Goal: Task Accomplishment & Management: Complete application form

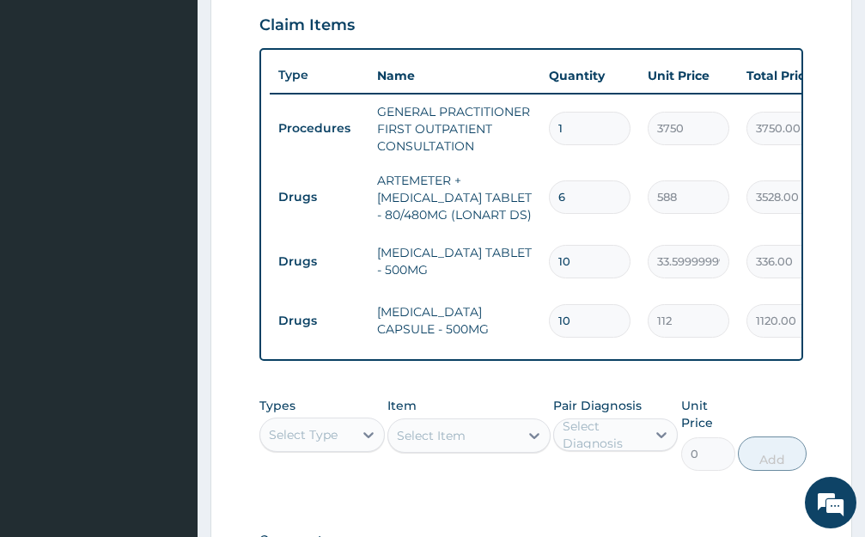
scroll to position [865, 0]
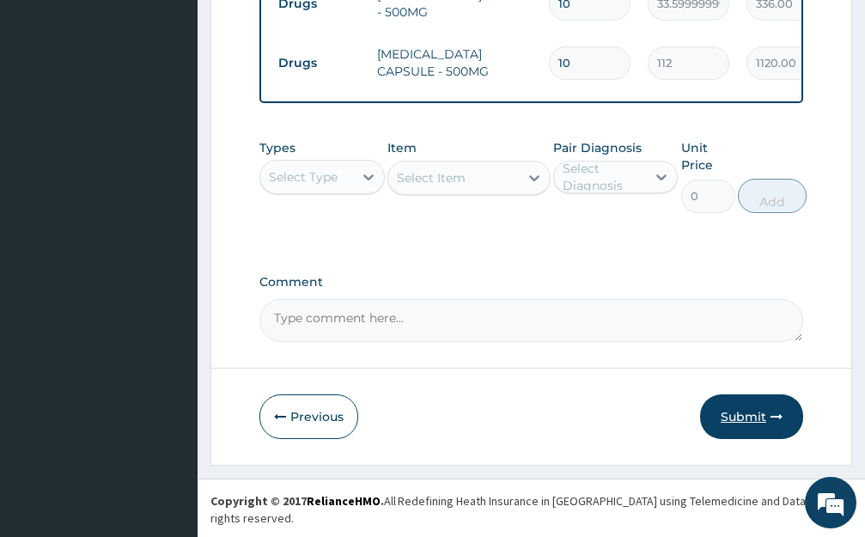
click at [750, 424] on button "Submit" at bounding box center [751, 416] width 103 height 45
click at [756, 435] on button "Submit" at bounding box center [751, 416] width 103 height 45
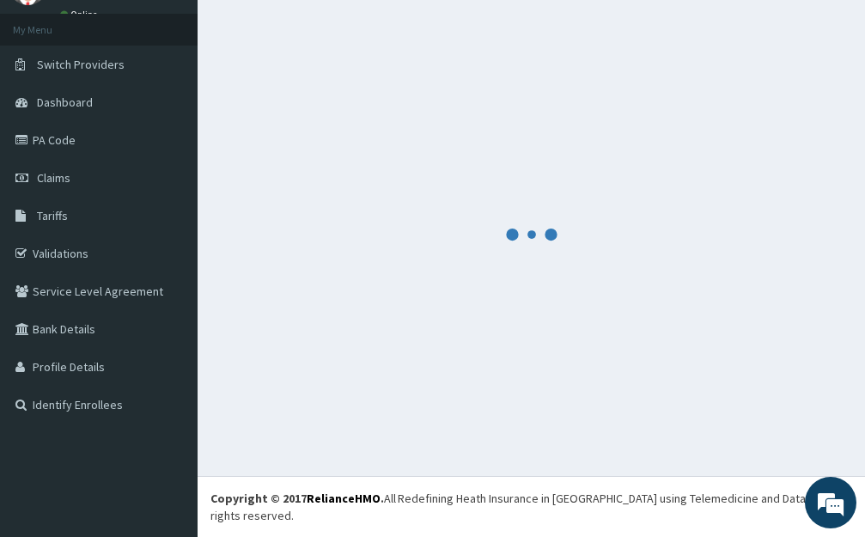
scroll to position [68, 0]
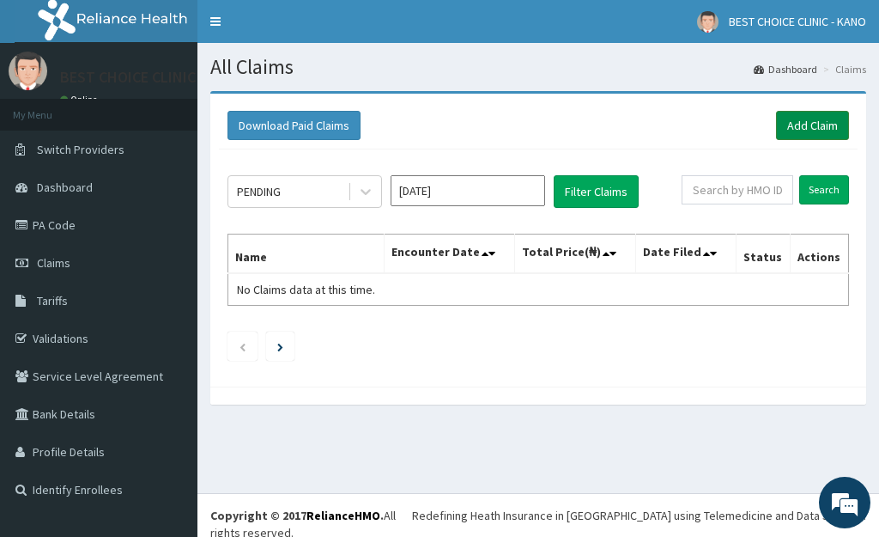
click at [785, 137] on link "Add Claim" at bounding box center [812, 125] width 73 height 29
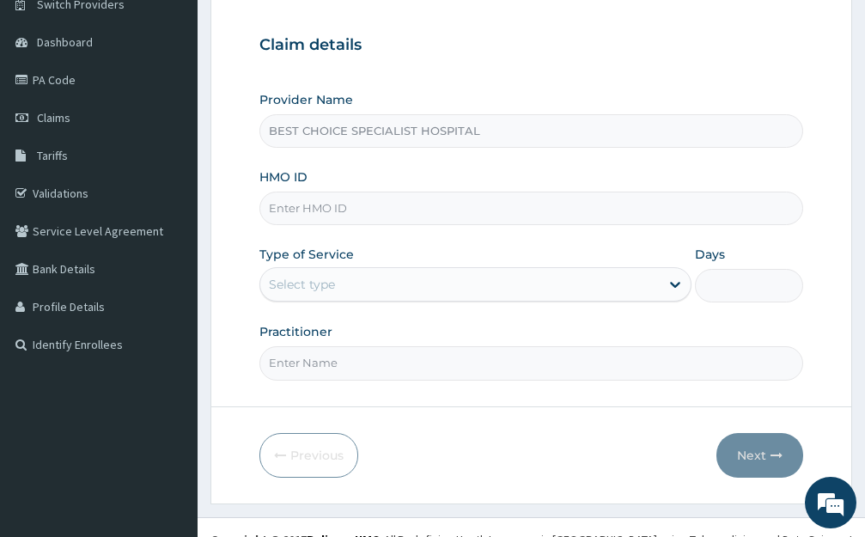
scroll to position [169, 0]
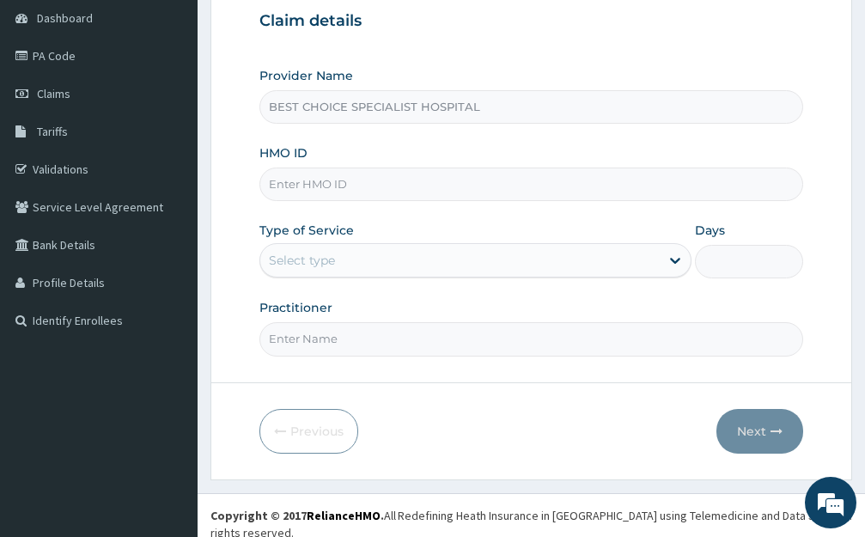
click at [314, 185] on input "HMO ID" at bounding box center [531, 183] width 544 height 33
type input "mul/10068/b"
click at [341, 261] on div "Select type" at bounding box center [459, 259] width 399 height 27
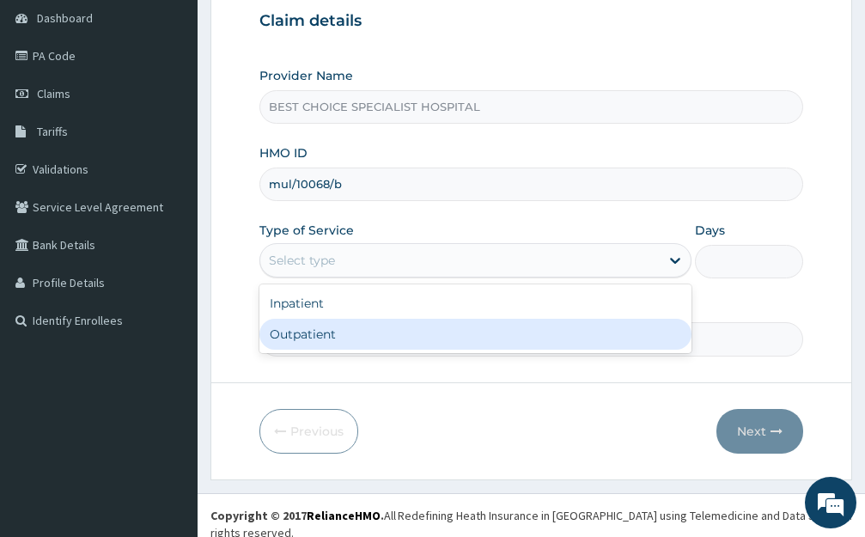
click at [313, 330] on div "Outpatient" at bounding box center [475, 334] width 432 height 31
type input "1"
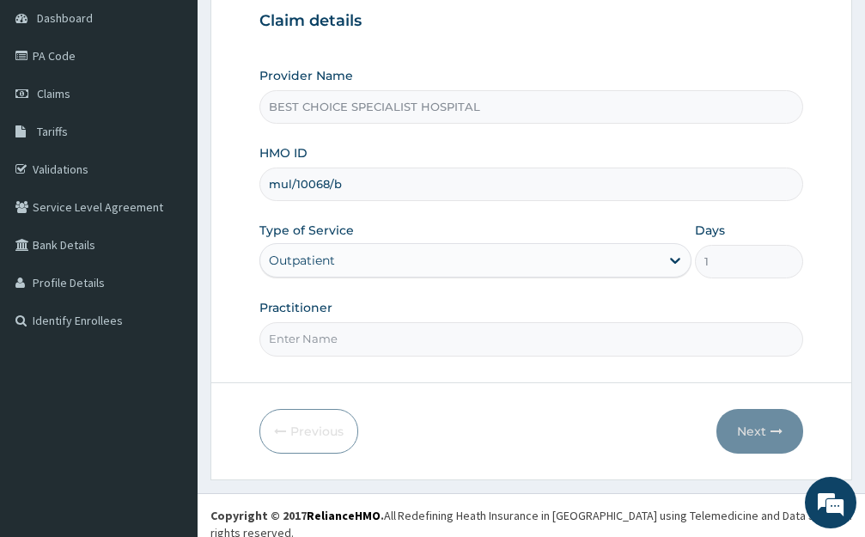
drag, startPoint x: 326, startPoint y: 353, endPoint x: 340, endPoint y: 312, distance: 43.4
click at [326, 353] on input "Practitioner" at bounding box center [531, 338] width 544 height 33
type input "Dr. Ibrahim"
click at [749, 447] on button "Next" at bounding box center [759, 431] width 87 height 45
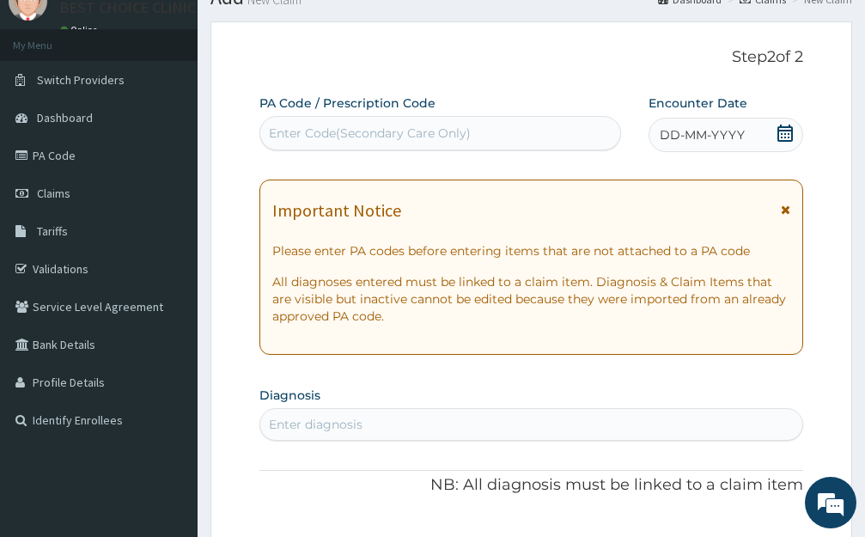
scroll to position [0, 0]
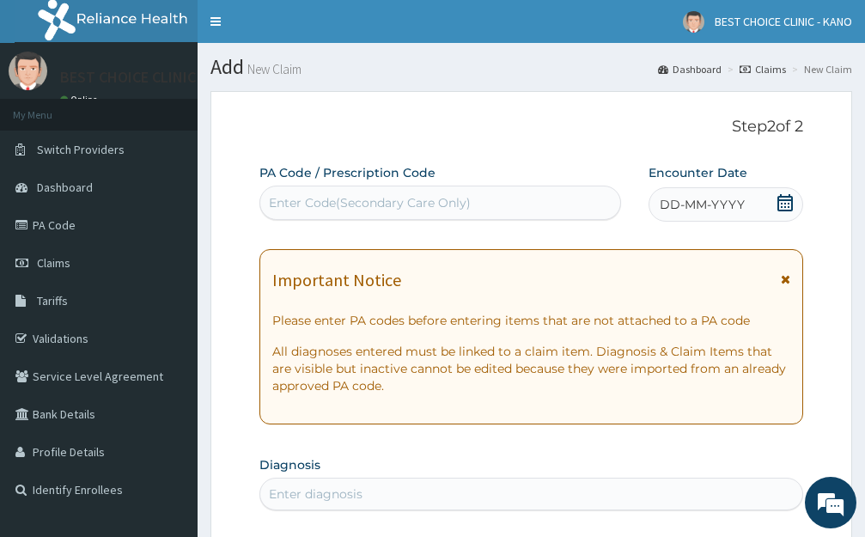
click at [707, 207] on span "DD-MM-YYYY" at bounding box center [701, 204] width 85 height 17
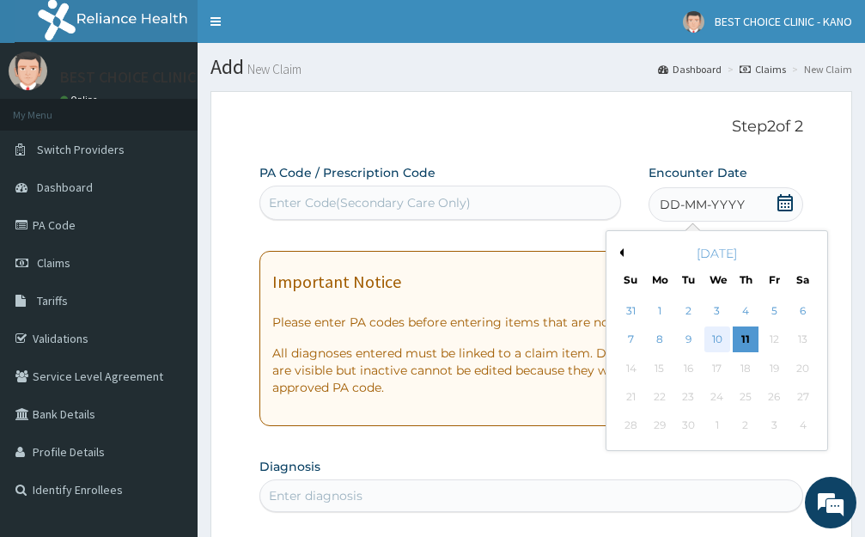
click at [718, 331] on div "10" at bounding box center [716, 340] width 26 height 26
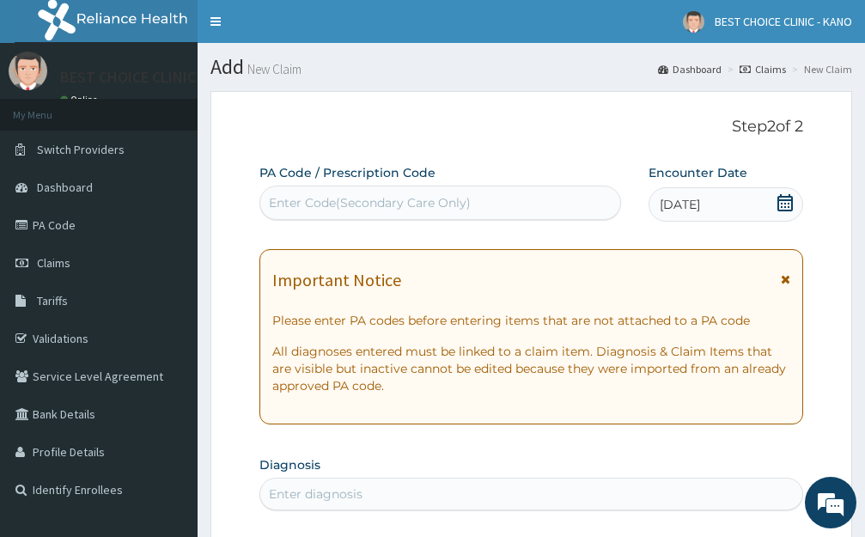
click at [786, 276] on icon at bounding box center [784, 279] width 9 height 12
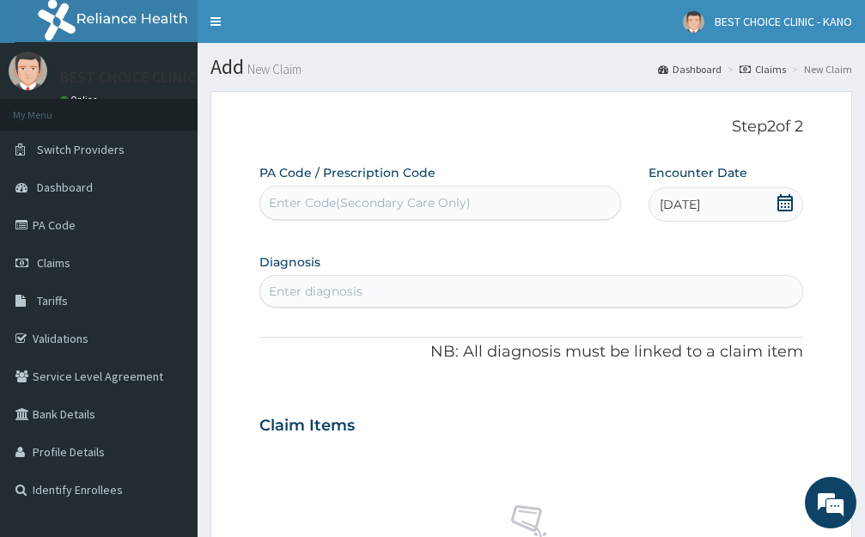
scroll to position [172, 0]
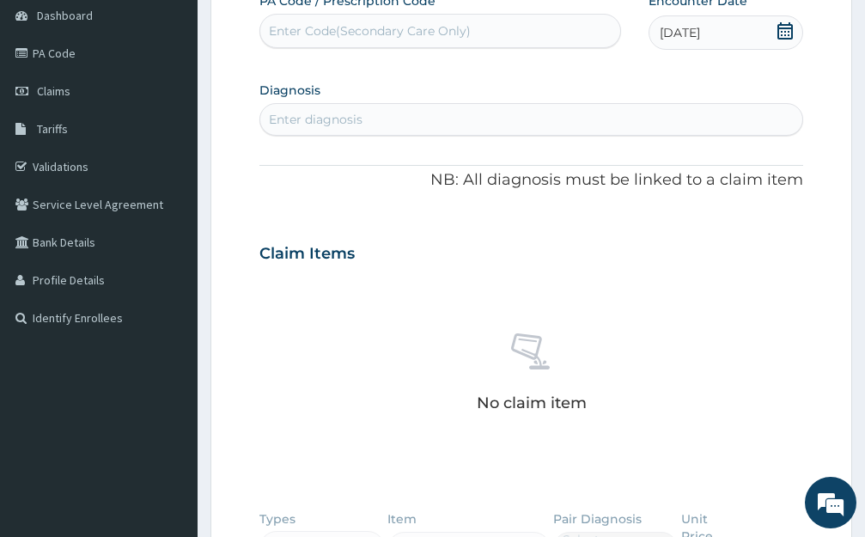
click at [387, 124] on div "Enter diagnosis" at bounding box center [531, 119] width 542 height 27
type input "malaria"
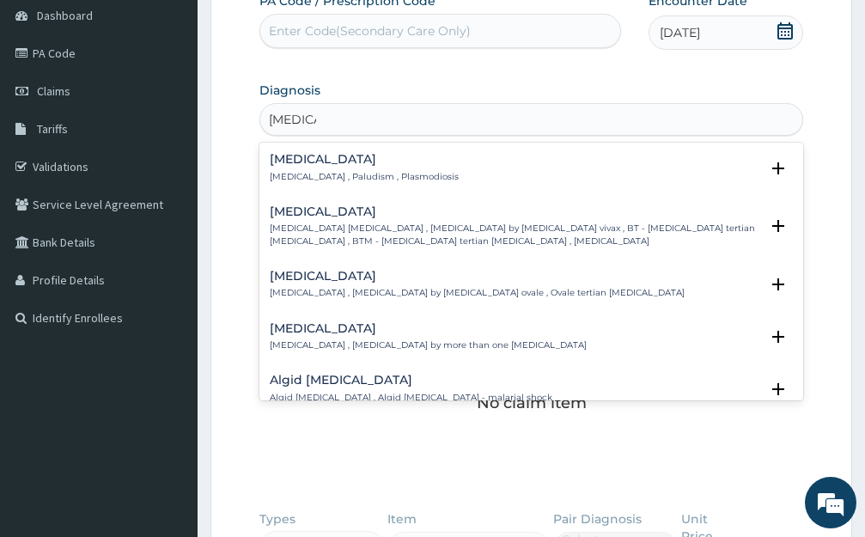
click at [288, 165] on h4 "Malaria" at bounding box center [364, 159] width 189 height 13
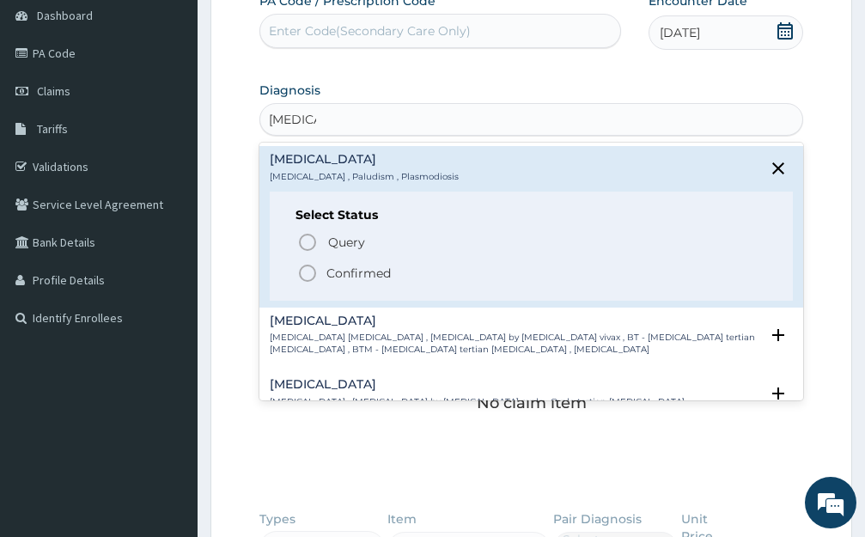
click at [301, 274] on icon "status option filled" at bounding box center [307, 273] width 21 height 21
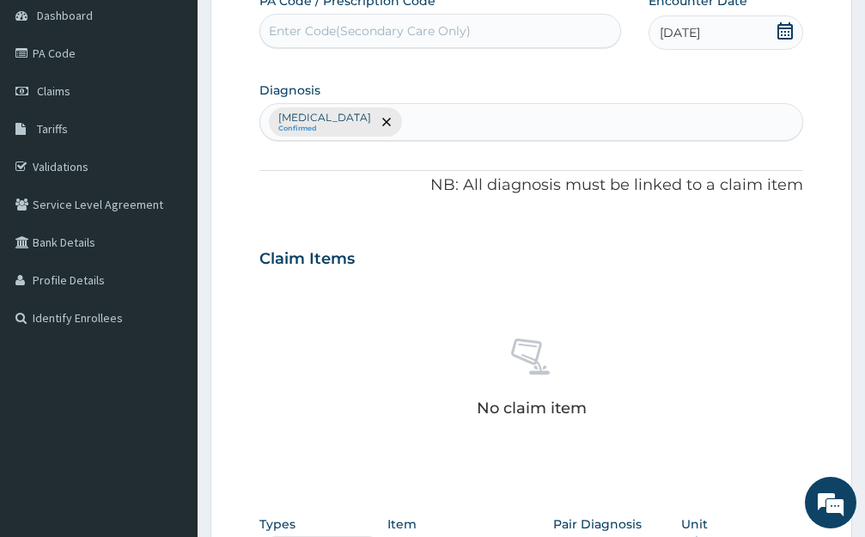
click at [378, 126] on div "Malaria Confirmed" at bounding box center [531, 122] width 542 height 36
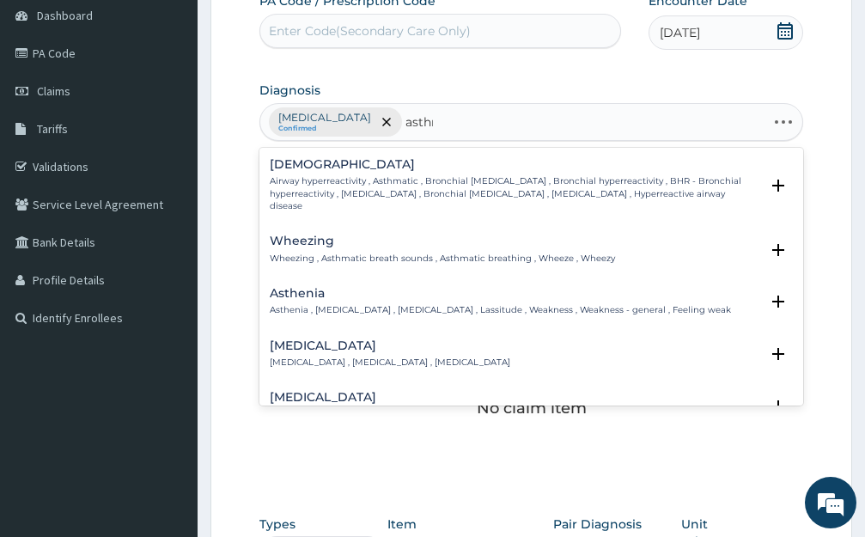
type input "asthma"
click at [295, 196] on p "Airway hyperreactivity , Asthmatic , Bronchial asthma , Bronchial hyperreactivi…" at bounding box center [514, 193] width 489 height 37
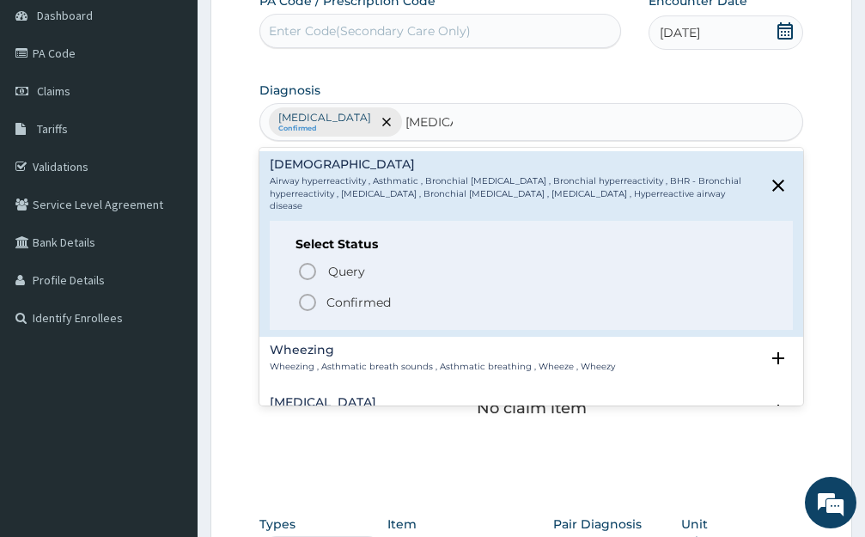
click at [301, 301] on circle "status option filled" at bounding box center [307, 302] width 15 height 15
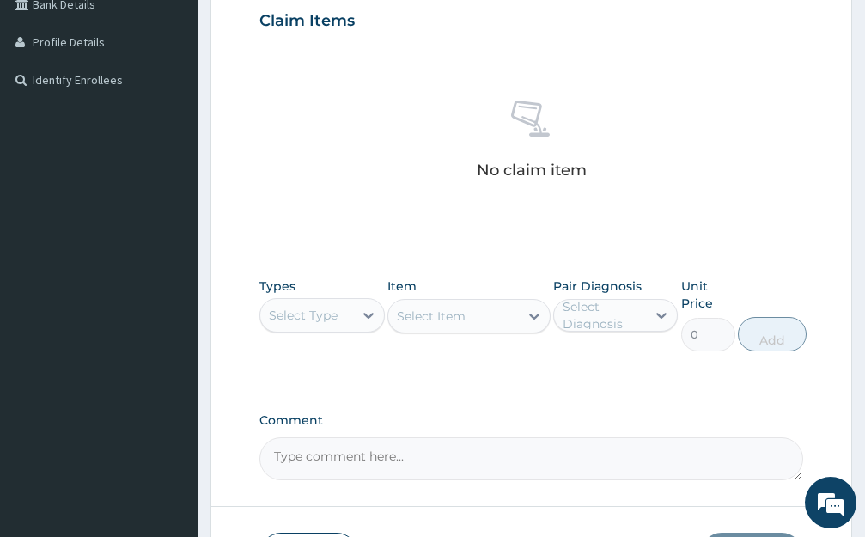
scroll to position [533, 0]
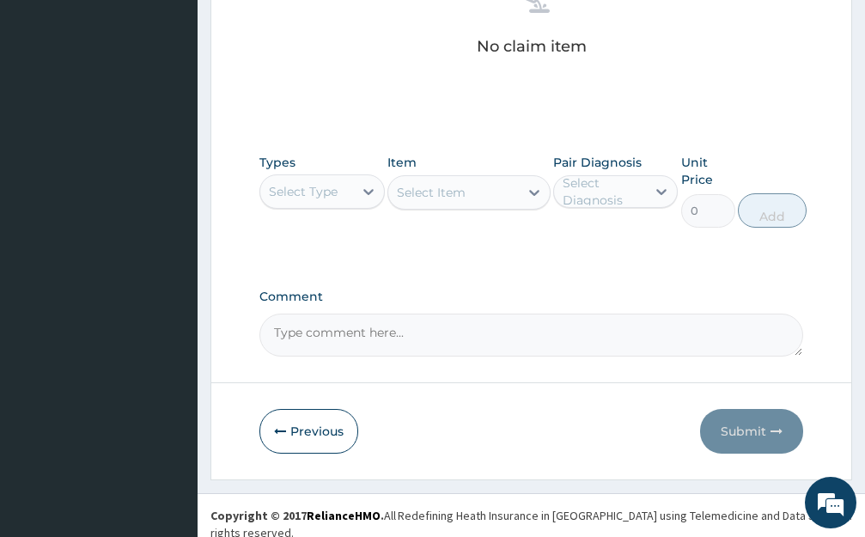
click at [337, 186] on div "Select Type" at bounding box center [306, 191] width 93 height 27
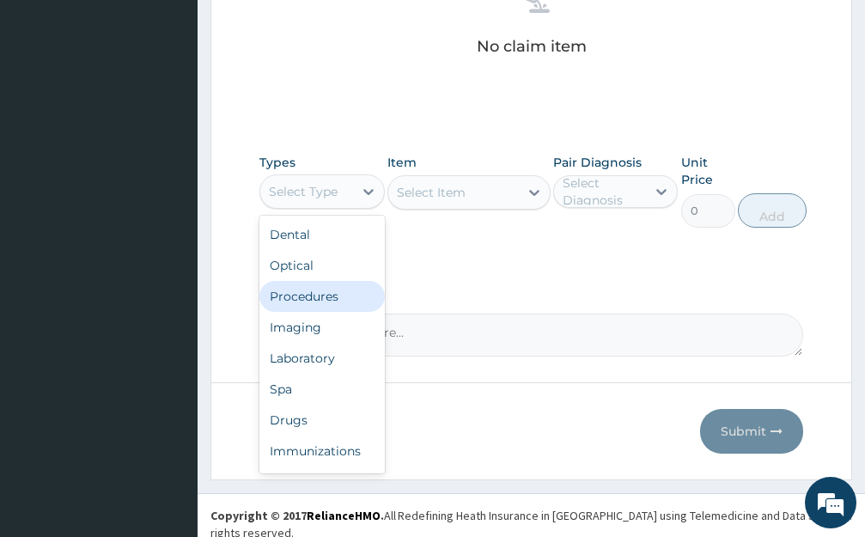
click at [340, 291] on div "Procedures" at bounding box center [321, 296] width 125 height 31
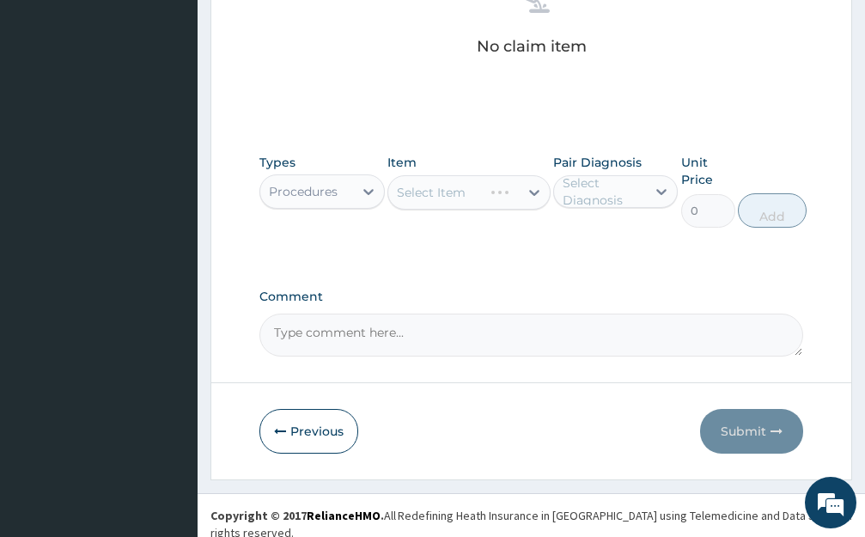
click at [498, 197] on div "Select Item" at bounding box center [468, 192] width 163 height 34
click at [468, 191] on div "Select Item" at bounding box center [453, 192] width 131 height 27
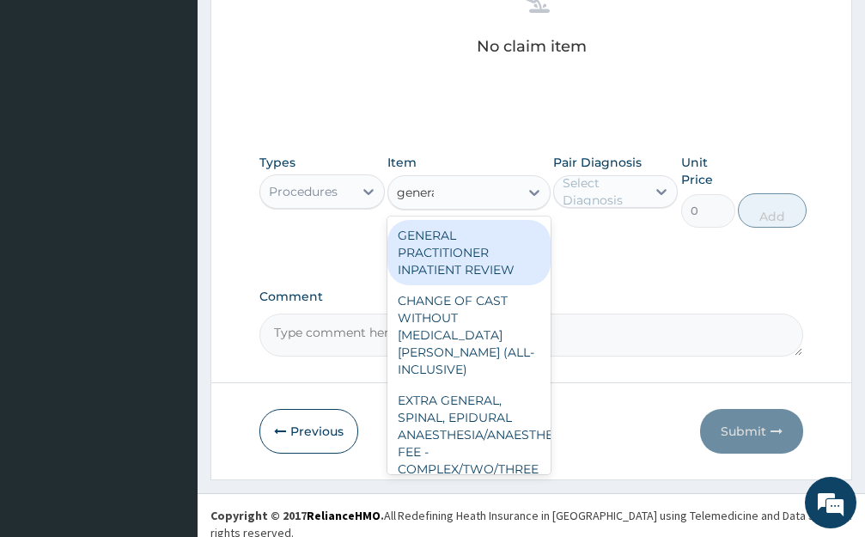
type input "general"
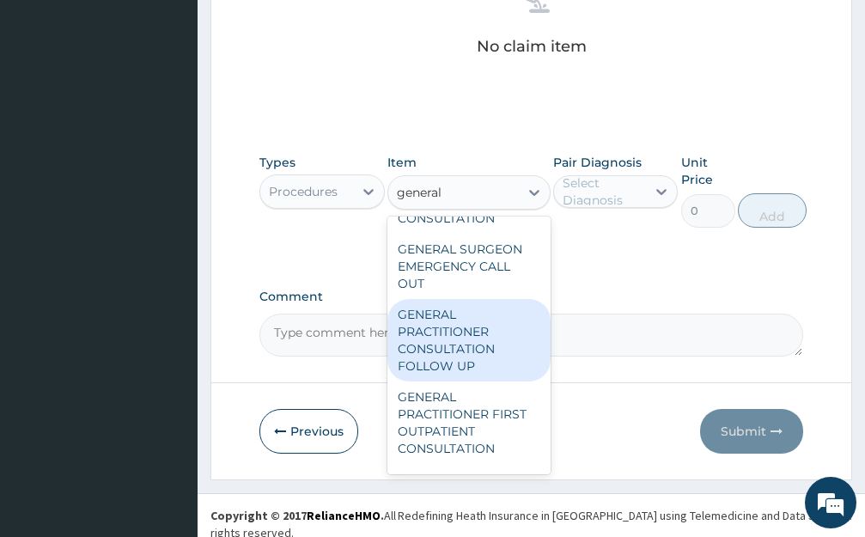
scroll to position [687, 0]
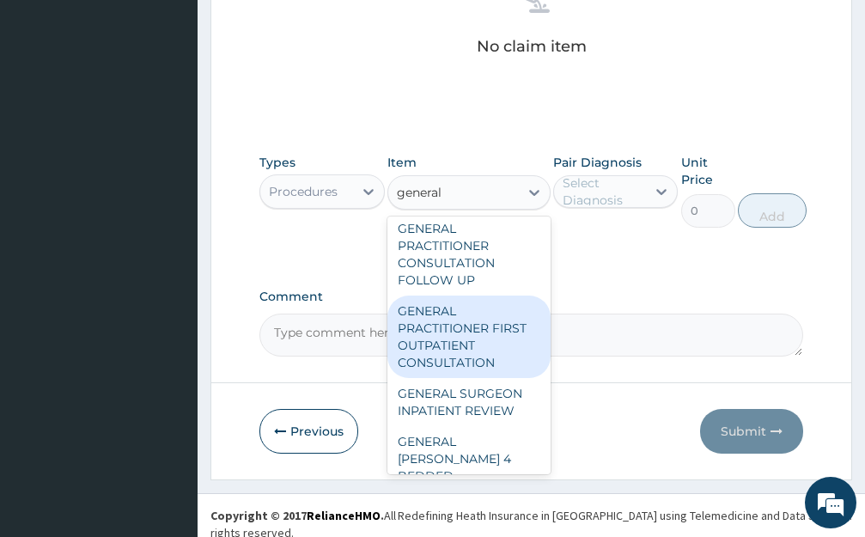
click at [465, 375] on div "GENERAL PRACTITIONER FIRST OUTPATIENT CONSULTATION" at bounding box center [468, 336] width 163 height 82
type input "3750"
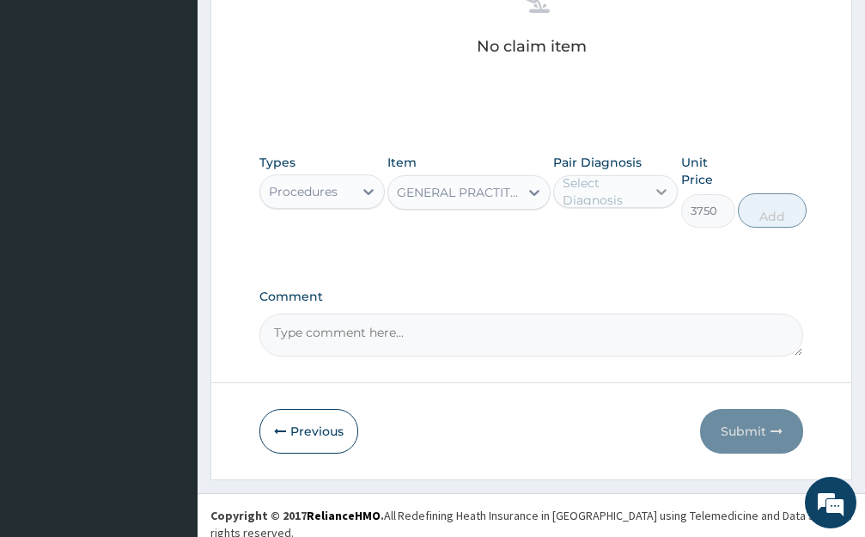
click at [652, 197] on div at bounding box center [661, 191] width 31 height 31
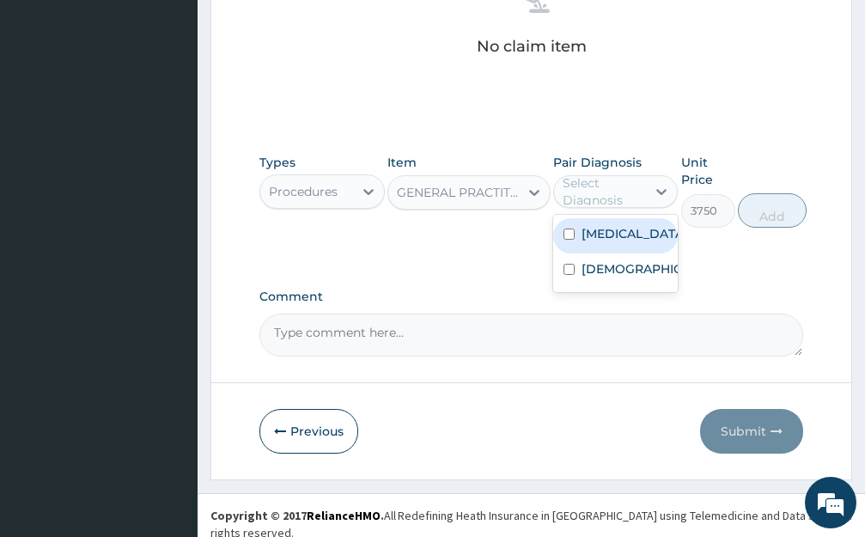
click at [596, 246] on div "Malaria" at bounding box center [615, 235] width 125 height 35
checkbox input "true"
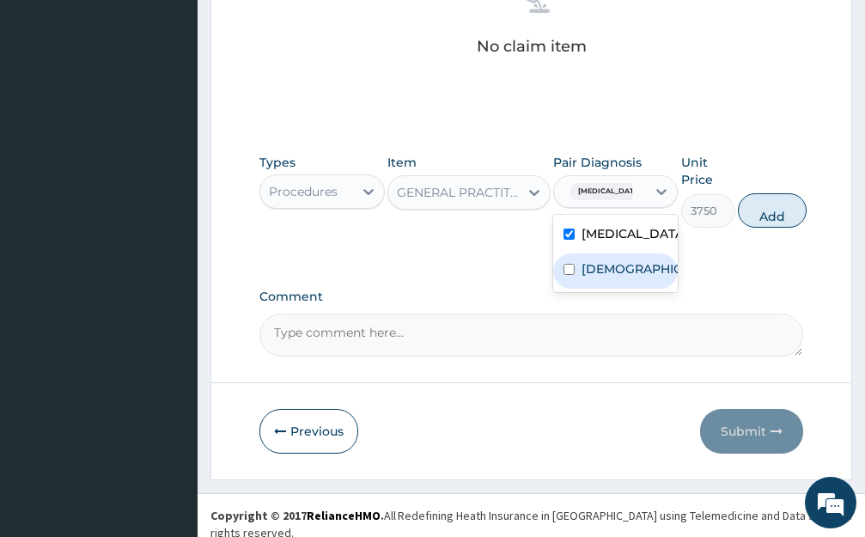
click at [589, 258] on div "Asthma" at bounding box center [615, 270] width 125 height 35
checkbox input "true"
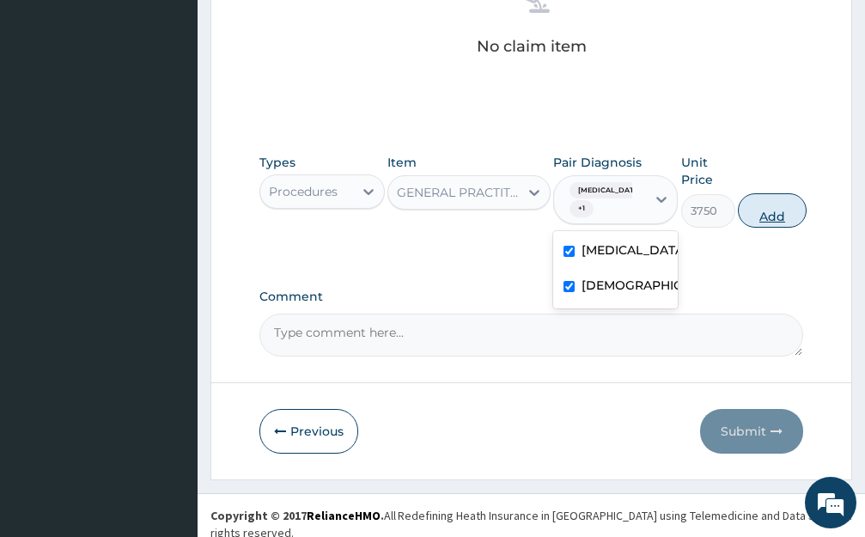
click at [768, 197] on button "Add" at bounding box center [772, 210] width 69 height 34
type input "0"
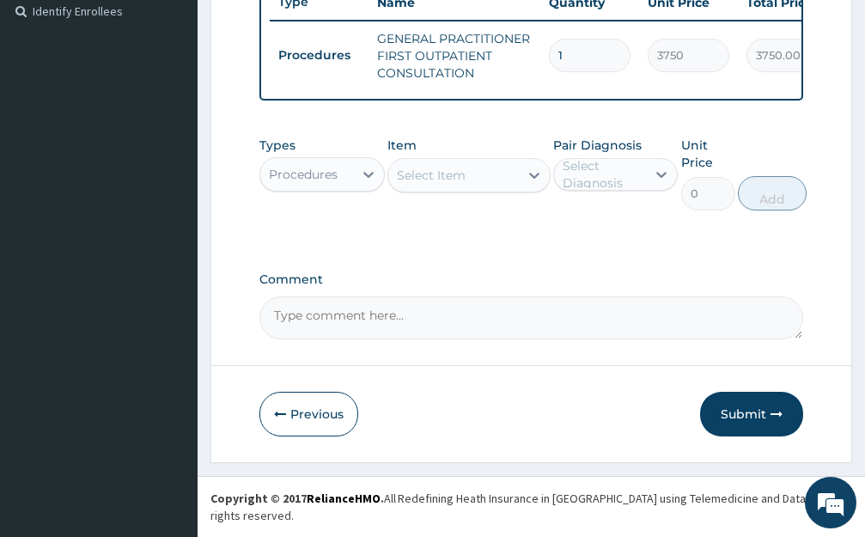
scroll to position [476, 0]
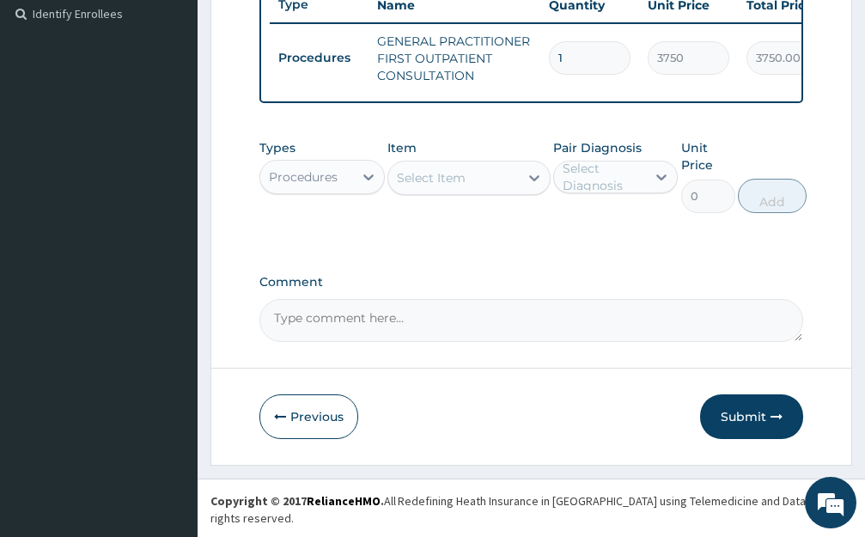
click at [352, 186] on div "Procedures" at bounding box center [306, 176] width 93 height 27
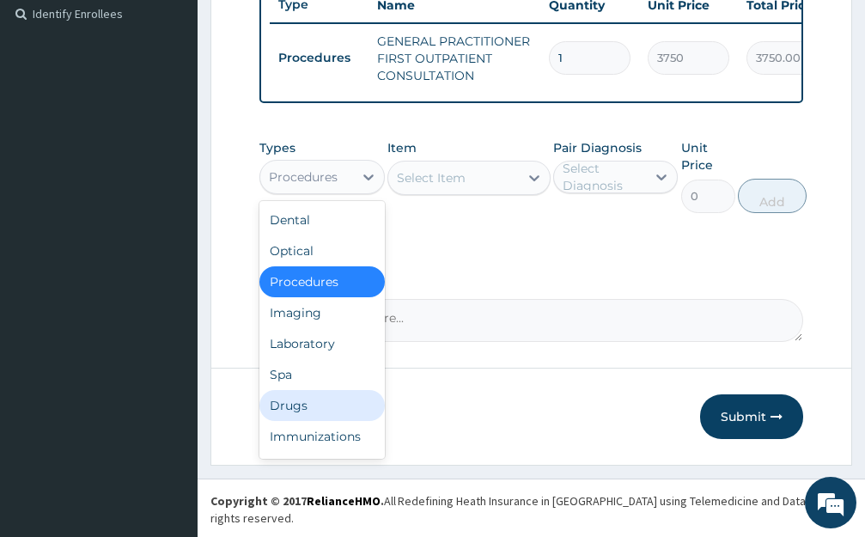
click at [301, 405] on div "Drugs" at bounding box center [321, 405] width 125 height 31
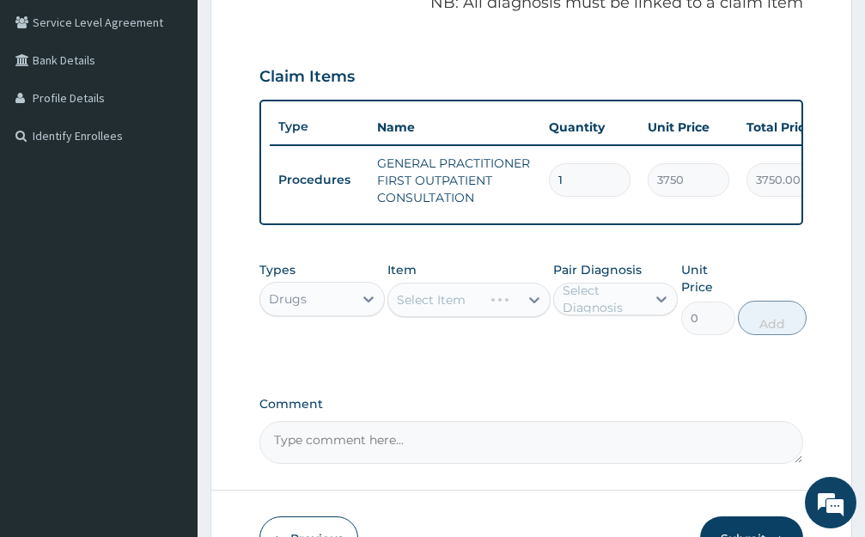
scroll to position [390, 0]
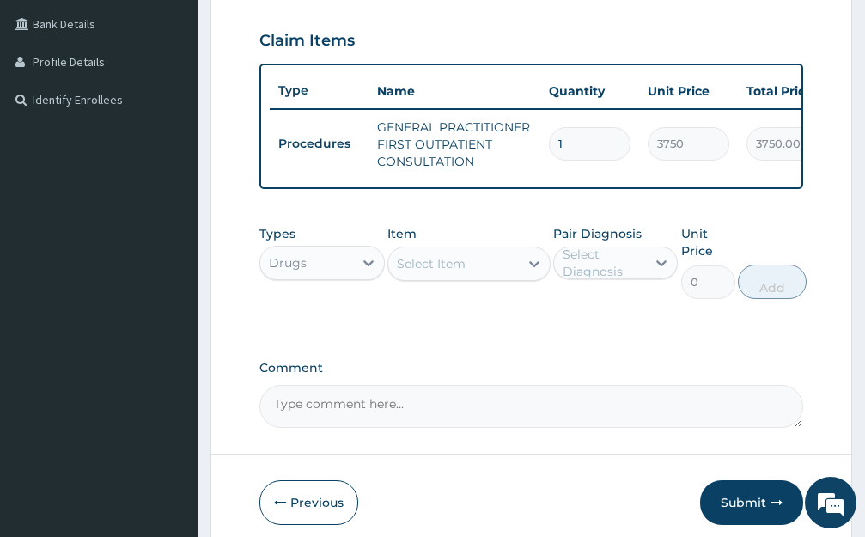
click at [489, 277] on div "Select Item" at bounding box center [453, 263] width 131 height 27
click at [489, 264] on div "Select Item" at bounding box center [453, 263] width 131 height 27
click at [489, 277] on div "Select Item" at bounding box center [453, 263] width 131 height 27
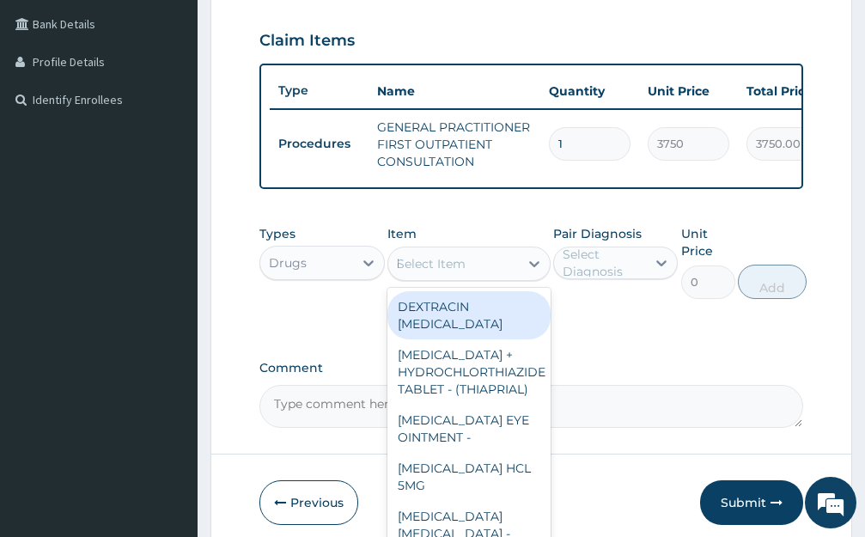
type input "lonart"
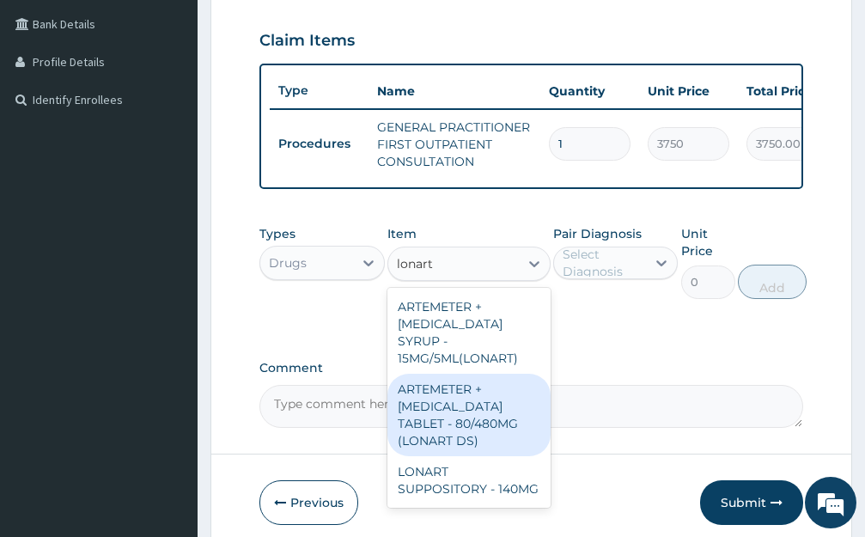
click at [479, 432] on div "ARTEMETER + LUMEFANTRINE TABLET - 80/480MG (LONART DS)" at bounding box center [468, 414] width 163 height 82
type input "588"
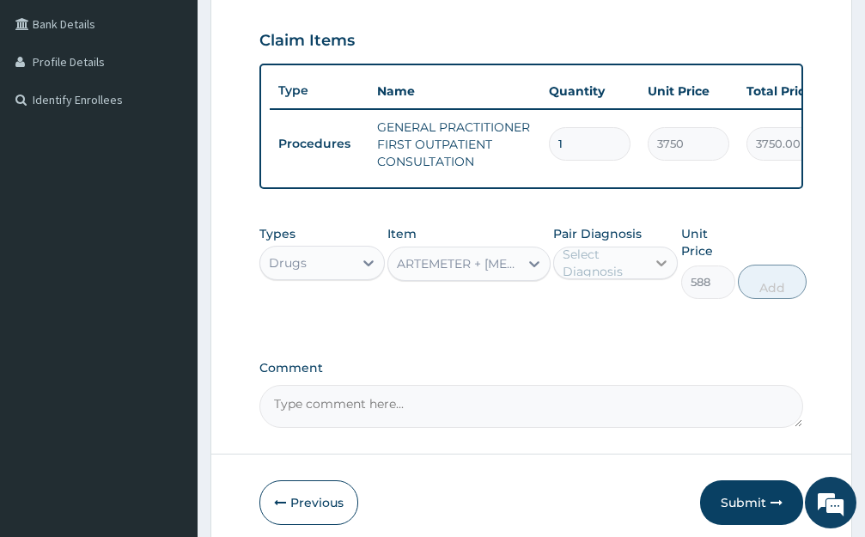
click at [651, 269] on div at bounding box center [661, 262] width 31 height 31
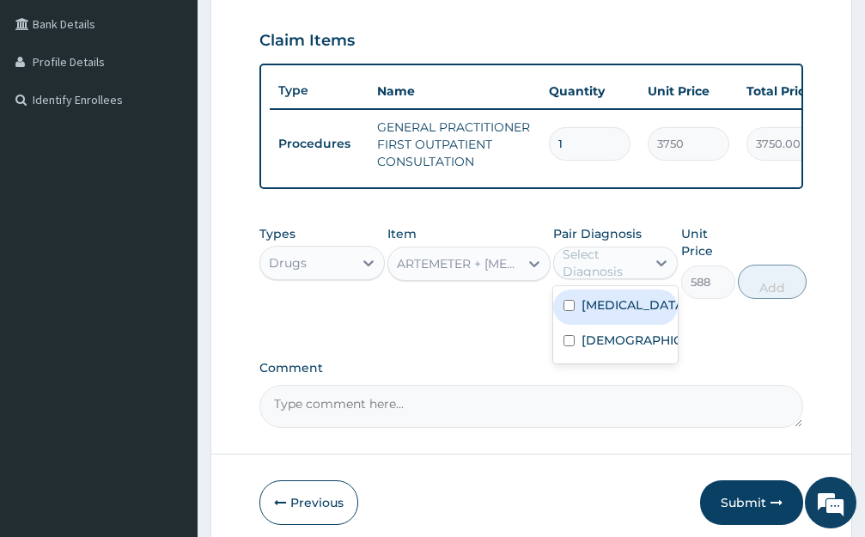
click at [622, 313] on label "Malaria" at bounding box center [633, 304] width 105 height 17
checkbox input "true"
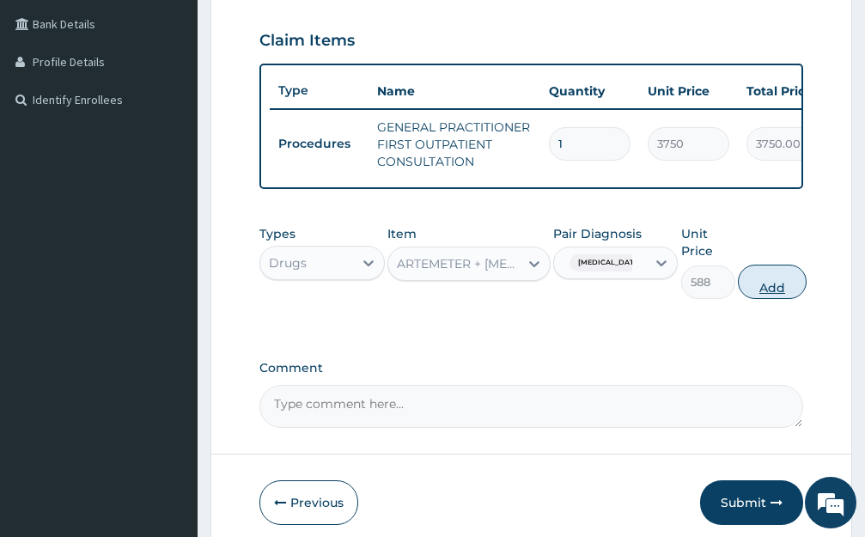
click at [768, 286] on button "Add" at bounding box center [772, 281] width 69 height 34
type input "0"
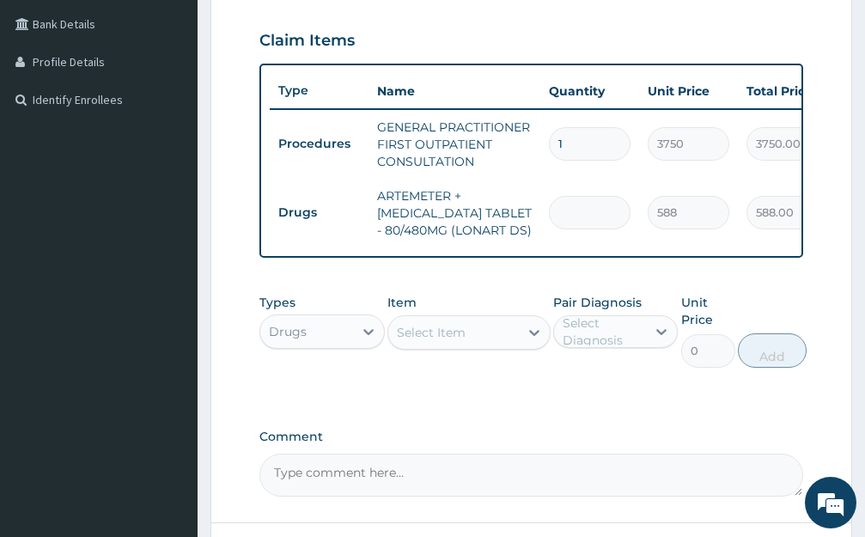
type input "0.00"
type input "6"
type input "3528.00"
type input "6"
click at [496, 346] on div "Select Item" at bounding box center [453, 332] width 131 height 27
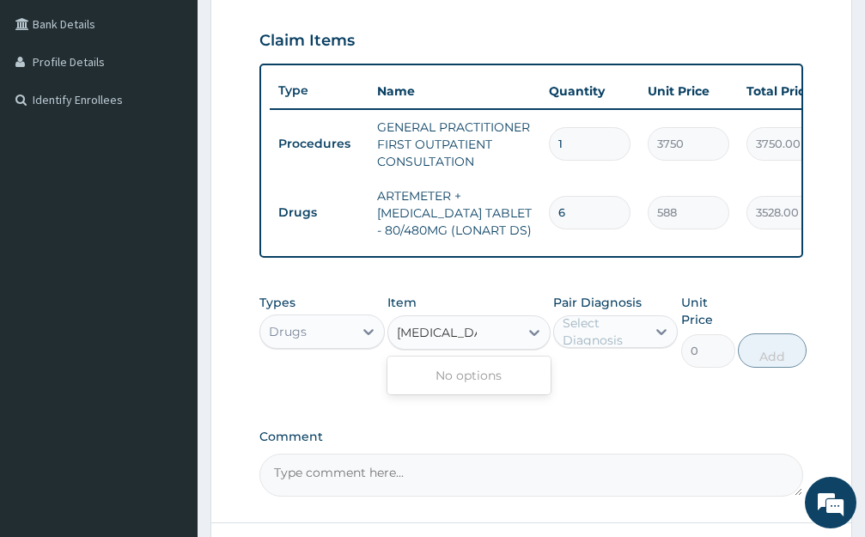
type input "paracetamol"
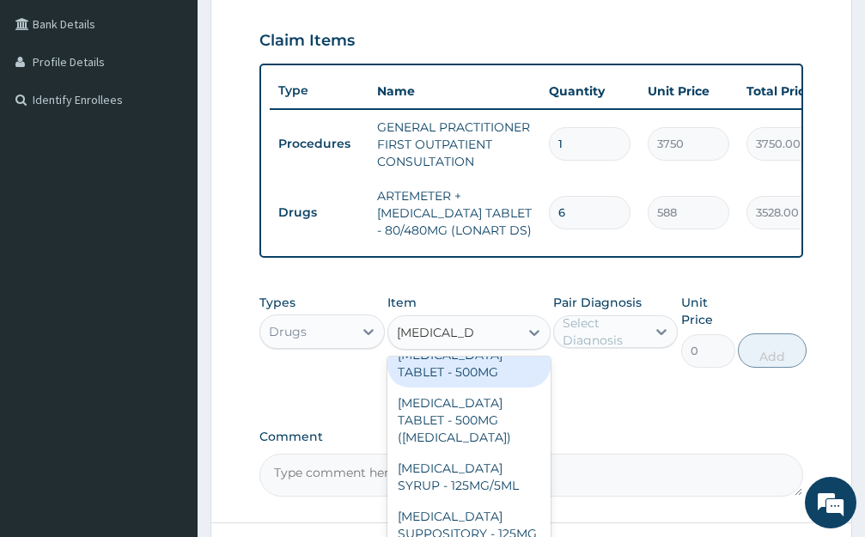
scroll to position [0, 0]
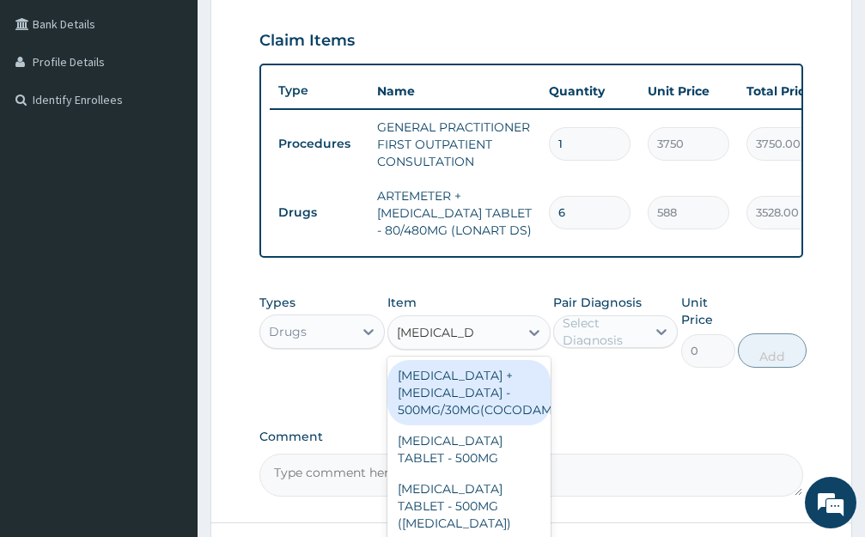
click at [474, 417] on div "PARACETAMOL + CODEINE - 500MG/30MG(COCODAMOL)" at bounding box center [468, 392] width 163 height 65
type input "224"
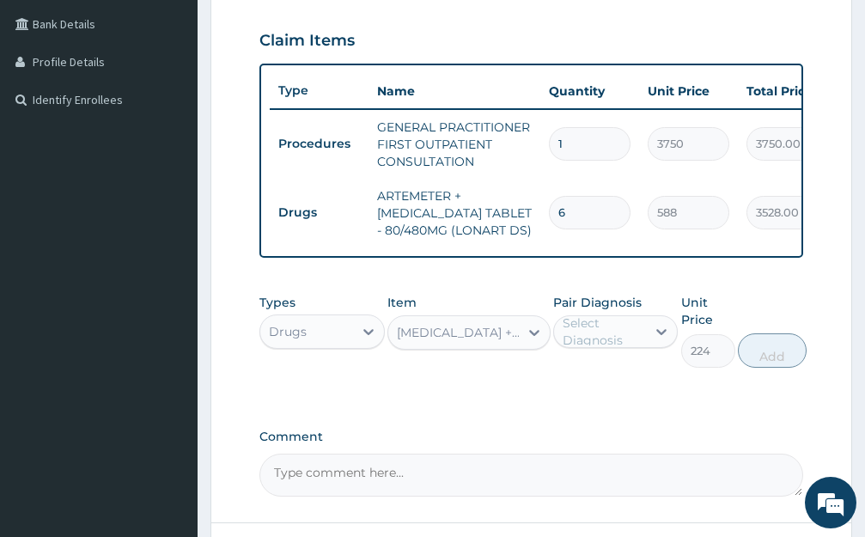
click at [638, 337] on div "Select Diagnosis" at bounding box center [603, 331] width 82 height 34
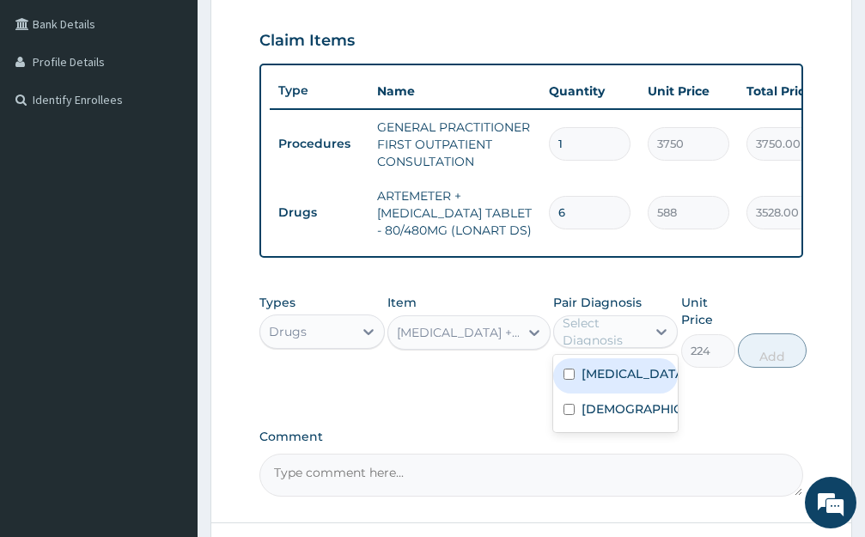
click at [625, 393] on div "Malaria" at bounding box center [615, 375] width 125 height 35
checkbox input "true"
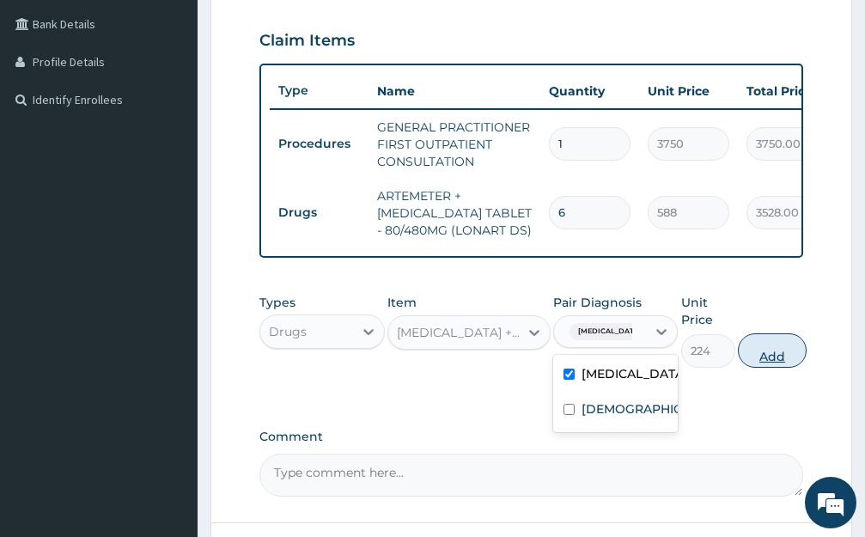
click at [758, 367] on button "Add" at bounding box center [772, 350] width 69 height 34
type input "0"
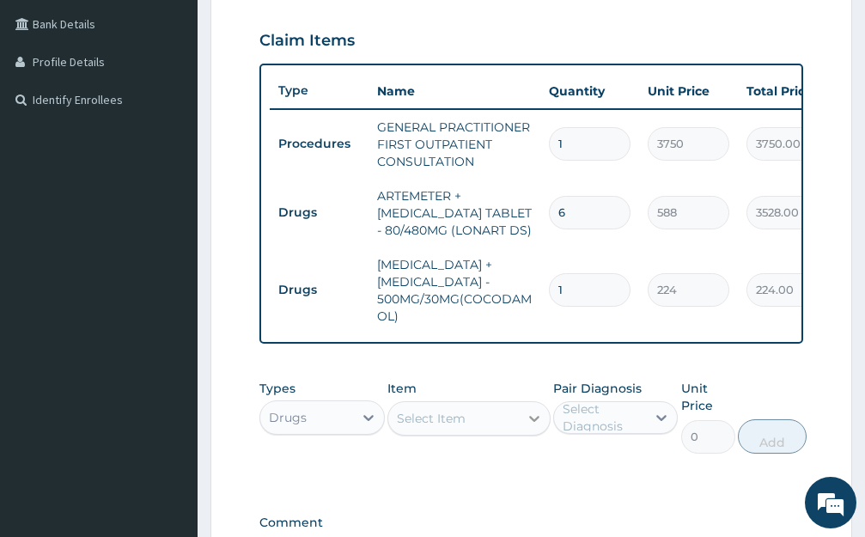
type input "0.00"
type input "2"
type input "448.00"
type input "20"
type input "4480.00"
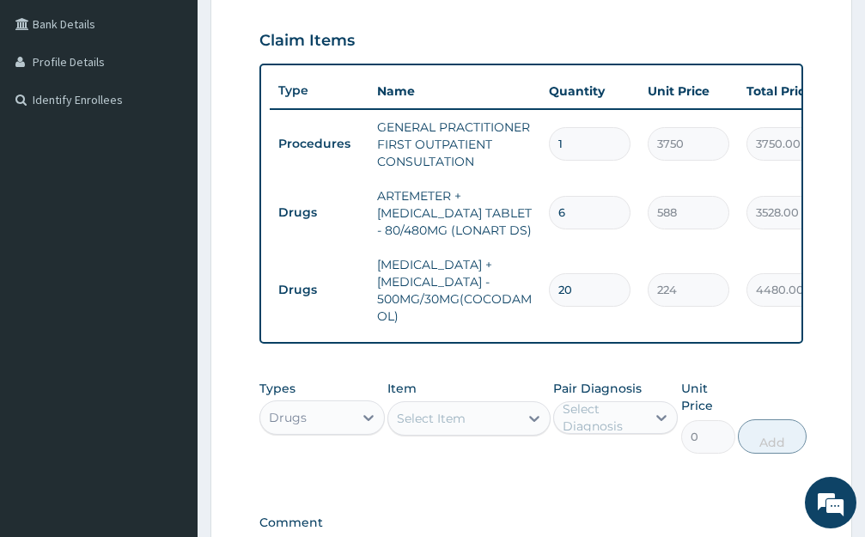
type input "20"
click at [453, 427] on div "Select Item" at bounding box center [431, 418] width 69 height 17
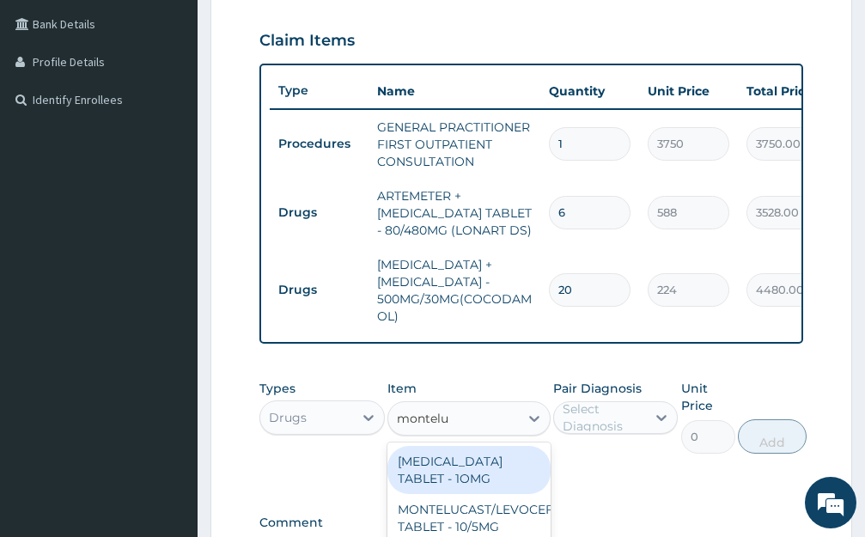
type input "monteluk"
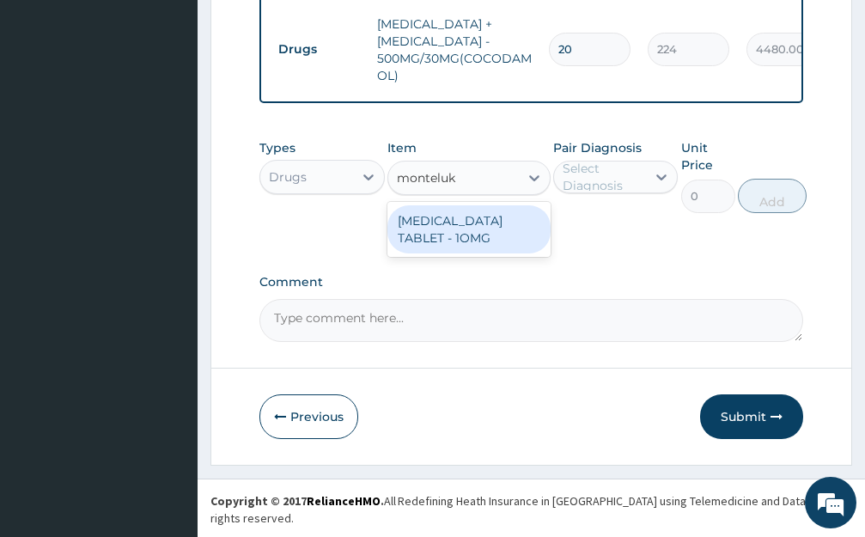
click at [504, 250] on div "MONTELUKAST TABLET - 1OMG" at bounding box center [468, 229] width 163 height 48
type input "196"
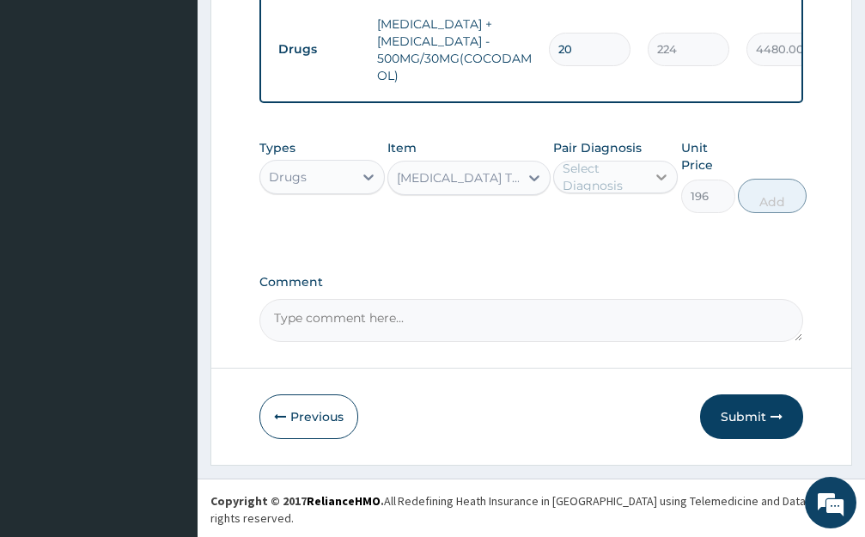
click at [665, 181] on div at bounding box center [661, 176] width 31 height 31
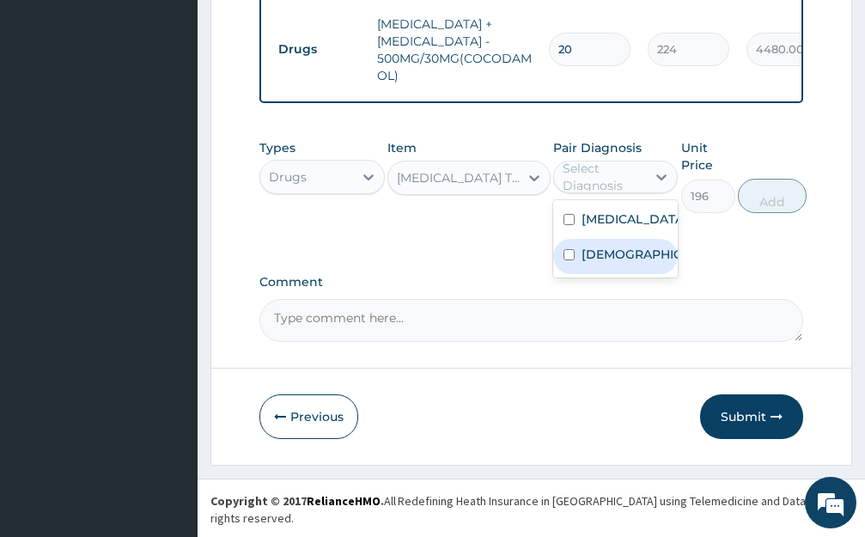
click at [627, 274] on div "Asthma" at bounding box center [615, 256] width 125 height 35
checkbox input "true"
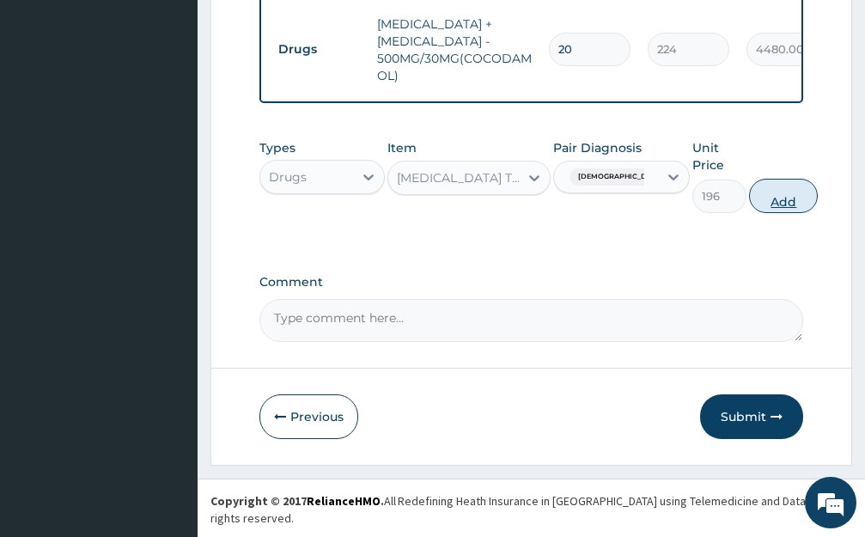
click at [760, 213] on button "Add" at bounding box center [783, 196] width 69 height 34
type input "0"
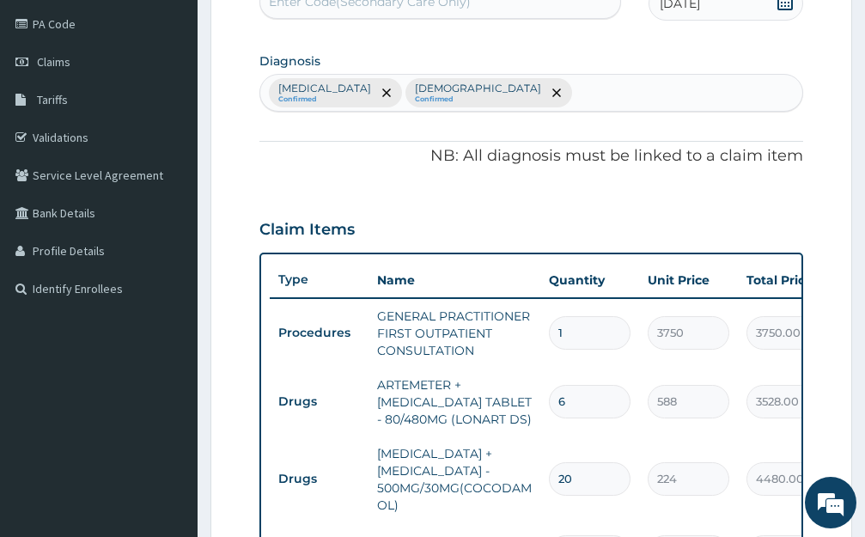
scroll to position [689, 0]
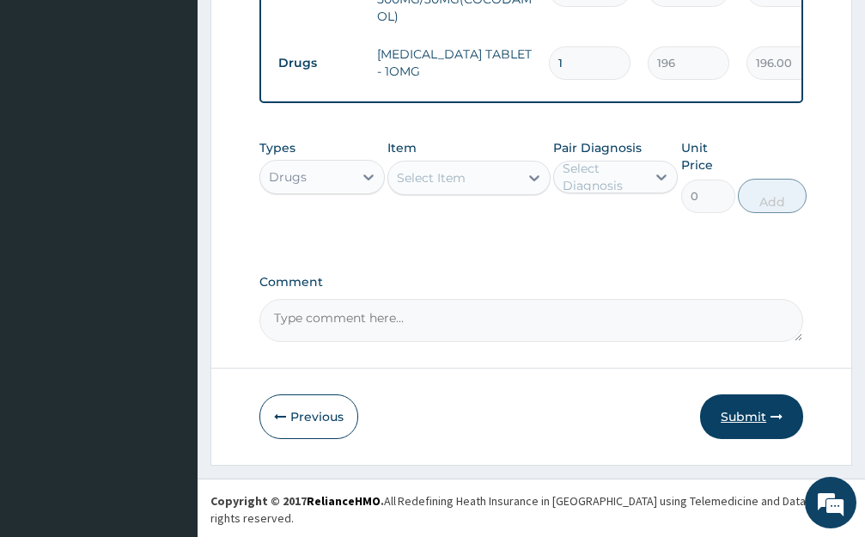
click at [738, 428] on button "Submit" at bounding box center [751, 416] width 103 height 45
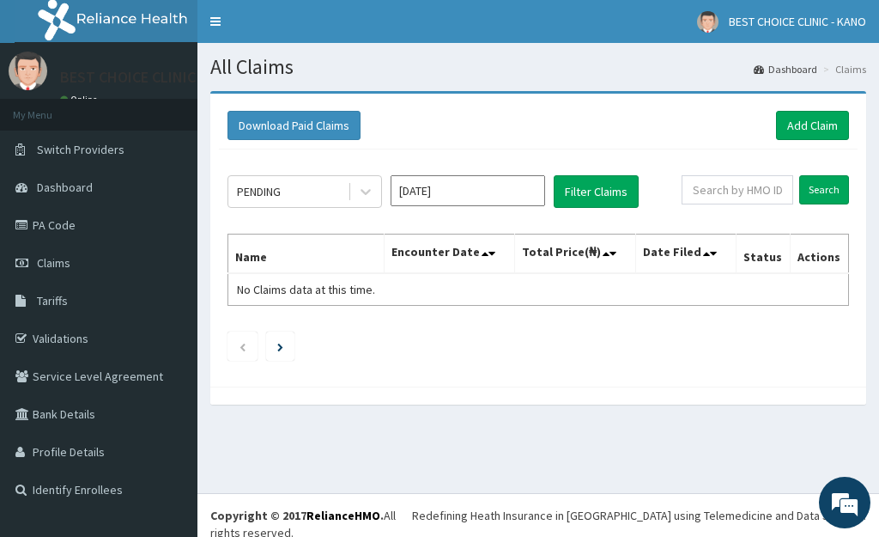
click at [576, 333] on ul at bounding box center [539, 345] width 622 height 29
click at [804, 131] on link "Add Claim" at bounding box center [812, 125] width 73 height 29
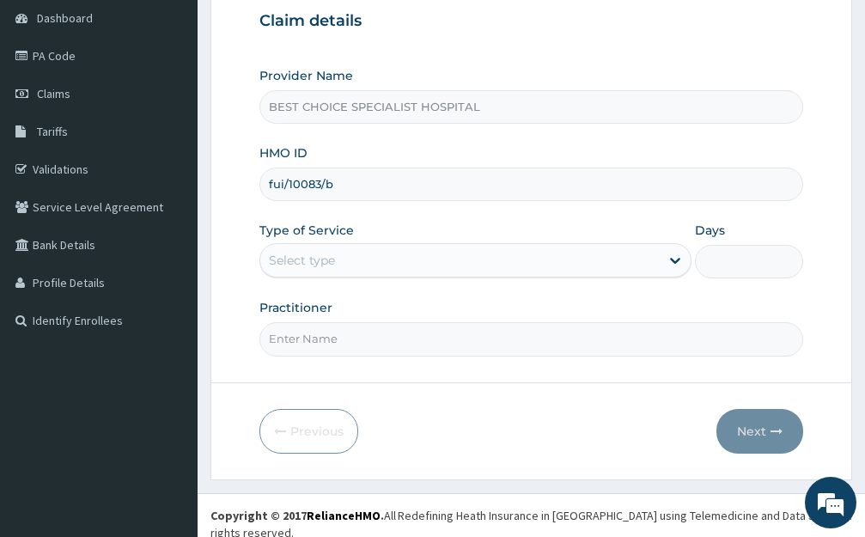
type input "fui/10083/b"
click at [307, 253] on div "Select type" at bounding box center [302, 260] width 66 height 17
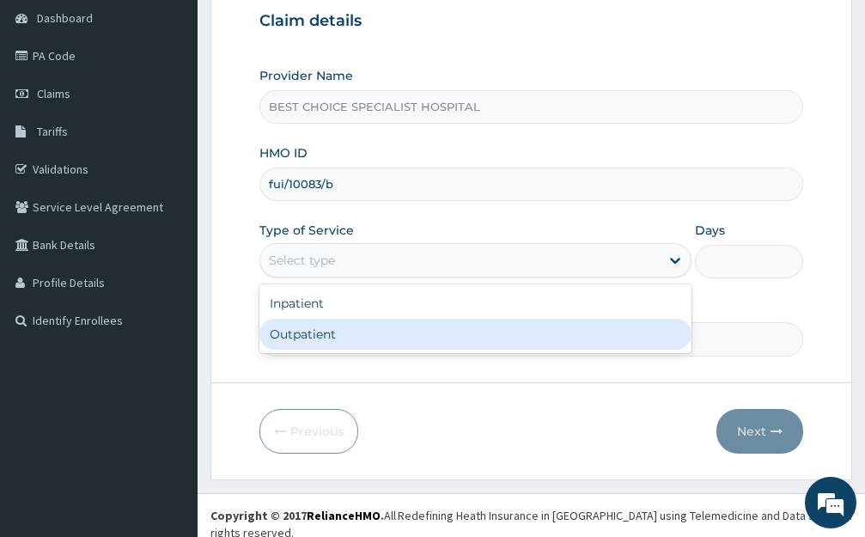
click at [320, 342] on div "Outpatient" at bounding box center [475, 334] width 432 height 31
type input "1"
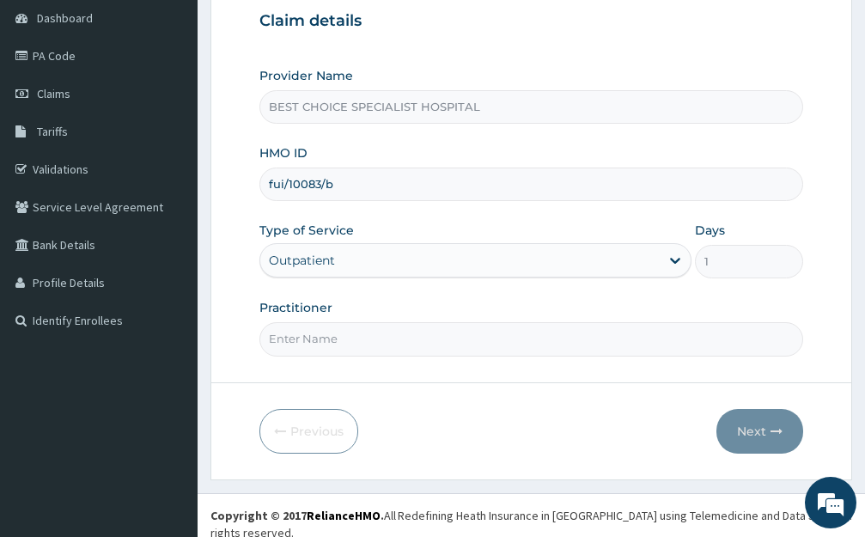
drag, startPoint x: 325, startPoint y: 342, endPoint x: 339, endPoint y: 297, distance: 47.0
click at [325, 342] on input "Practitioner" at bounding box center [531, 338] width 544 height 33
type input "Dr. Aisha"
click at [758, 440] on button "Next" at bounding box center [759, 431] width 87 height 45
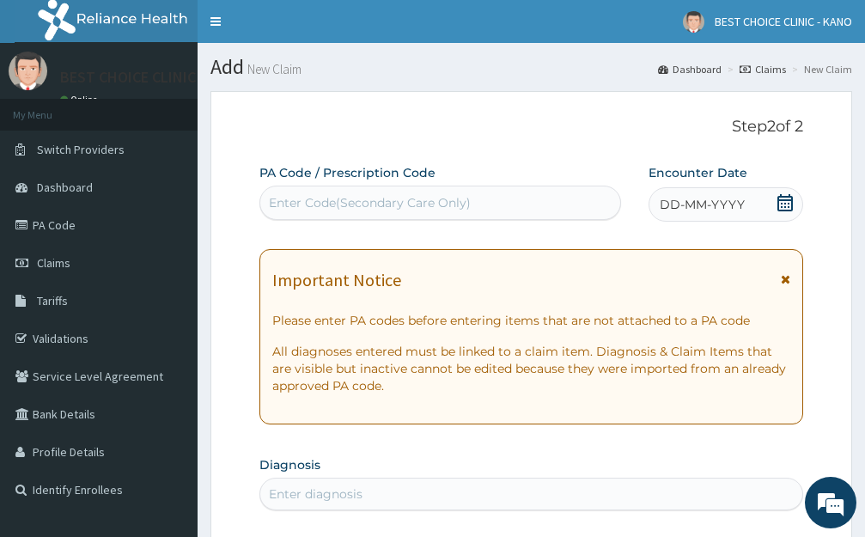
click at [690, 199] on span "DD-MM-YYYY" at bounding box center [701, 204] width 85 height 17
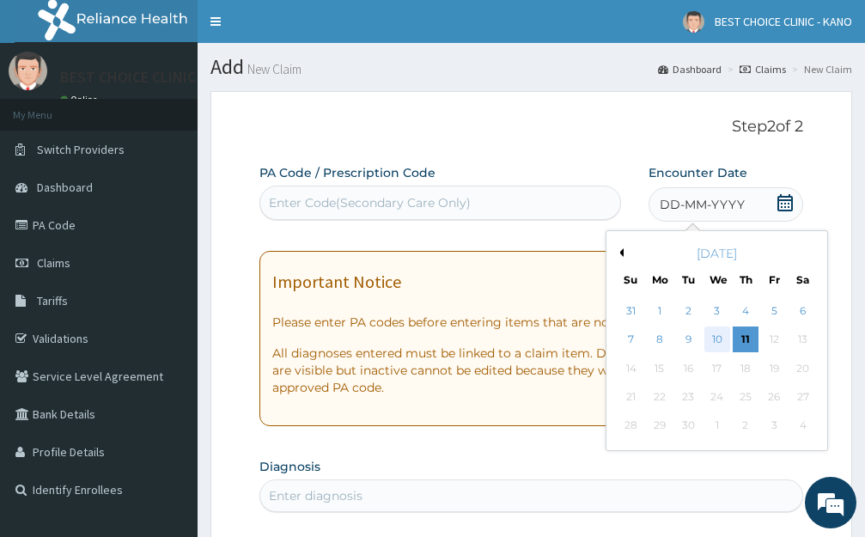
click at [715, 342] on div "10" at bounding box center [716, 340] width 26 height 26
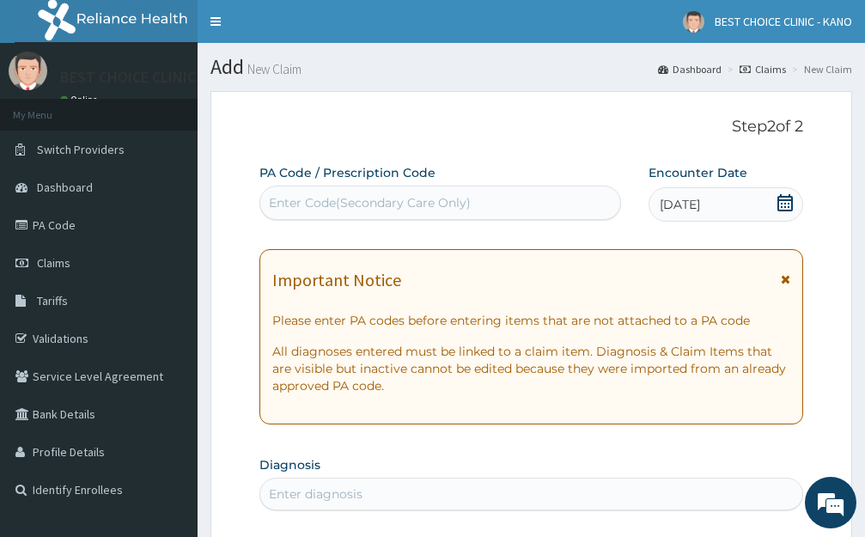
click at [784, 282] on icon at bounding box center [784, 279] width 9 height 12
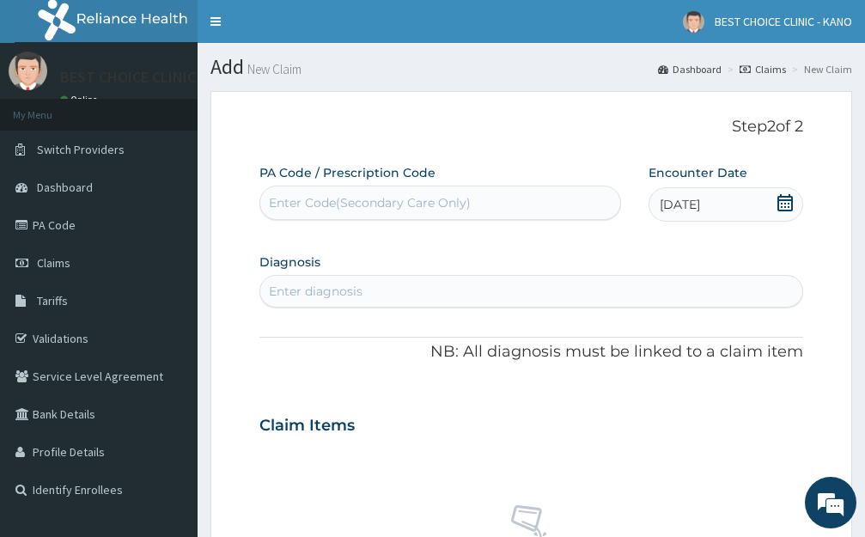
scroll to position [86, 0]
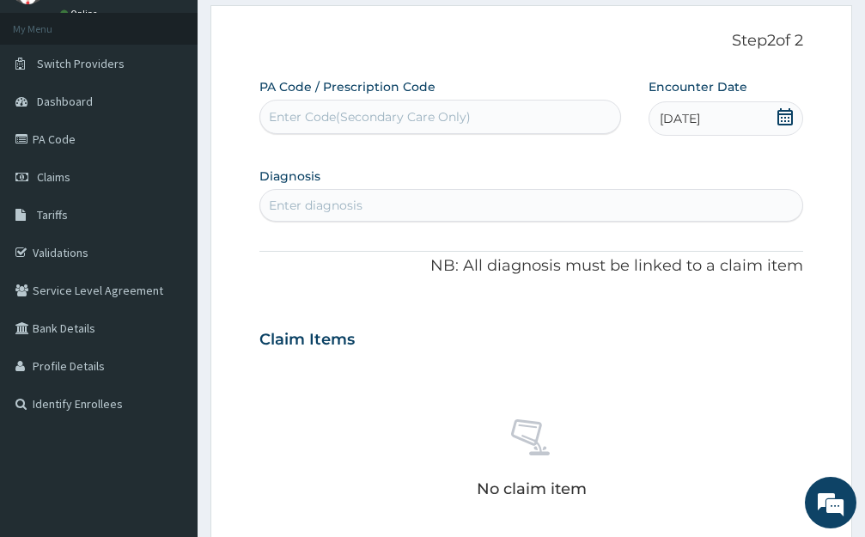
click at [370, 205] on div "Enter diagnosis" at bounding box center [531, 204] width 542 height 27
type input "malaria"
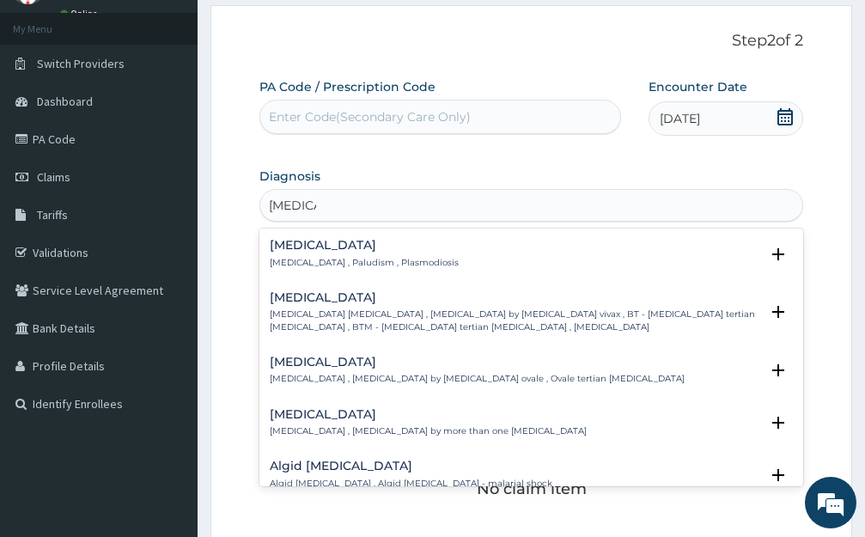
click at [270, 248] on h4 "Malaria" at bounding box center [364, 245] width 189 height 13
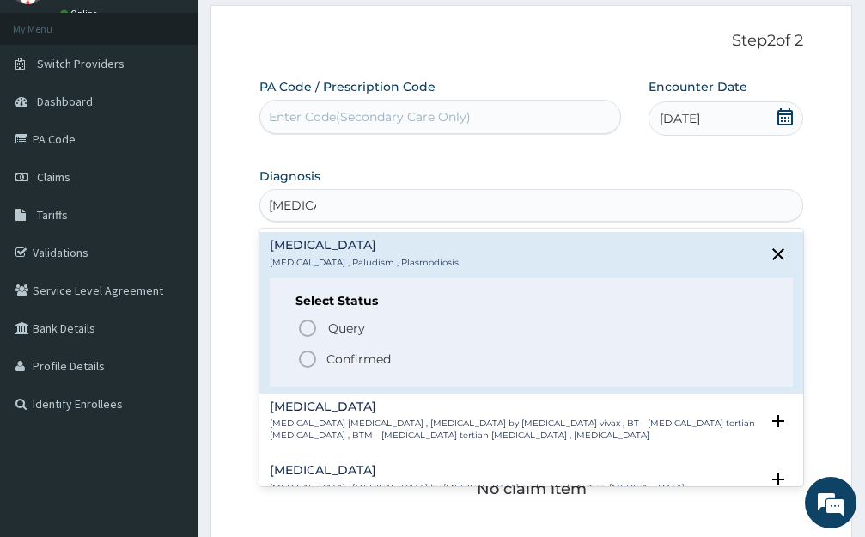
click at [301, 360] on icon "status option filled" at bounding box center [307, 359] width 21 height 21
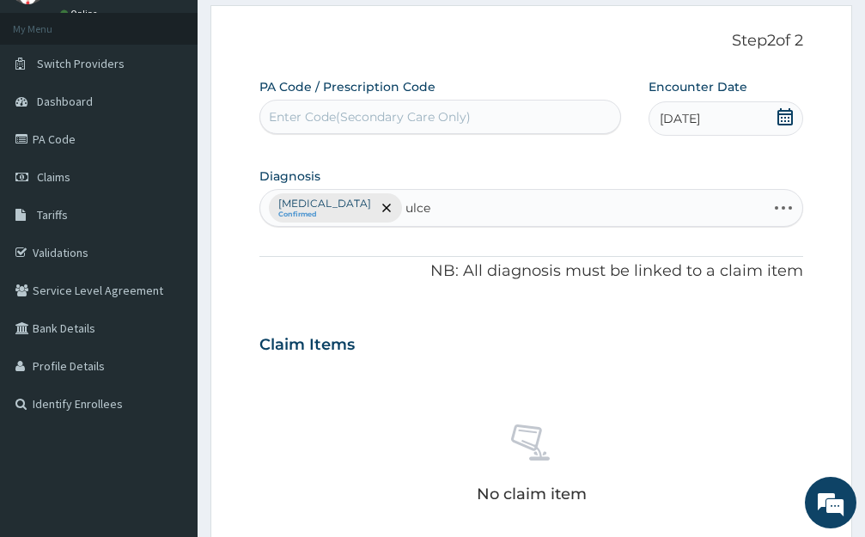
type input "ulcer"
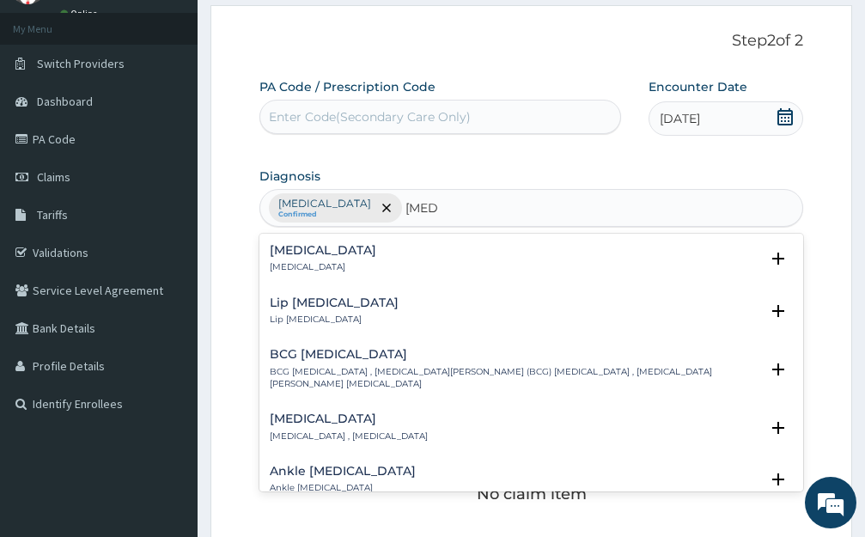
click at [301, 255] on h4 "Ulcer" at bounding box center [323, 250] width 106 height 13
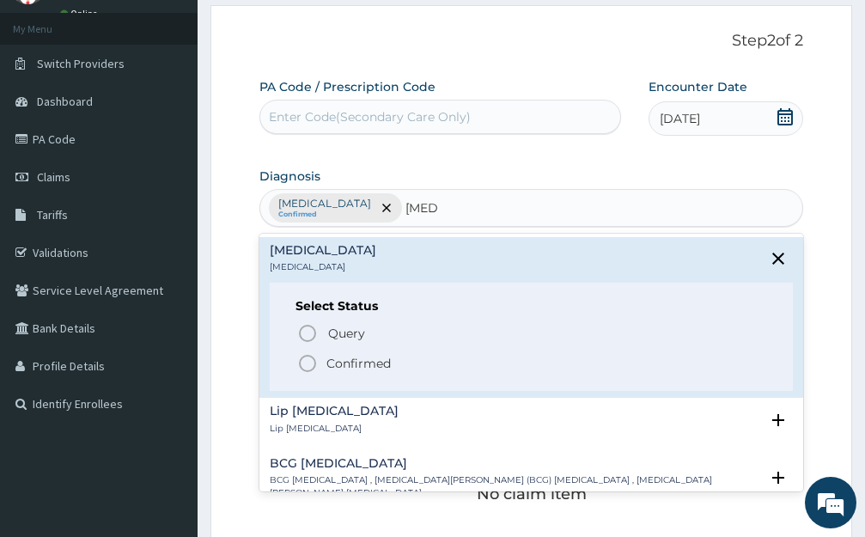
click at [312, 365] on icon "status option filled" at bounding box center [307, 363] width 21 height 21
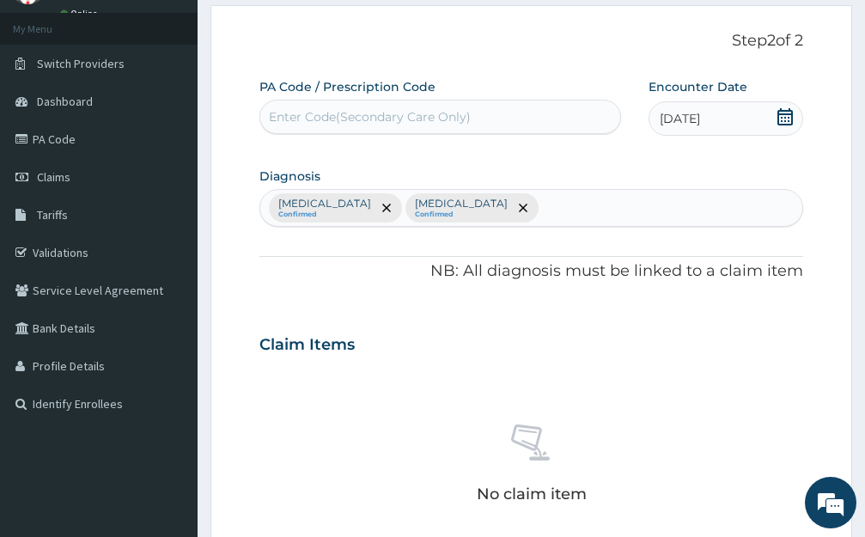
click at [448, 207] on div "Malaria Confirmed Ulcer Confirmed" at bounding box center [531, 208] width 542 height 36
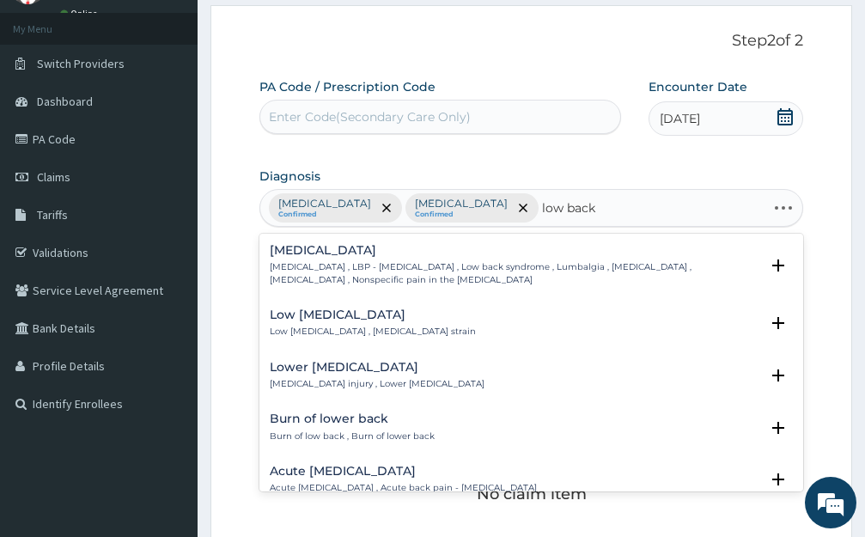
type input "low back p"
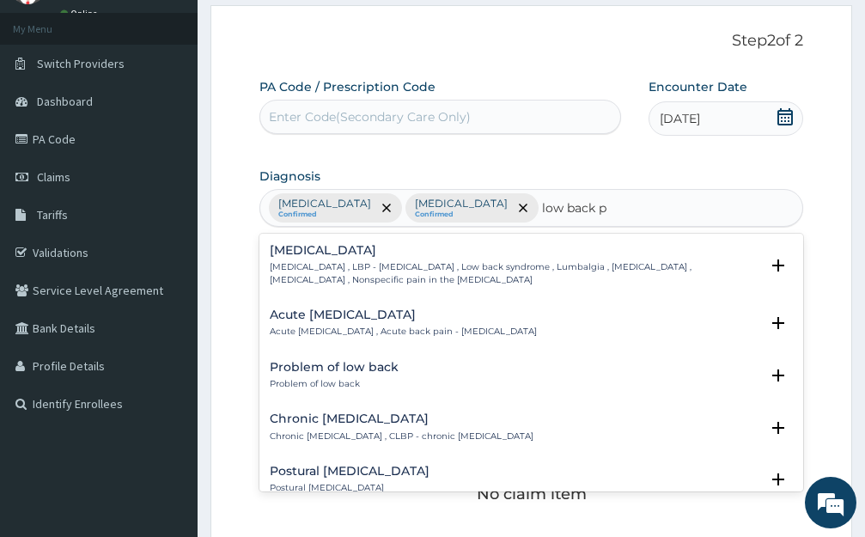
click at [309, 267] on p "Low back pain , LBP - Low back pain , Low back syndrome , Lumbalgia , Lumbago ,…" at bounding box center [514, 273] width 489 height 25
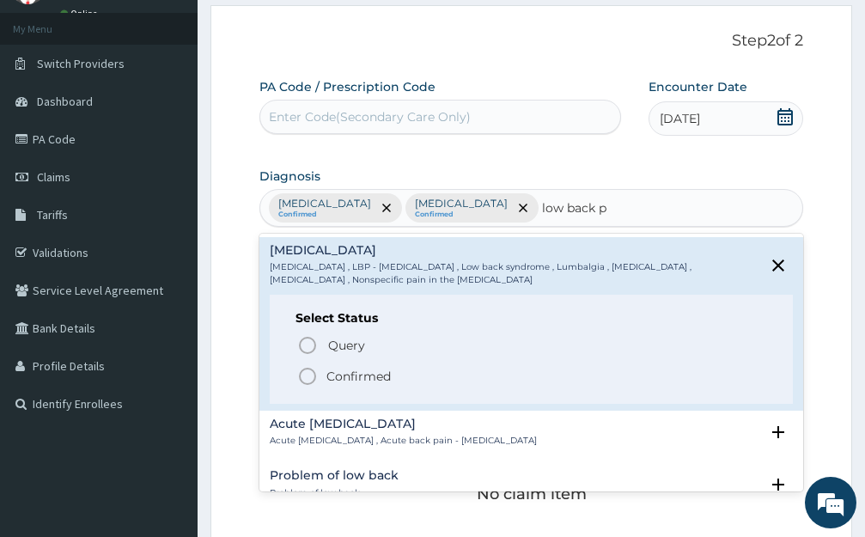
click at [313, 379] on icon "status option filled" at bounding box center [307, 376] width 21 height 21
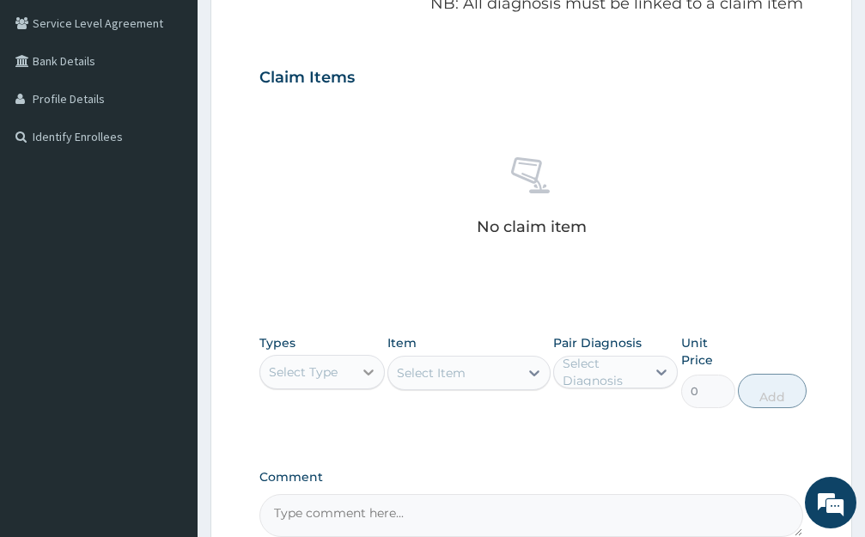
scroll to position [533, 0]
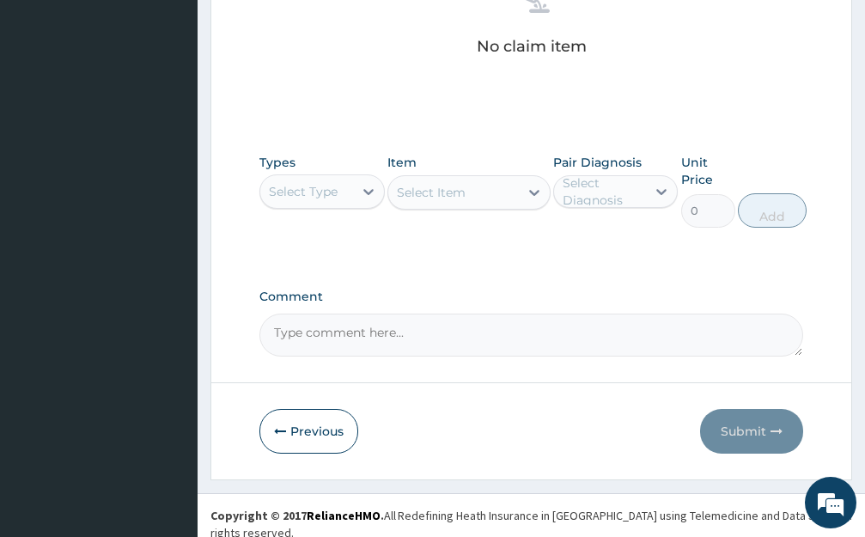
click at [327, 167] on div "Types Select Type" at bounding box center [321, 191] width 125 height 74
click at [343, 181] on div "Select Type" at bounding box center [306, 191] width 93 height 27
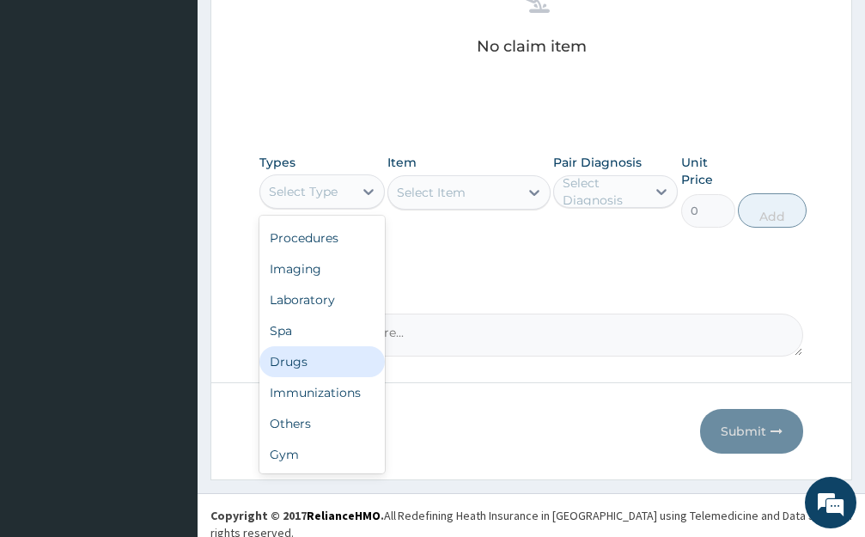
scroll to position [0, 0]
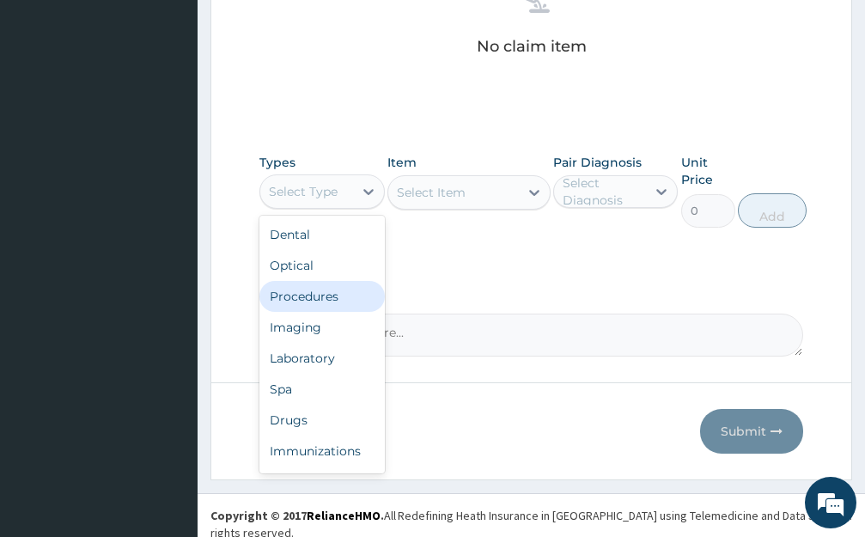
click at [337, 301] on div "Procedures" at bounding box center [321, 296] width 125 height 31
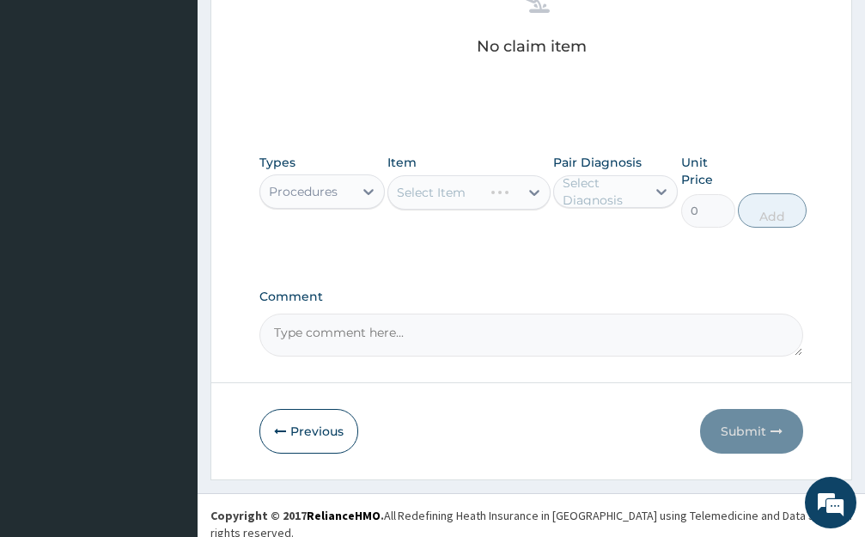
click at [489, 185] on div "Select Item" at bounding box center [468, 192] width 163 height 34
click at [493, 191] on div "Select Item" at bounding box center [453, 192] width 131 height 27
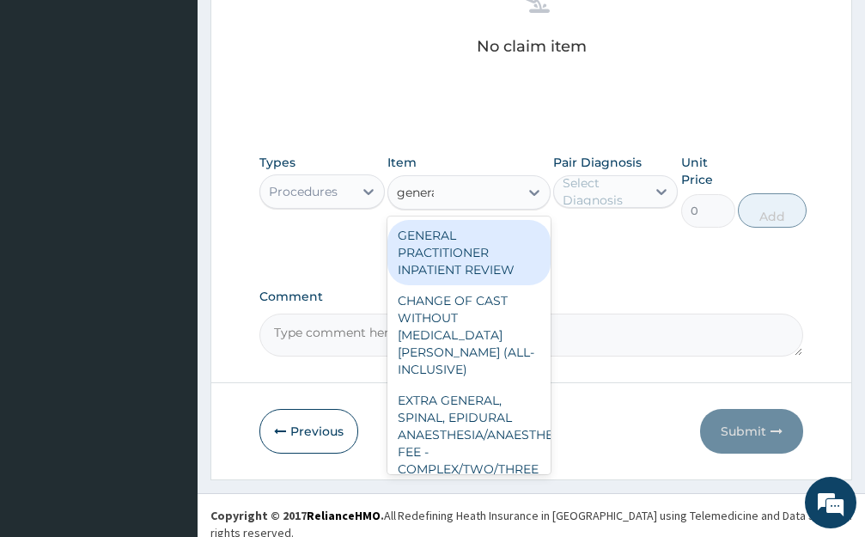
type input "general"
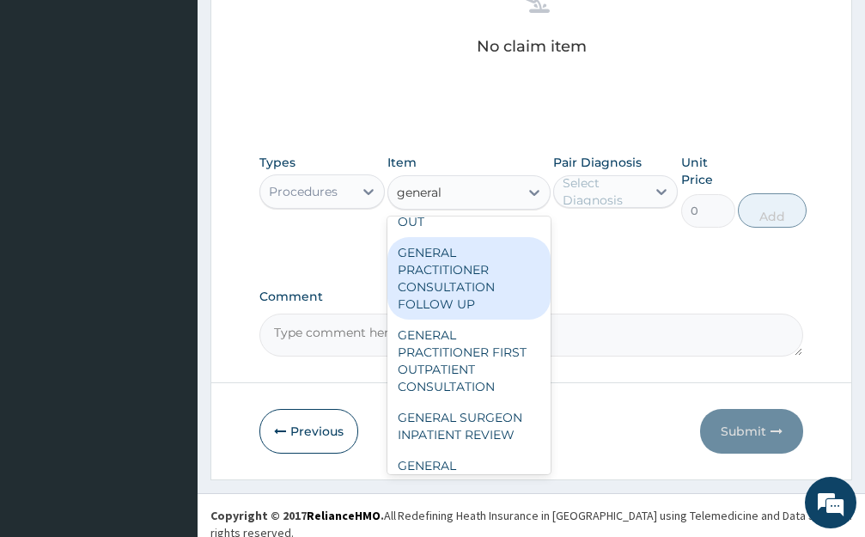
scroll to position [687, 0]
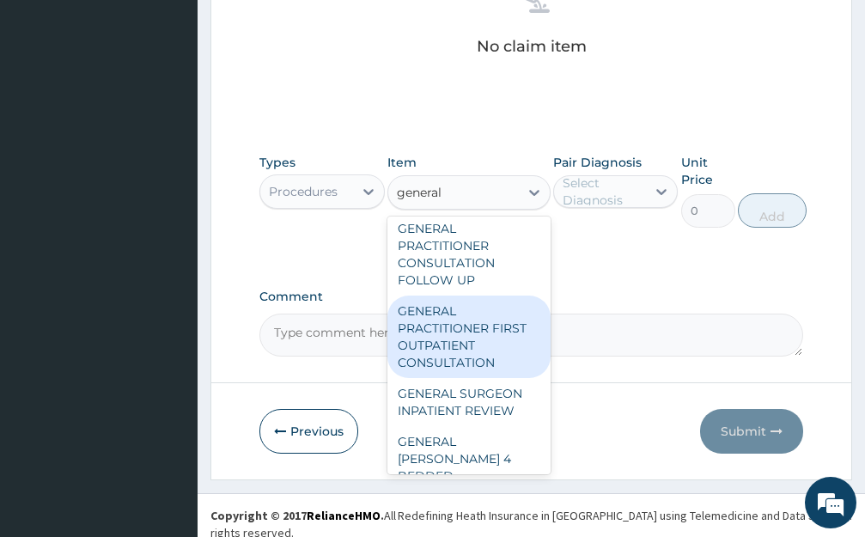
click at [489, 361] on div "GENERAL PRACTITIONER FIRST OUTPATIENT CONSULTATION" at bounding box center [468, 336] width 163 height 82
type input "3750"
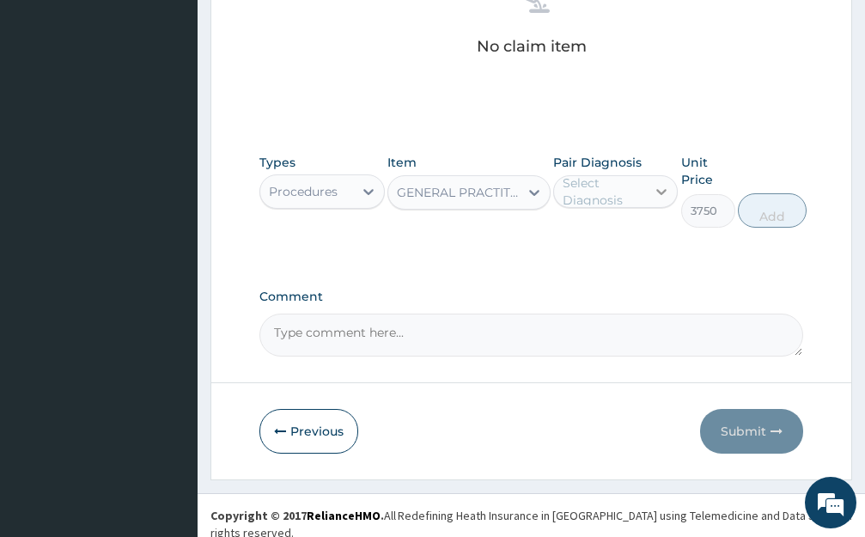
click at [649, 180] on div at bounding box center [661, 191] width 31 height 31
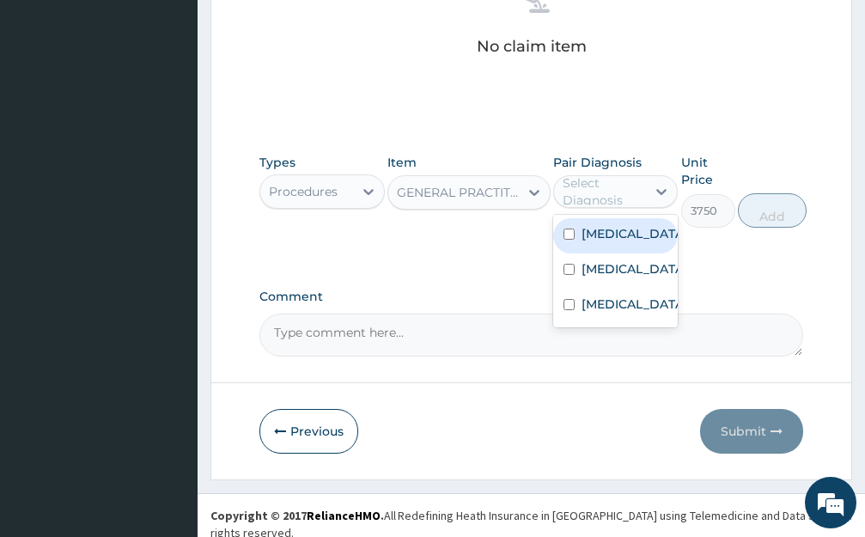
click at [605, 246] on div "Malaria" at bounding box center [615, 235] width 125 height 35
checkbox input "true"
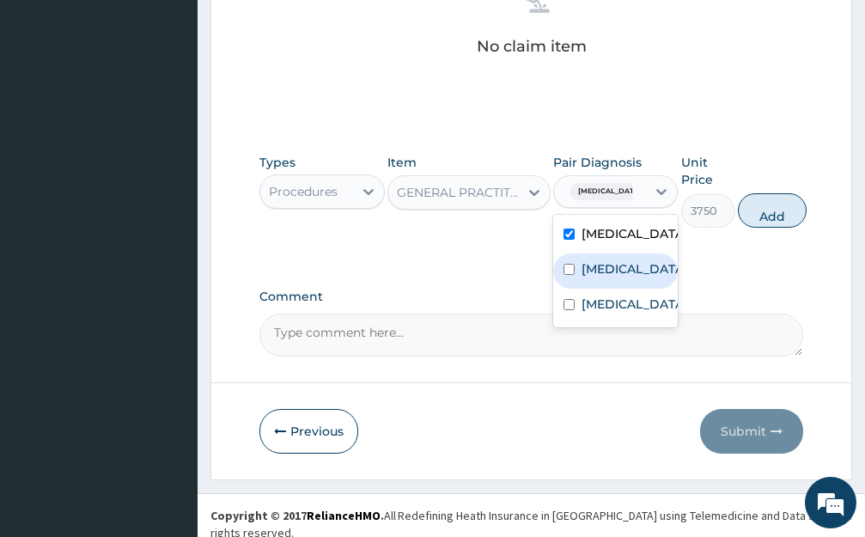
click at [604, 264] on label "Ulcer" at bounding box center [633, 268] width 105 height 17
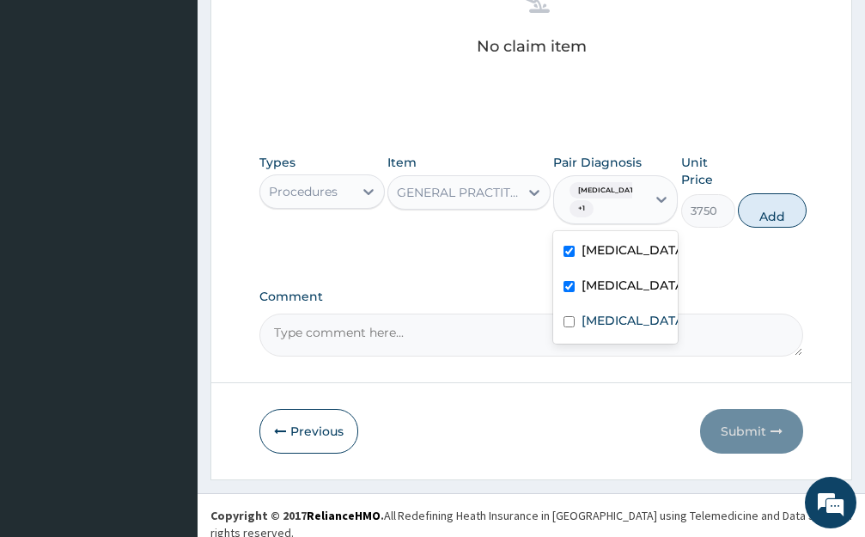
click at [599, 300] on div "Ulcer" at bounding box center [615, 287] width 125 height 35
checkbox input "false"
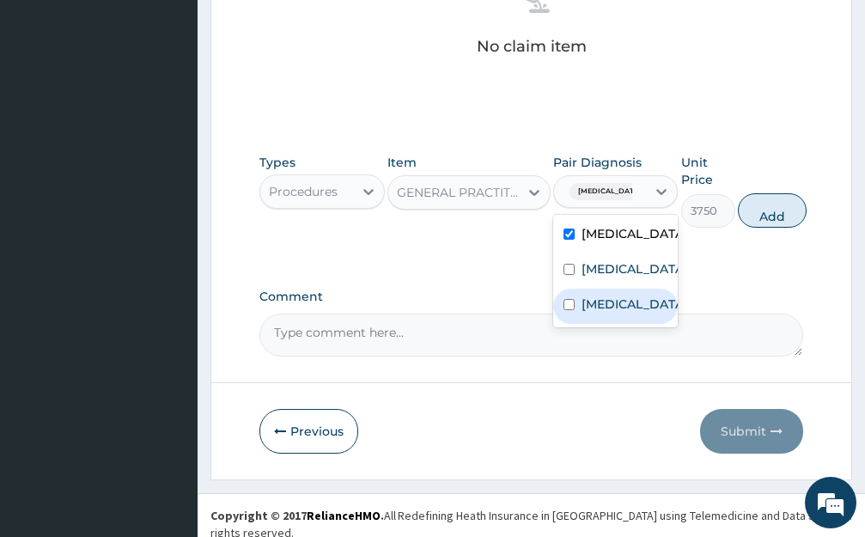
click at [608, 313] on label "Low back pain" at bounding box center [633, 303] width 105 height 17
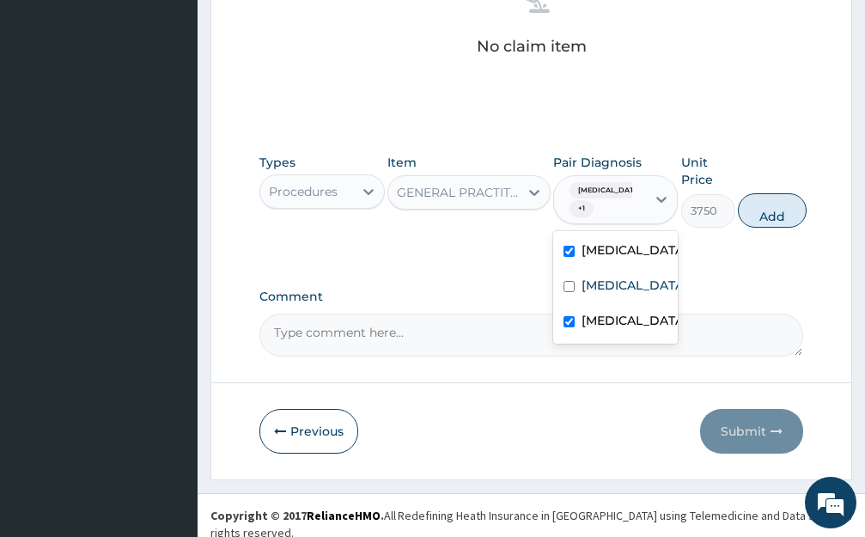
checkbox input "true"
click at [610, 263] on div "Malaria" at bounding box center [615, 251] width 125 height 35
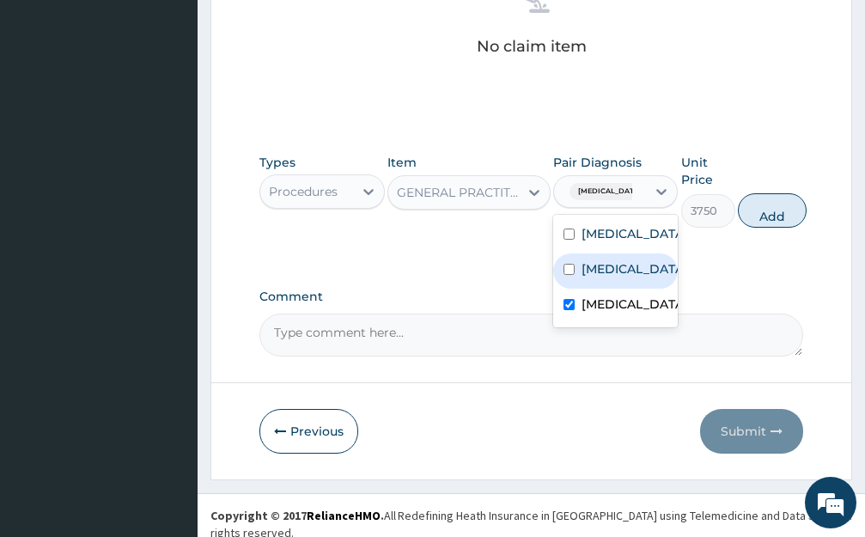
checkbox input "false"
click at [610, 271] on label "Ulcer" at bounding box center [633, 268] width 105 height 17
checkbox input "true"
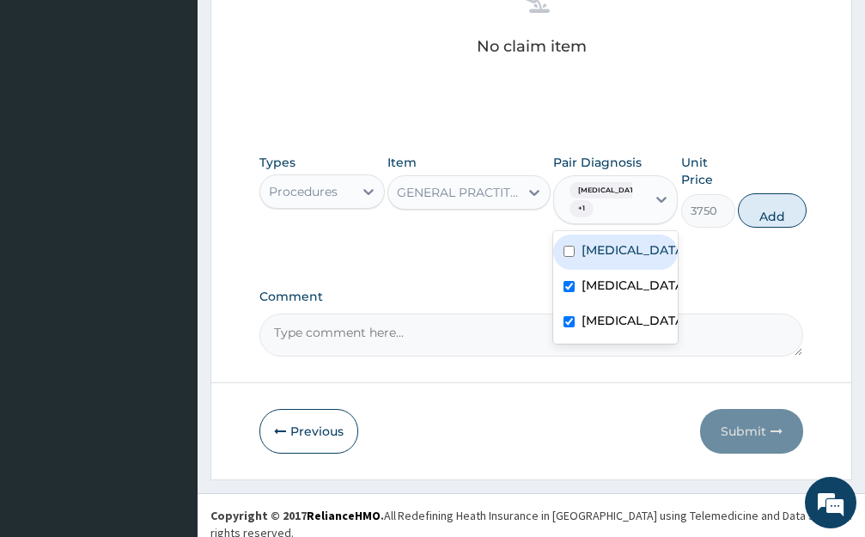
click at [611, 246] on label "Malaria" at bounding box center [633, 249] width 105 height 17
checkbox input "true"
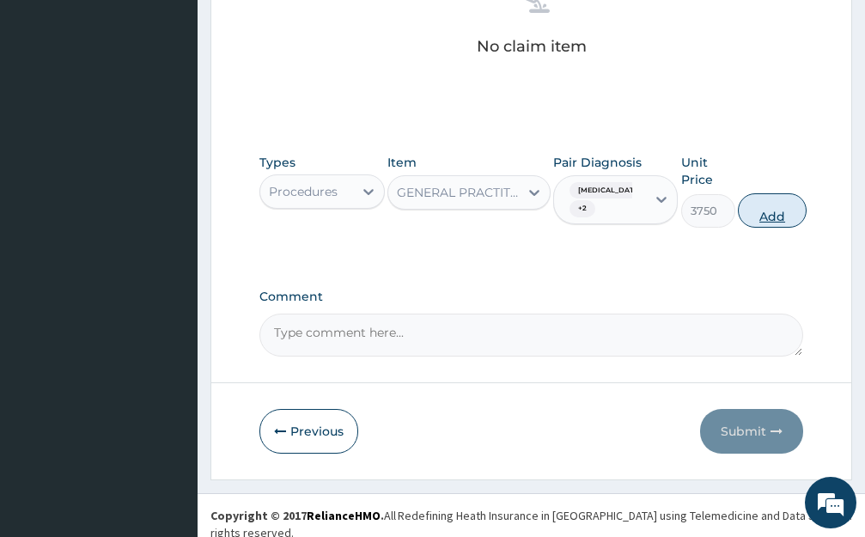
click at [755, 201] on button "Add" at bounding box center [772, 210] width 69 height 34
type input "0"
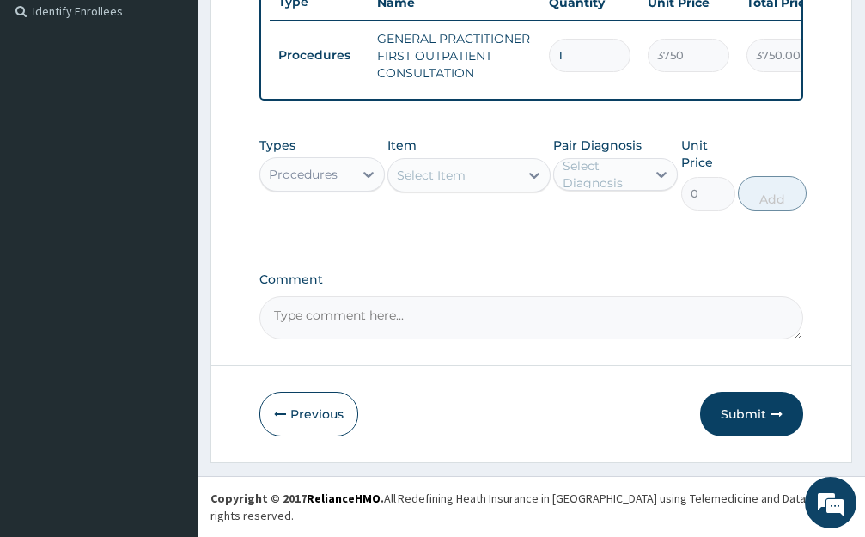
scroll to position [476, 0]
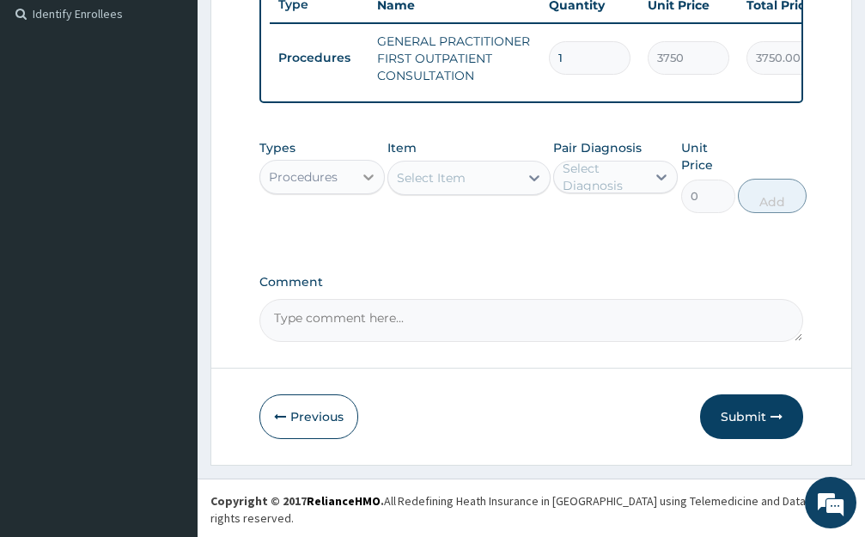
click at [354, 192] on div at bounding box center [368, 176] width 31 height 31
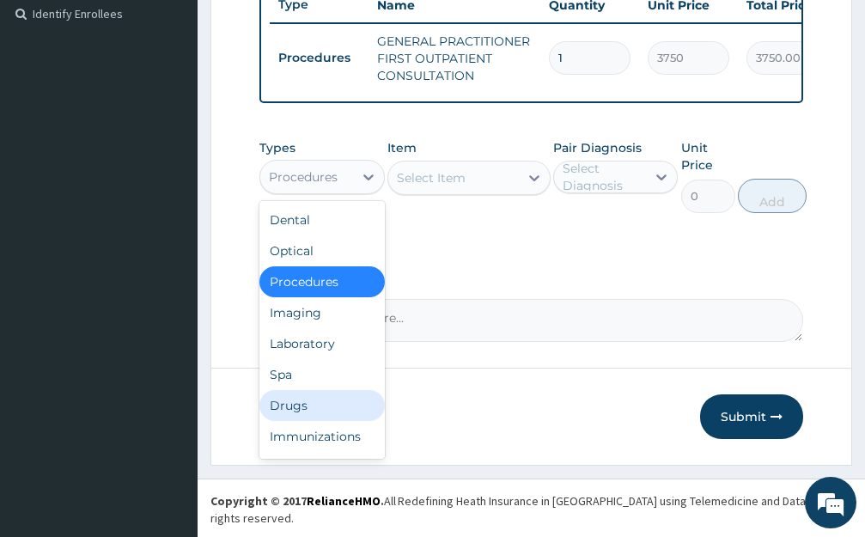
click at [323, 421] on div "Drugs" at bounding box center [321, 405] width 125 height 31
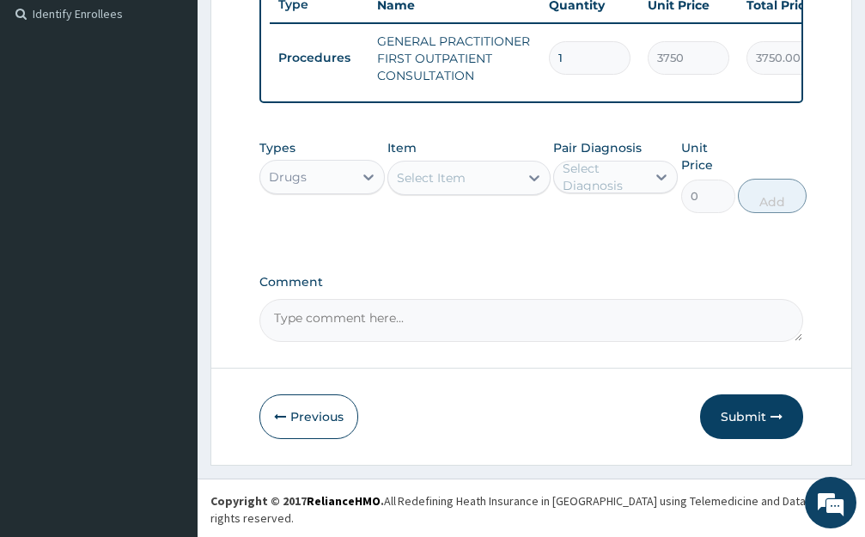
click at [502, 191] on div "Select Item" at bounding box center [453, 177] width 131 height 27
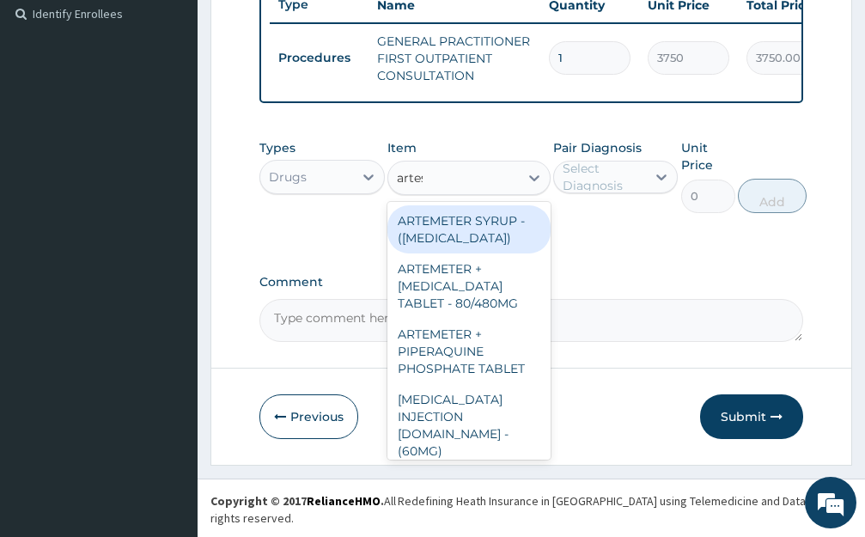
type input "artesunate"
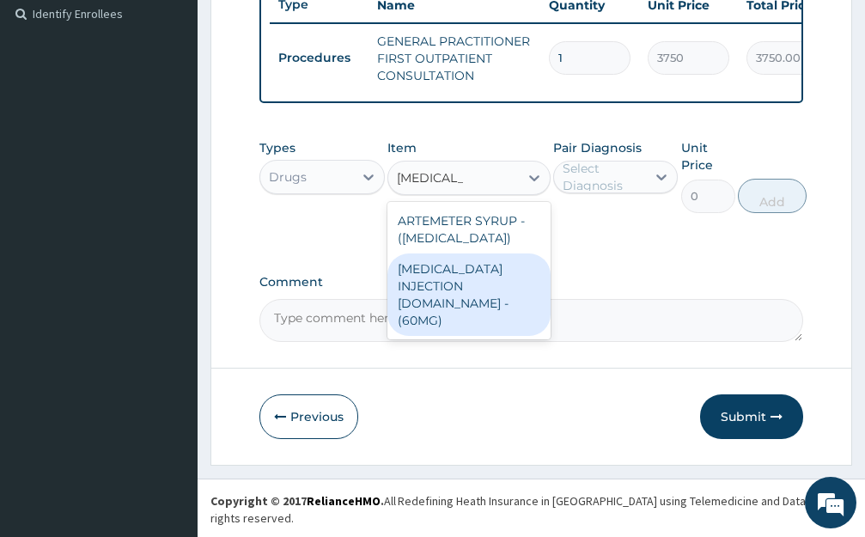
click at [480, 288] on div "[MEDICAL_DATA] INJECTION [DOMAIN_NAME] - (60MG)" at bounding box center [468, 294] width 163 height 82
type input "1596"
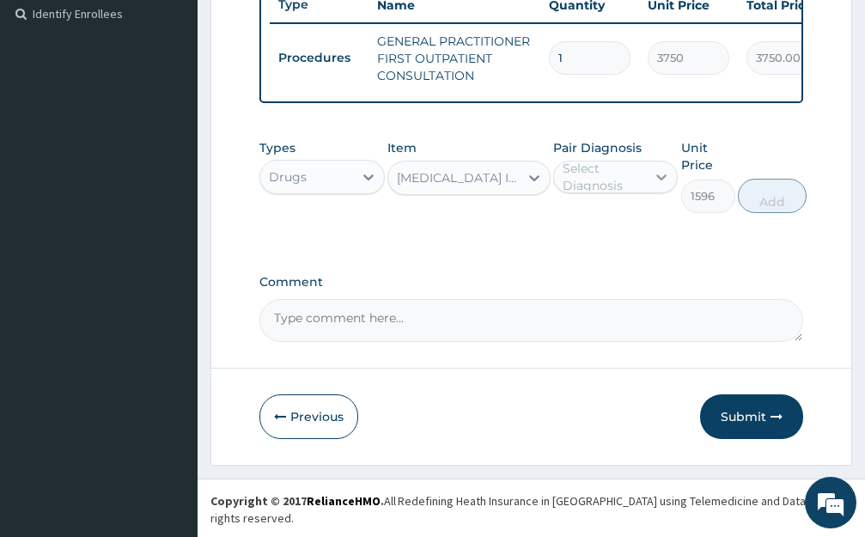
click at [653, 185] on icon at bounding box center [661, 176] width 17 height 17
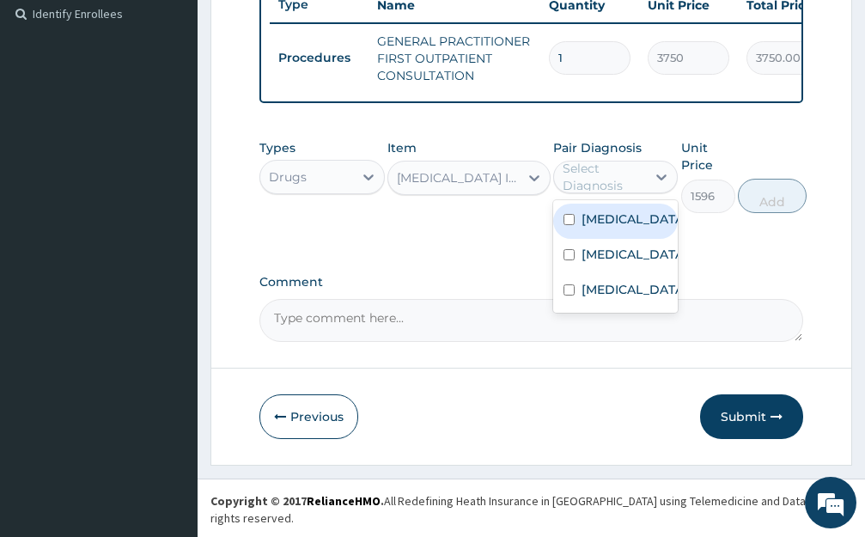
click at [641, 234] on div "Malaria" at bounding box center [615, 220] width 125 height 35
checkbox input "true"
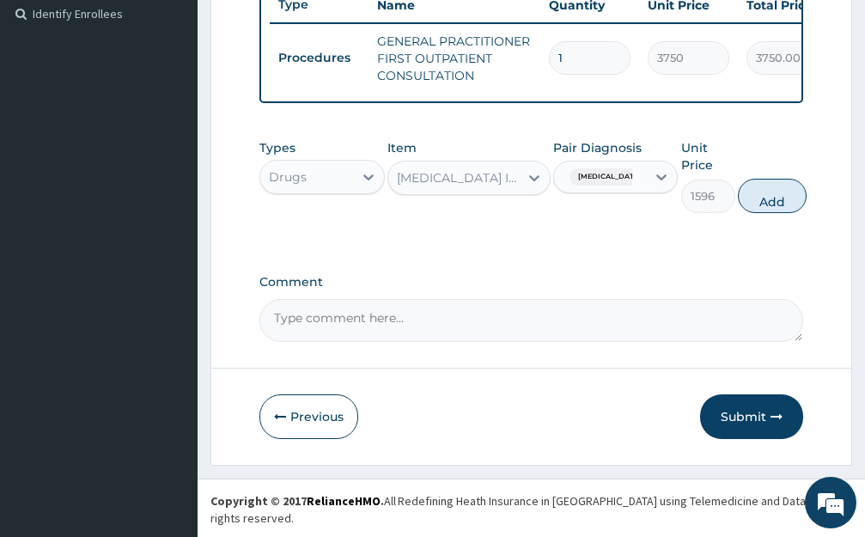
click at [811, 206] on form "Step 2 of 2 PA Code / Prescription Code Enter Code(Secondary Care Only) Encount…" at bounding box center [530, 39] width 641 height 849
click at [777, 213] on button "Add" at bounding box center [772, 196] width 69 height 34
type input "0"
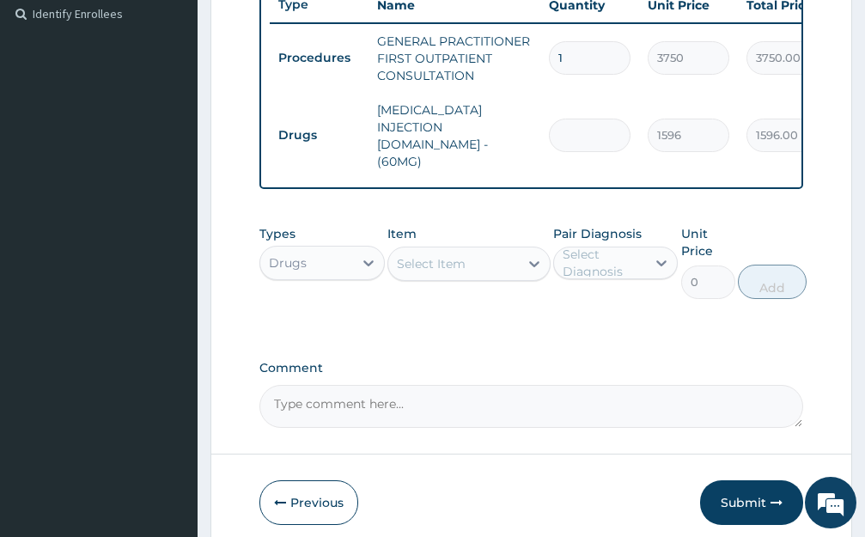
type input "0.00"
type input "6"
type input "9576.00"
type input "6"
click at [526, 255] on icon at bounding box center [533, 263] width 17 height 17
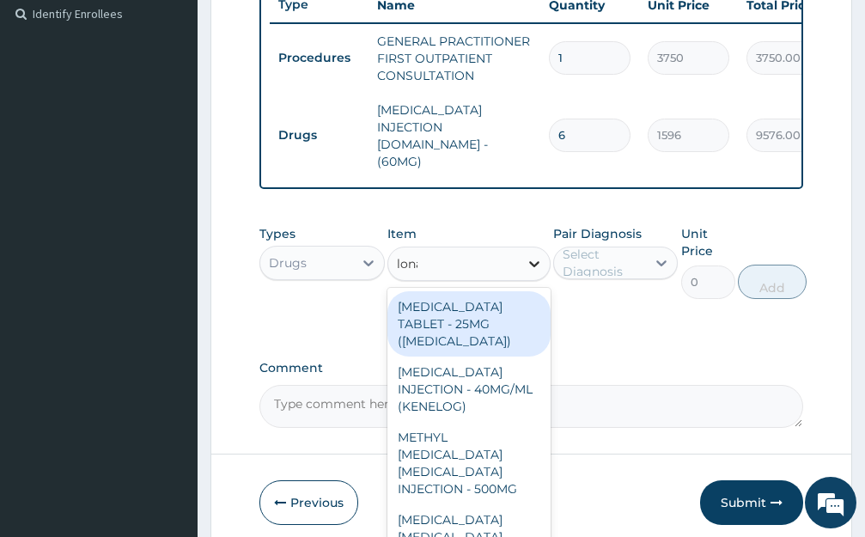
type input "lonart"
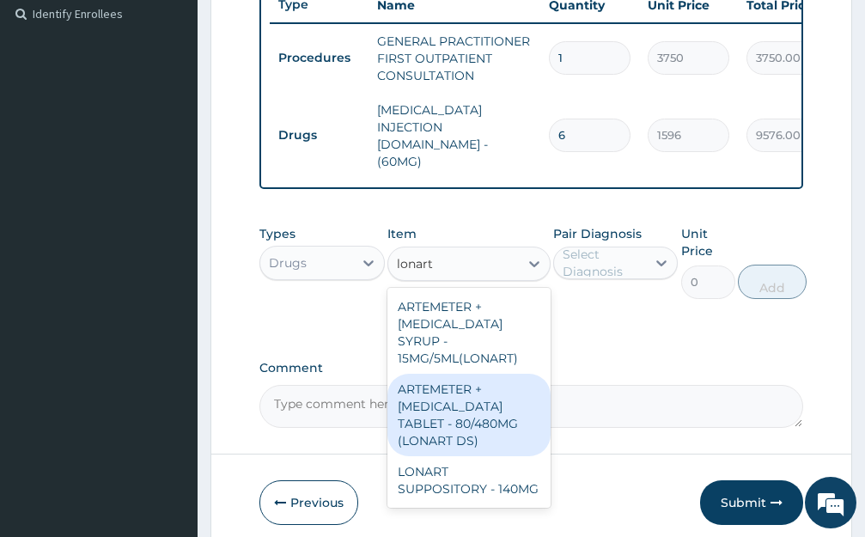
click at [422, 391] on div "ARTEMETER + [MEDICAL_DATA] TABLET - 80/480MG (LONART DS)" at bounding box center [468, 414] width 163 height 82
type input "588"
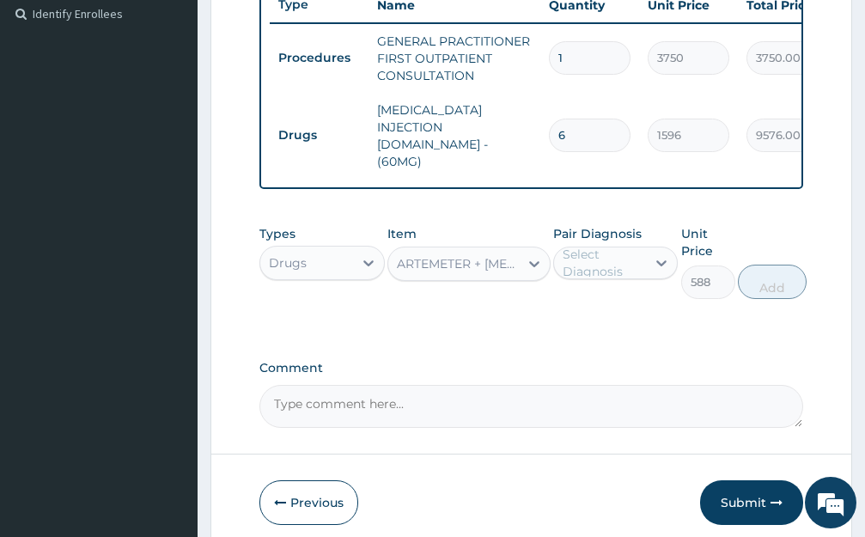
click at [619, 250] on div "Select Diagnosis" at bounding box center [603, 263] width 82 height 34
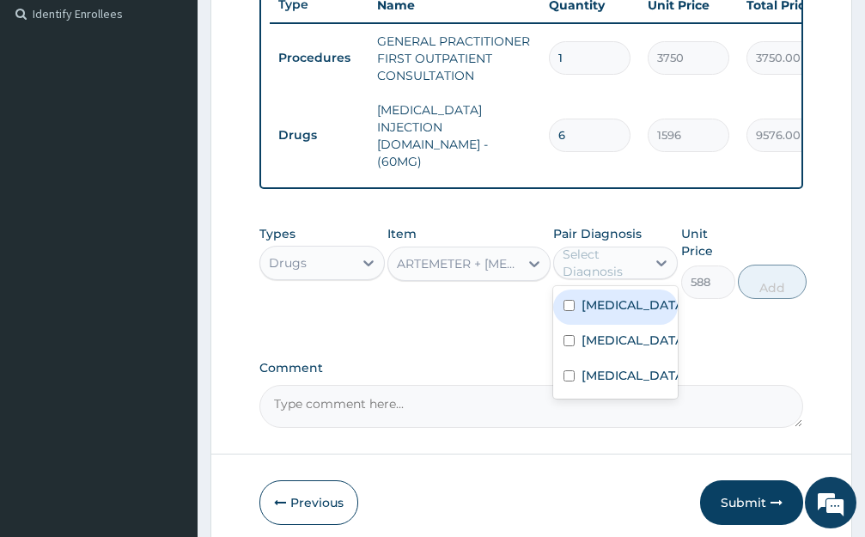
click at [592, 299] on label "Malaria" at bounding box center [633, 304] width 105 height 17
checkbox input "true"
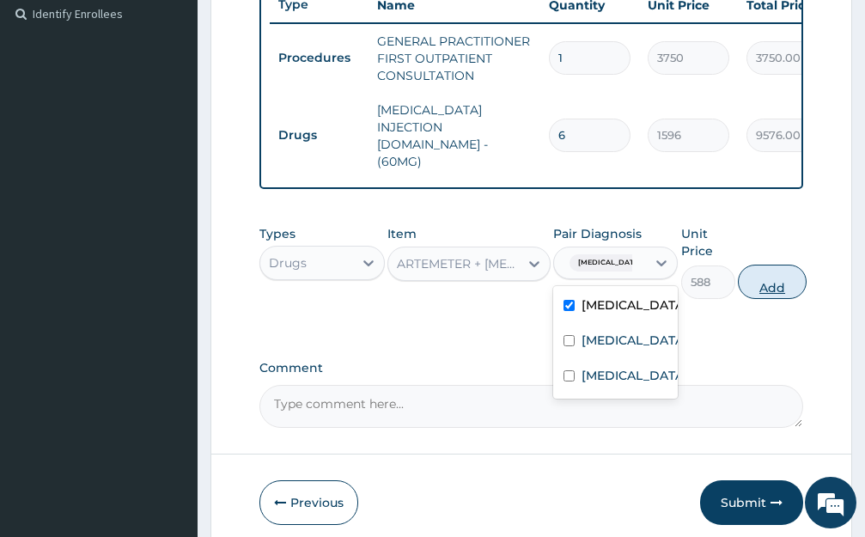
click at [756, 264] on button "Add" at bounding box center [772, 281] width 69 height 34
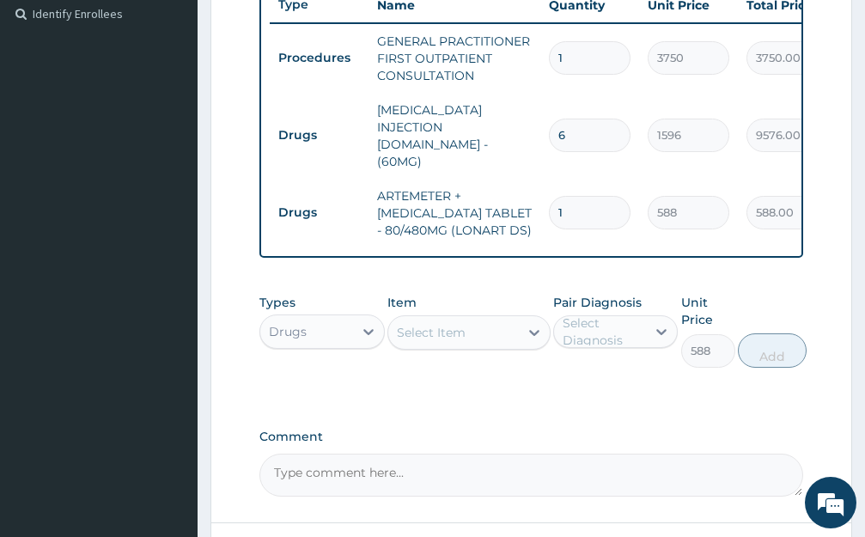
type input "0"
type input "0.00"
type input "6"
type input "3528.00"
type input "6"
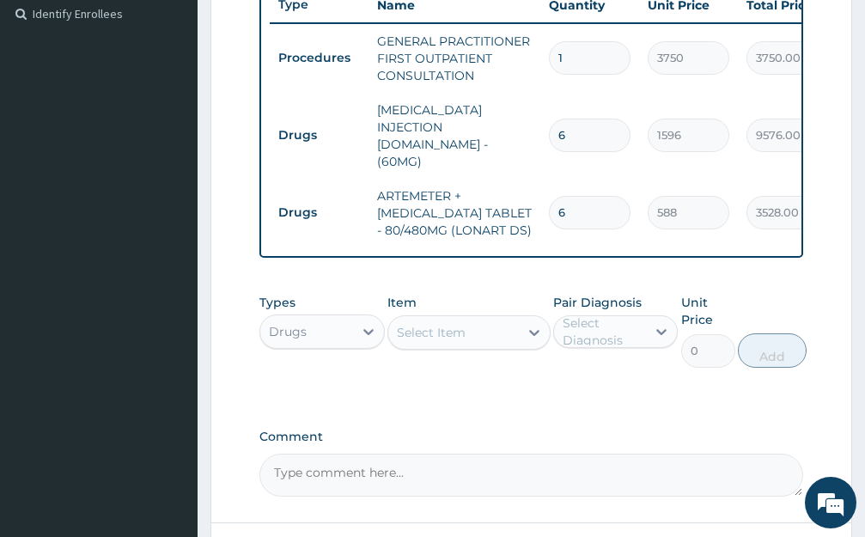
click at [512, 319] on div "Select Item" at bounding box center [453, 332] width 131 height 27
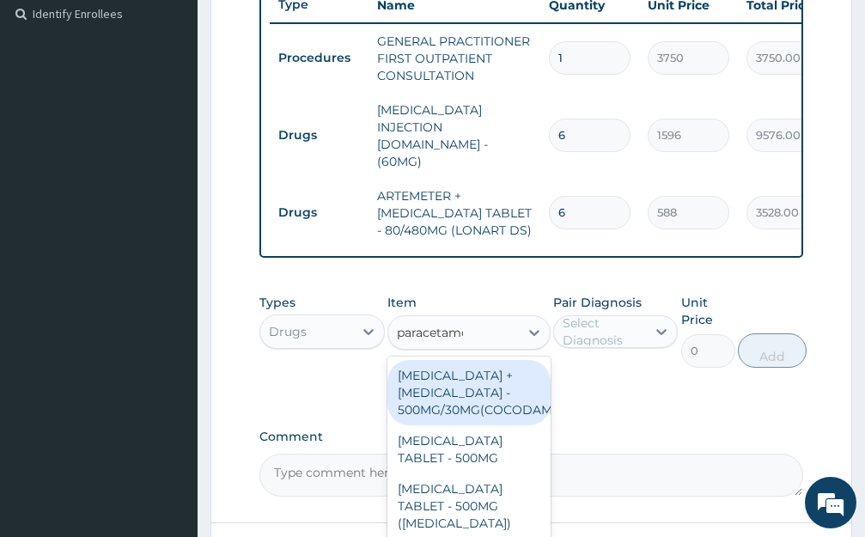
type input "paracetamol"
click at [496, 364] on div "[MEDICAL_DATA] + [MEDICAL_DATA] - 500MG/30MG(COCODAMOL)" at bounding box center [468, 392] width 163 height 65
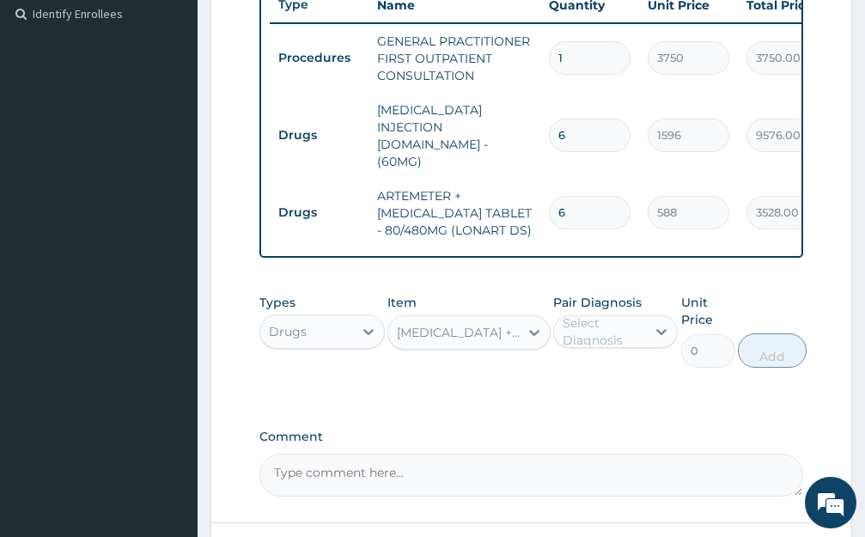
type input "224"
click at [644, 324] on div "Select Diagnosis" at bounding box center [603, 331] width 82 height 34
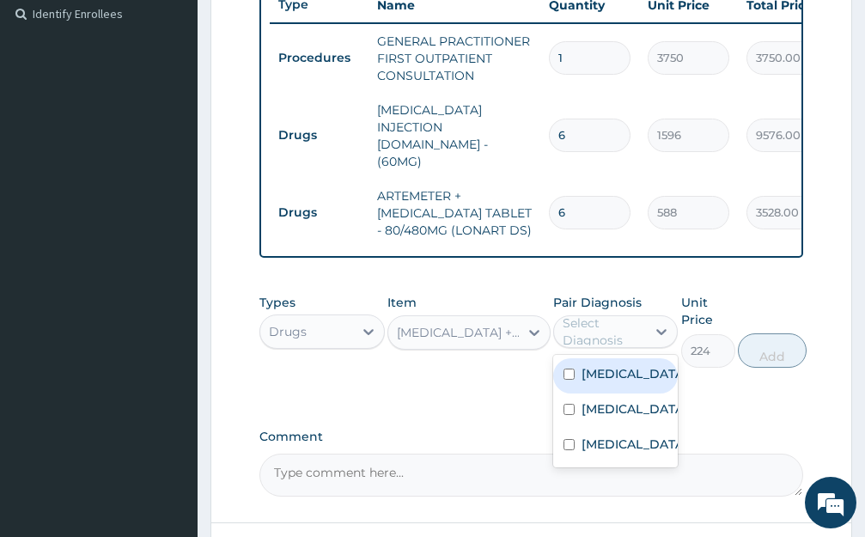
click at [643, 367] on div "Malaria" at bounding box center [615, 375] width 125 height 35
checkbox input "false"
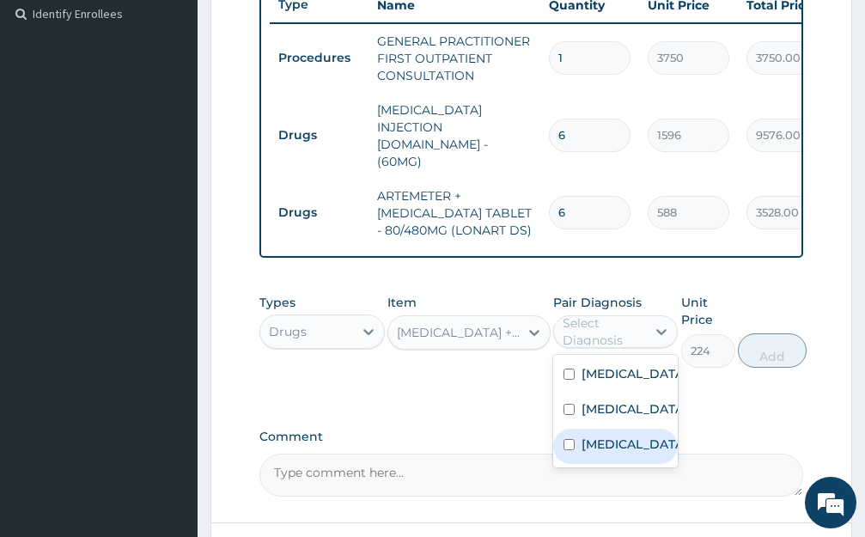
click at [624, 435] on label "Low back pain" at bounding box center [633, 443] width 105 height 17
checkbox input "true"
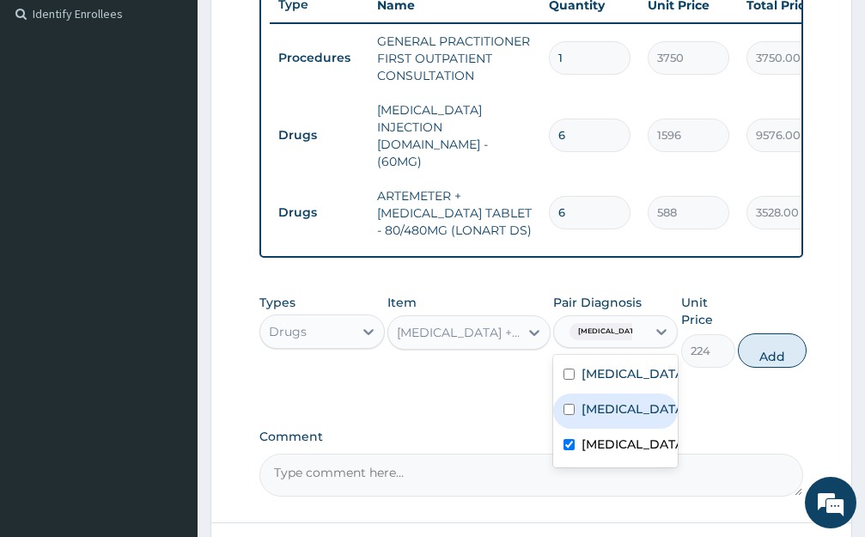
click at [617, 400] on div "Ulcer" at bounding box center [615, 410] width 125 height 35
checkbox input "true"
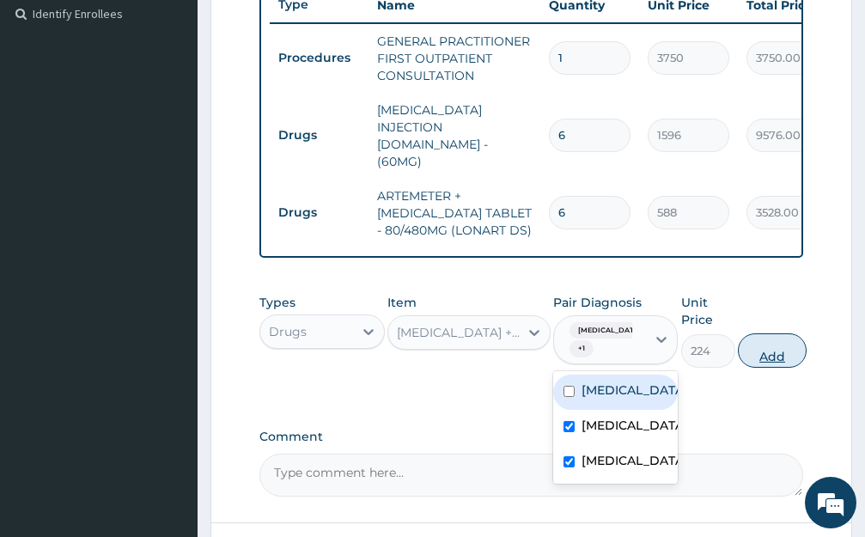
click at [772, 337] on button "Add" at bounding box center [772, 350] width 69 height 34
type input "0"
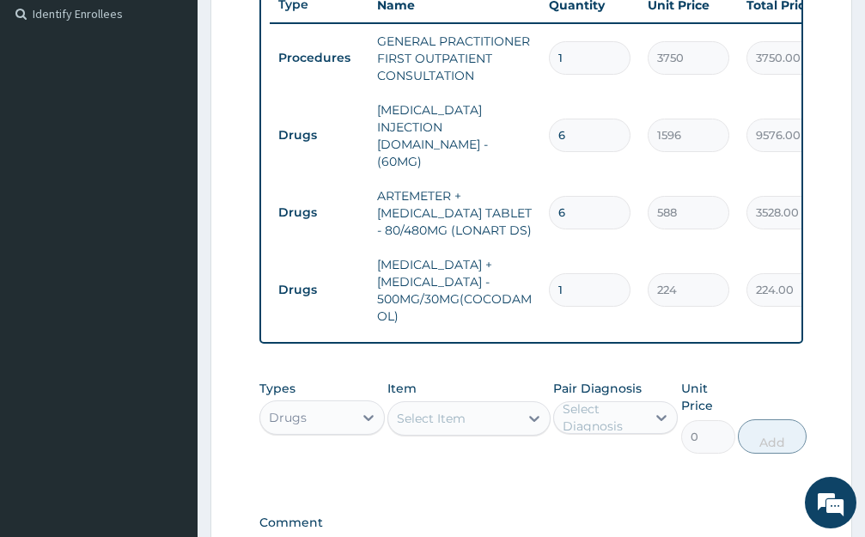
type input "0.00"
type input "2"
type input "448.00"
type input "20"
type input "4480.00"
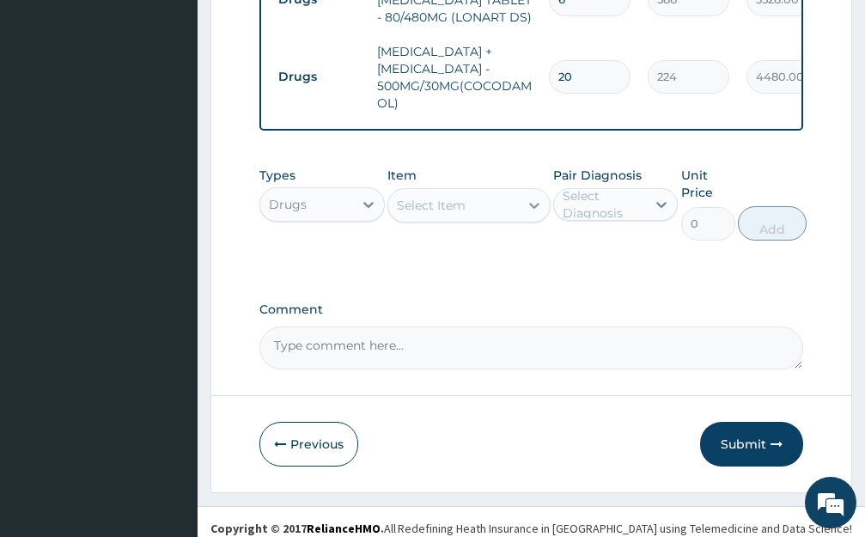
scroll to position [689, 0]
type input "20"
click at [504, 191] on div "Select Item" at bounding box center [453, 204] width 131 height 27
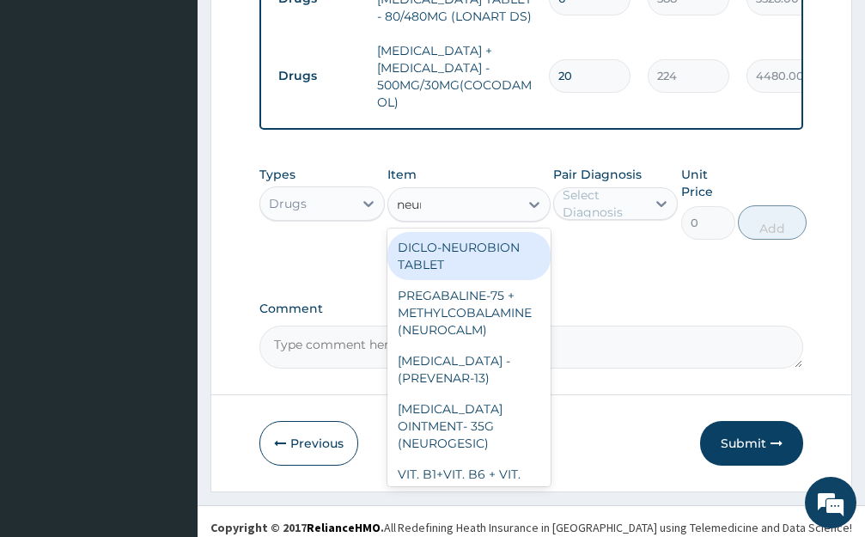
type input "neurog"
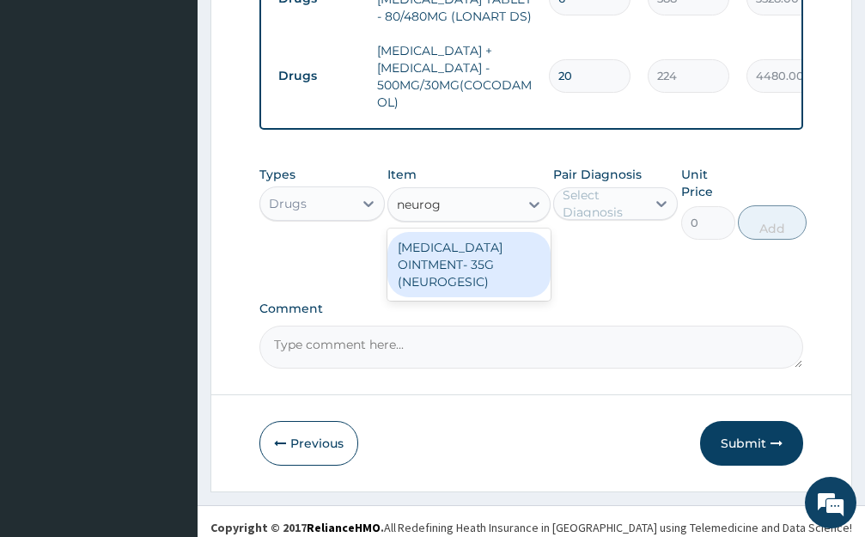
click at [479, 253] on div "METHYL SALICYLATE OINTMENT- 35G (NEUROGESIC)" at bounding box center [468, 264] width 163 height 65
type input "1400"
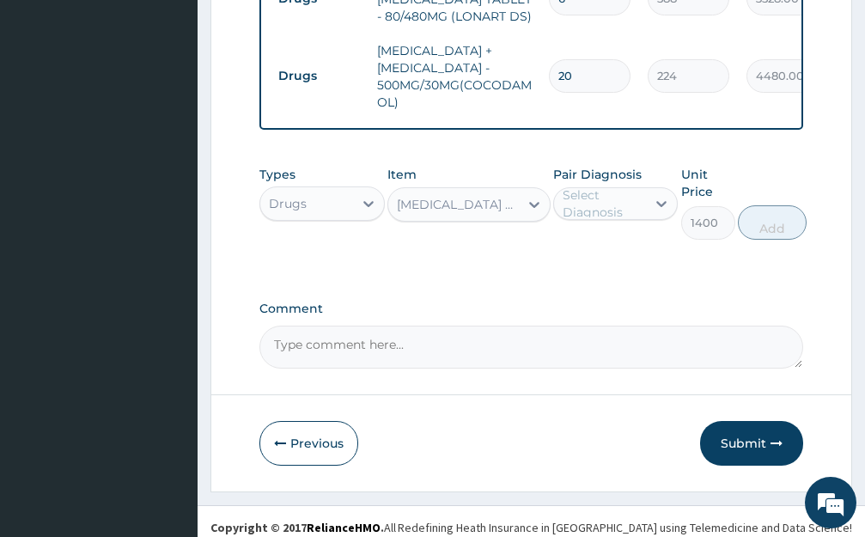
click at [626, 196] on div "Select Diagnosis" at bounding box center [603, 203] width 82 height 34
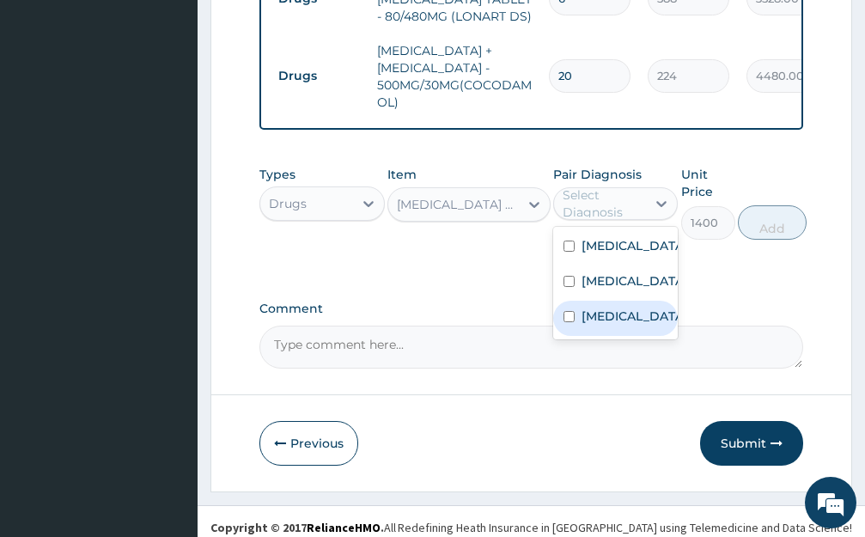
click at [631, 307] on label "Low back pain" at bounding box center [633, 315] width 105 height 17
checkbox input "true"
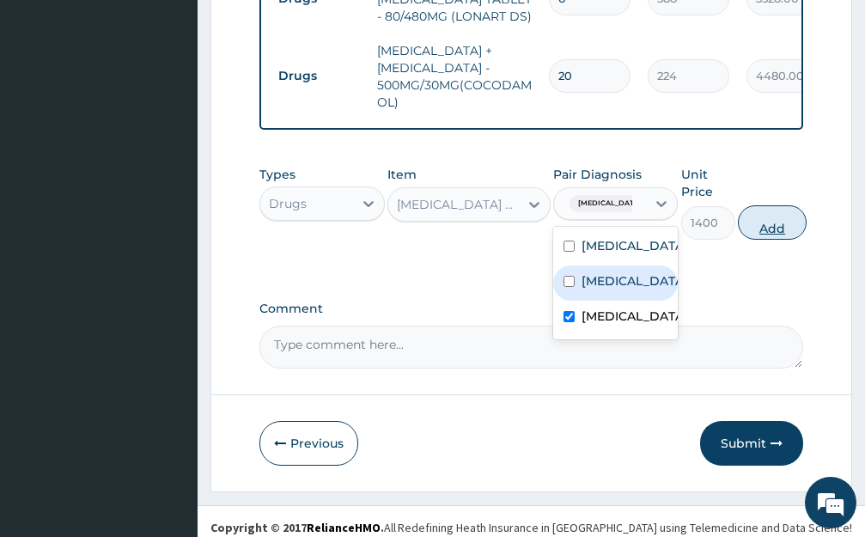
click at [763, 209] on button "Add" at bounding box center [772, 222] width 69 height 34
type input "0"
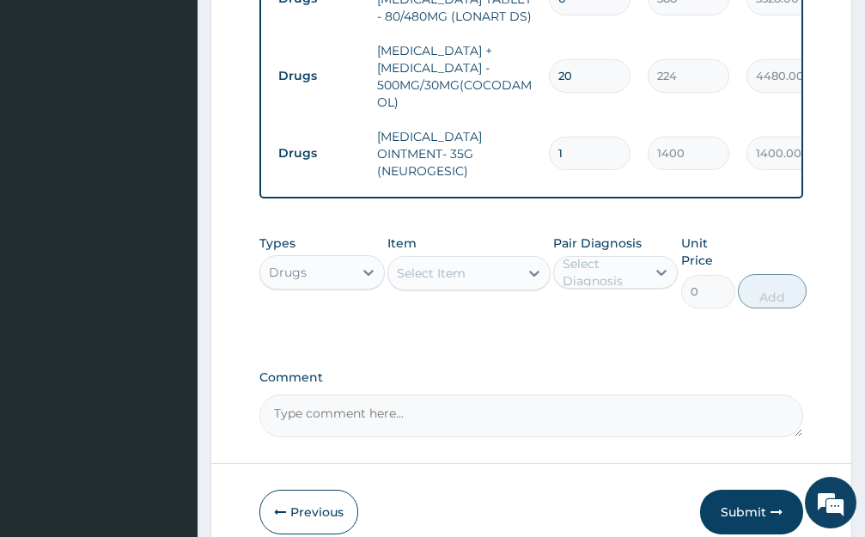
click at [488, 266] on div "Select Item" at bounding box center [453, 272] width 131 height 27
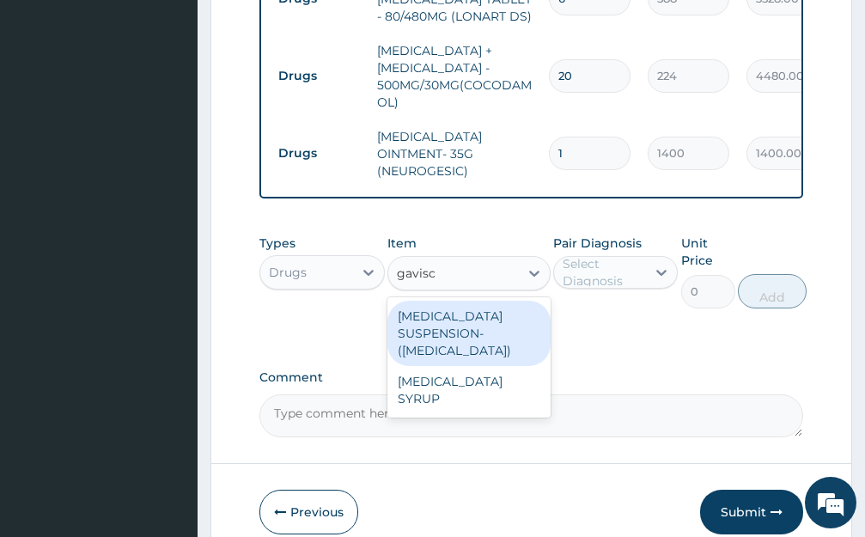
type input "gavisco"
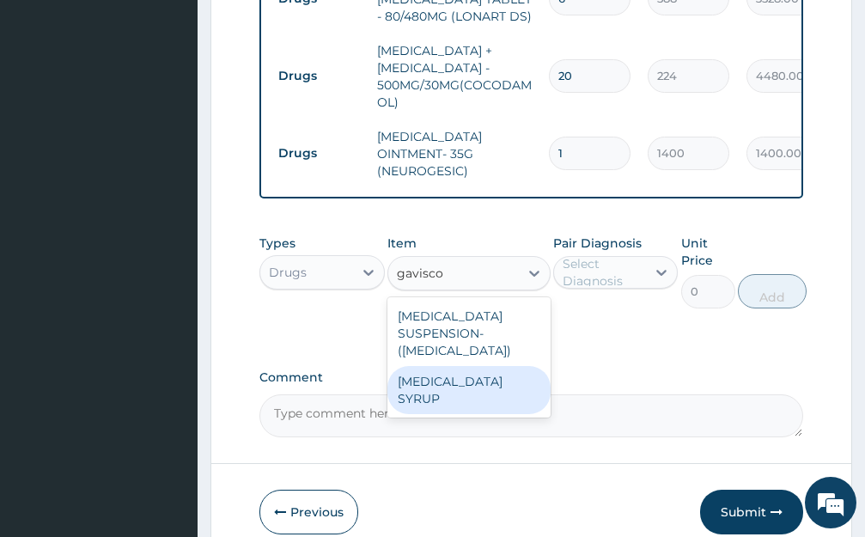
click at [478, 371] on div "GAVISCON SYRUP" at bounding box center [468, 390] width 163 height 48
type input "7839.999999999999"
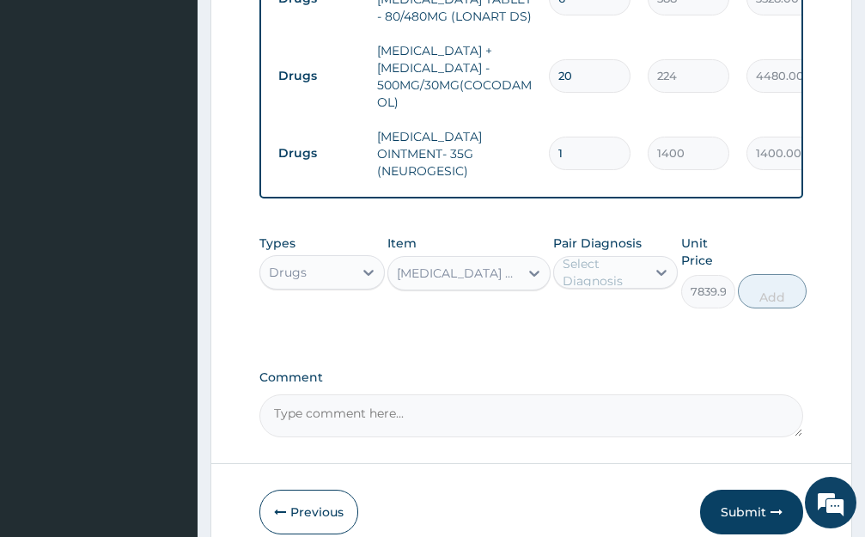
click at [629, 259] on div "Select Diagnosis" at bounding box center [603, 272] width 82 height 34
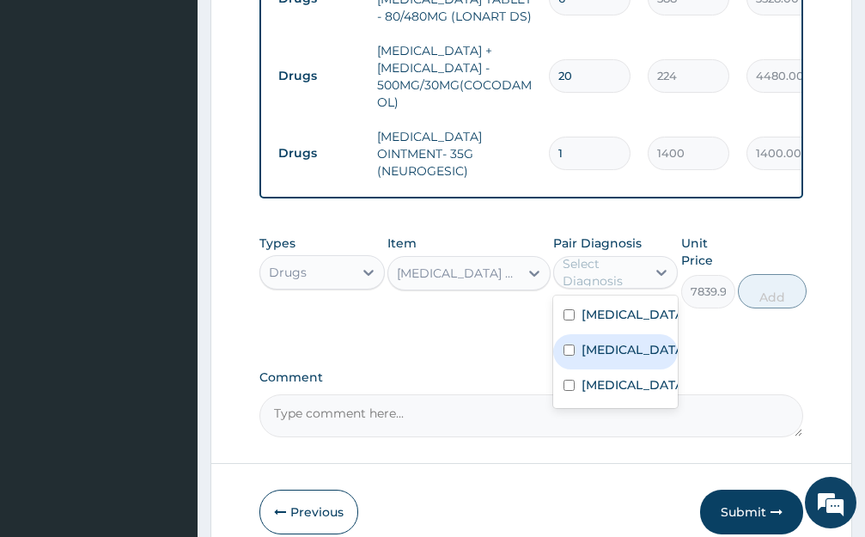
drag, startPoint x: 606, startPoint y: 349, endPoint x: 732, endPoint y: 292, distance: 138.7
click at [610, 348] on div "Ulcer" at bounding box center [615, 351] width 125 height 35
checkbox input "true"
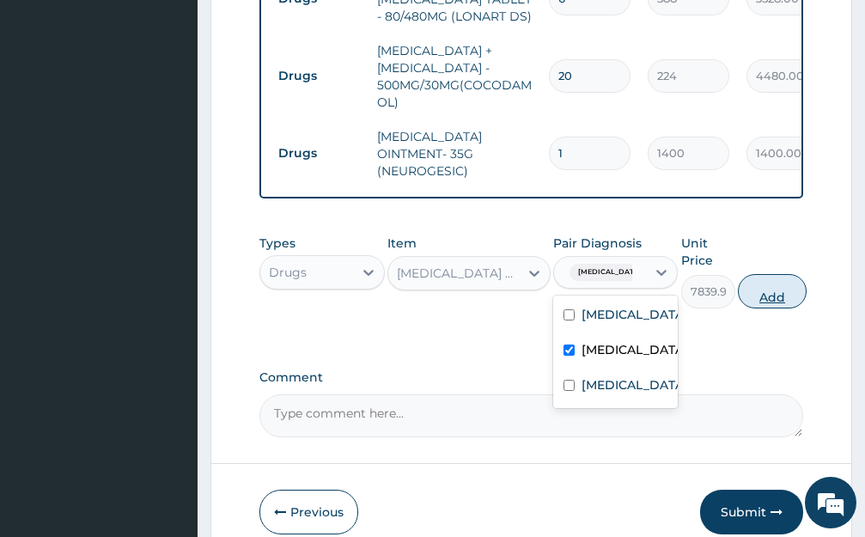
click at [774, 276] on button "Add" at bounding box center [772, 291] width 69 height 34
type input "0"
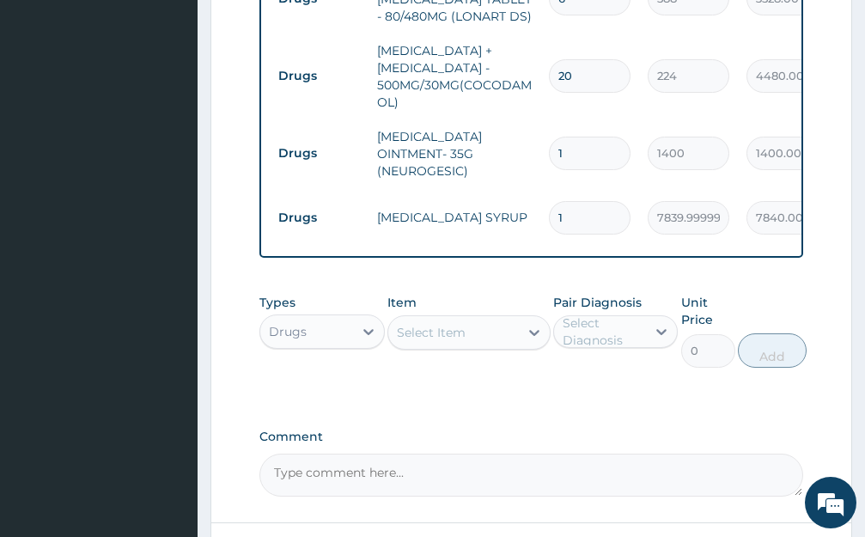
click at [495, 319] on div "Select Item" at bounding box center [453, 332] width 131 height 27
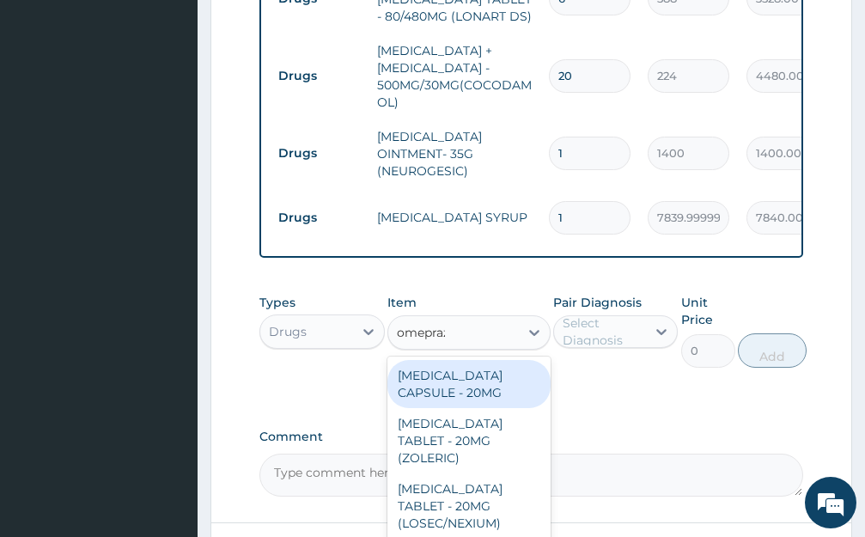
type input "omeprazole"
click at [489, 382] on div "OMEPRAZOLE CAPSULE - 20MG" at bounding box center [468, 384] width 163 height 48
type input "140"
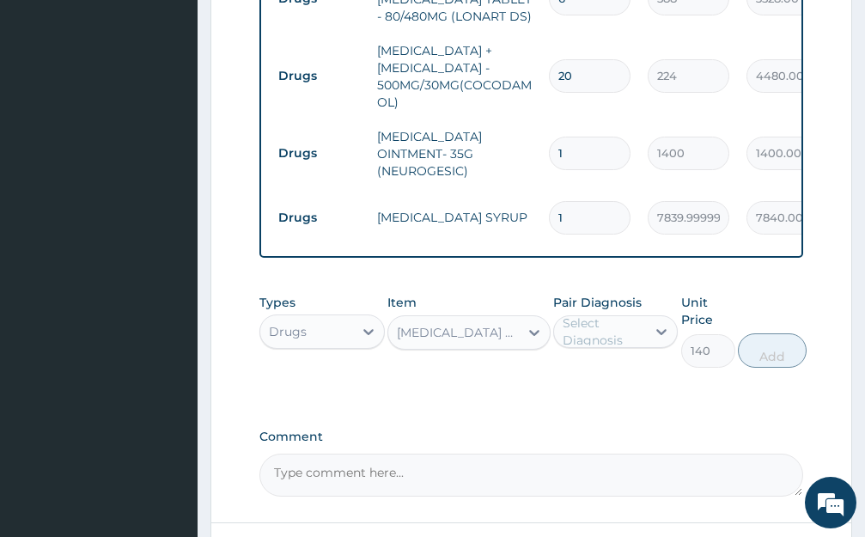
click at [622, 314] on div "Select Diagnosis" at bounding box center [603, 331] width 82 height 34
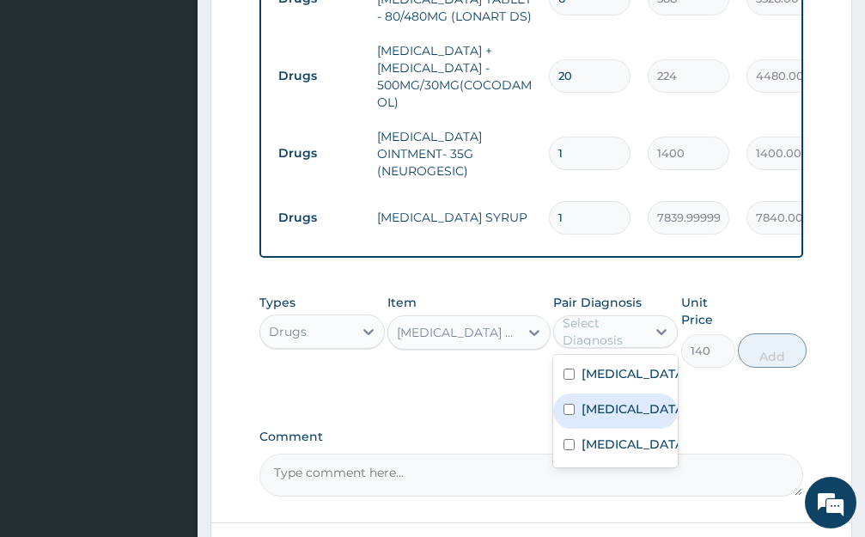
click at [607, 407] on div "Ulcer" at bounding box center [615, 410] width 125 height 35
checkbox input "true"
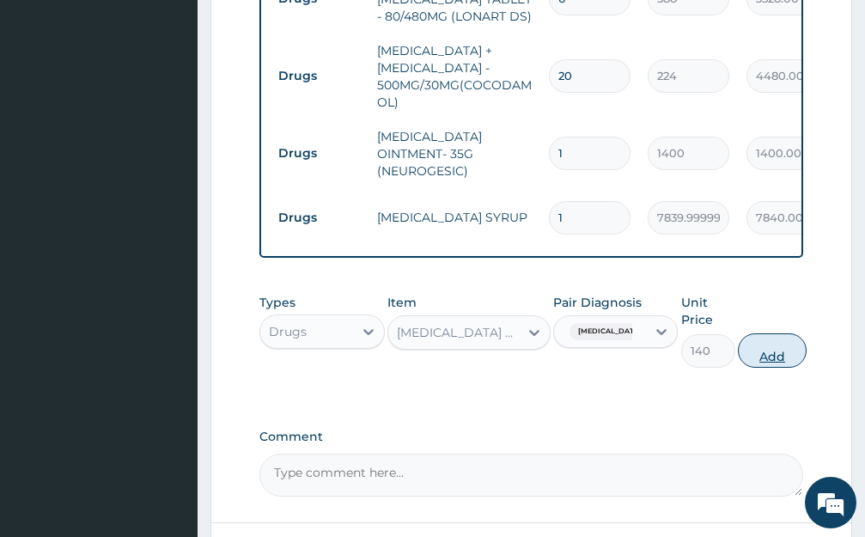
click at [771, 343] on button "Add" at bounding box center [772, 350] width 69 height 34
type input "0"
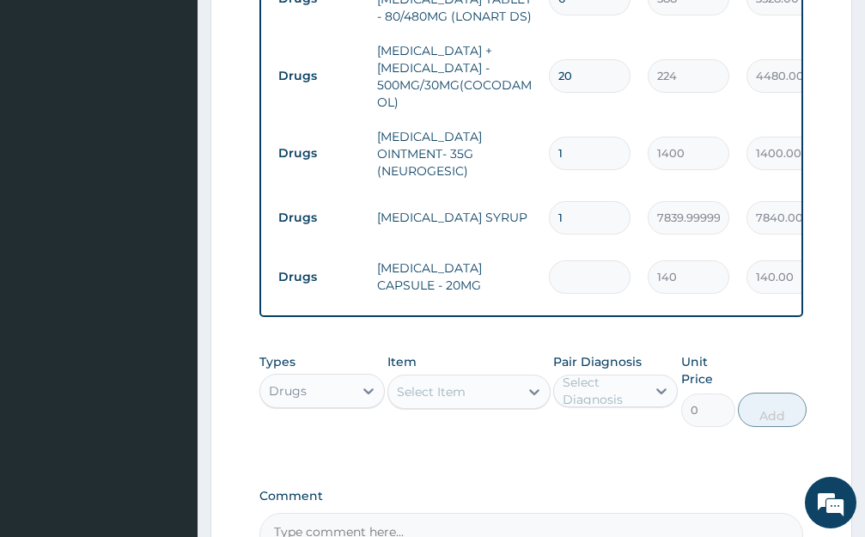
type input "0.00"
type input "3"
type input "420.00"
type input "30"
type input "4200.00"
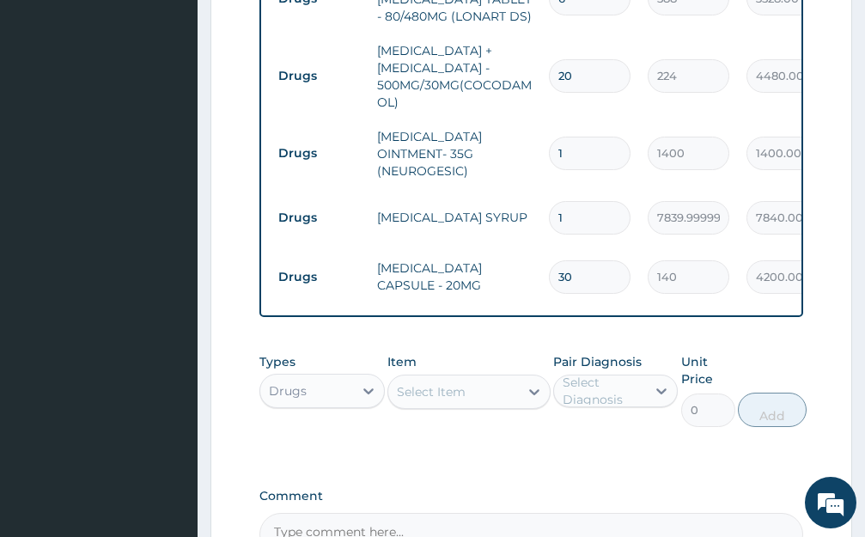
type input "30"
click at [475, 378] on div "Select Item" at bounding box center [453, 391] width 131 height 27
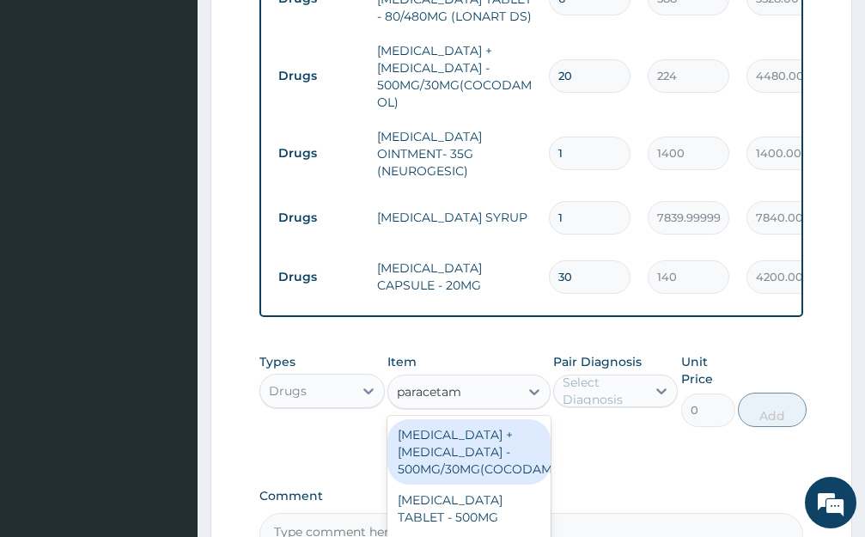
type input "paracetamo"
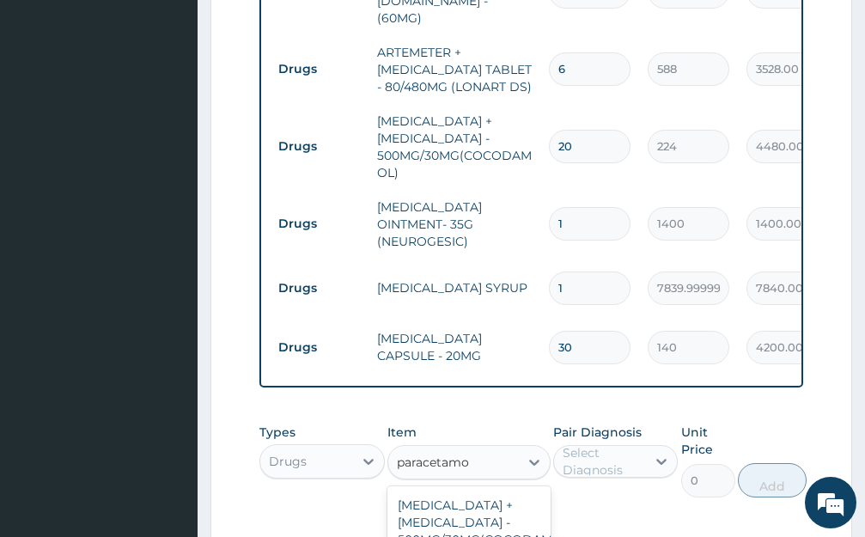
scroll to position [877, 0]
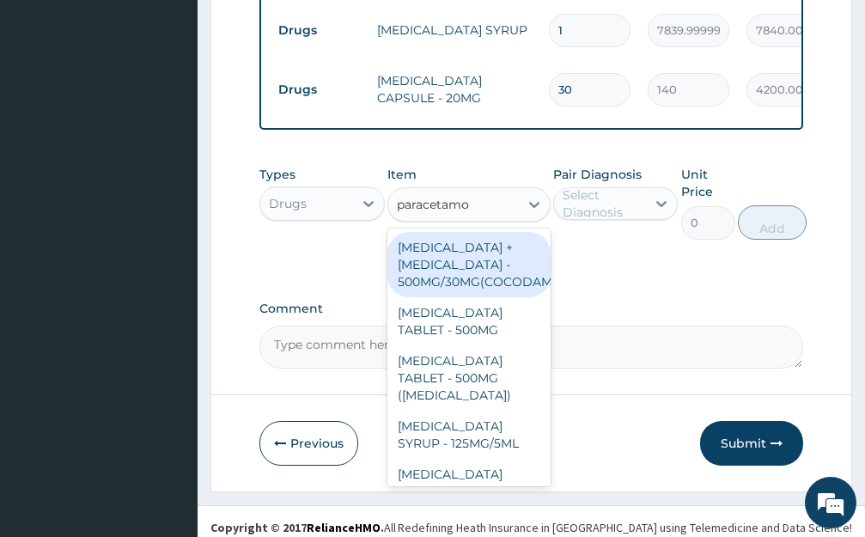
click at [453, 262] on div "PARACETAMOL + CODEINE - 500MG/30MG(COCODAMOL)" at bounding box center [468, 264] width 163 height 65
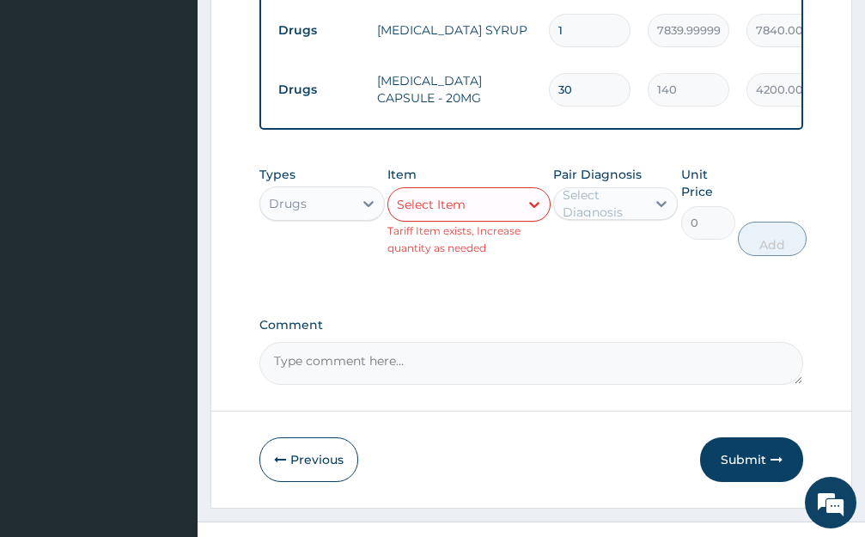
click at [617, 186] on div "Select Diagnosis" at bounding box center [603, 203] width 82 height 34
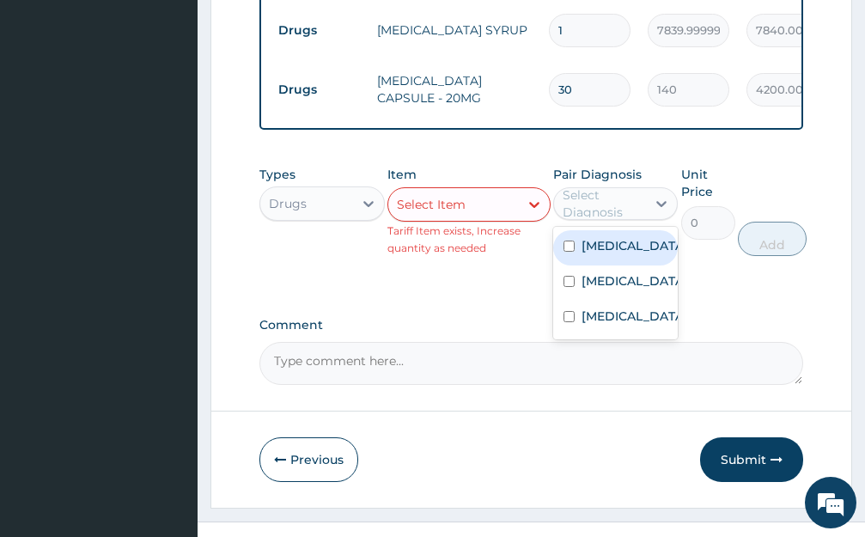
click at [491, 202] on div "Select Item" at bounding box center [453, 204] width 131 height 27
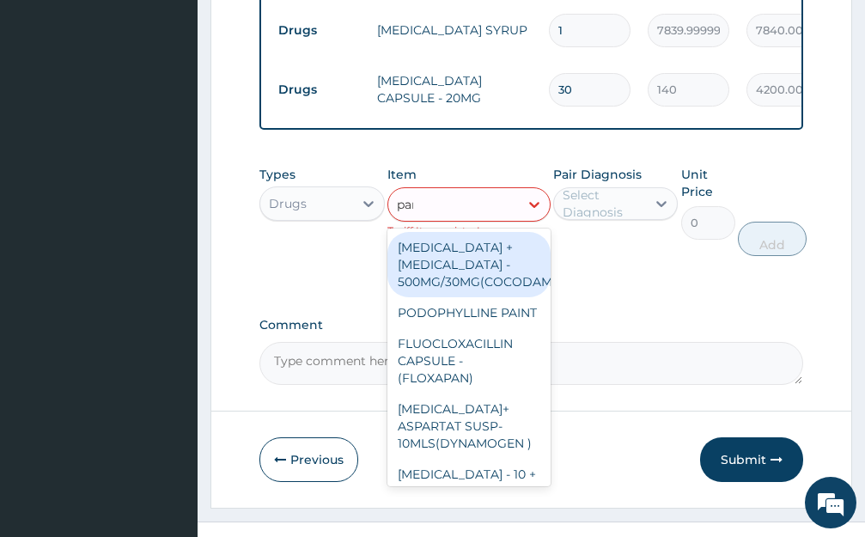
type input "paraceta"
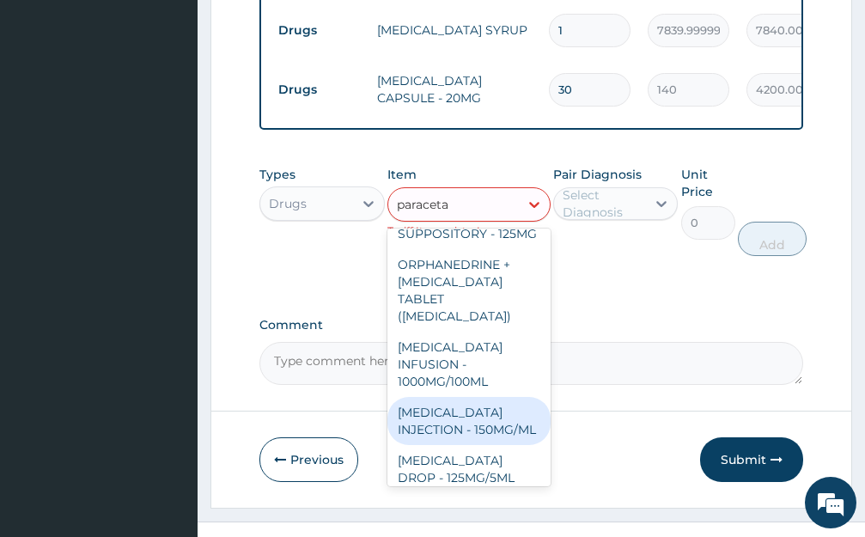
scroll to position [317, 0]
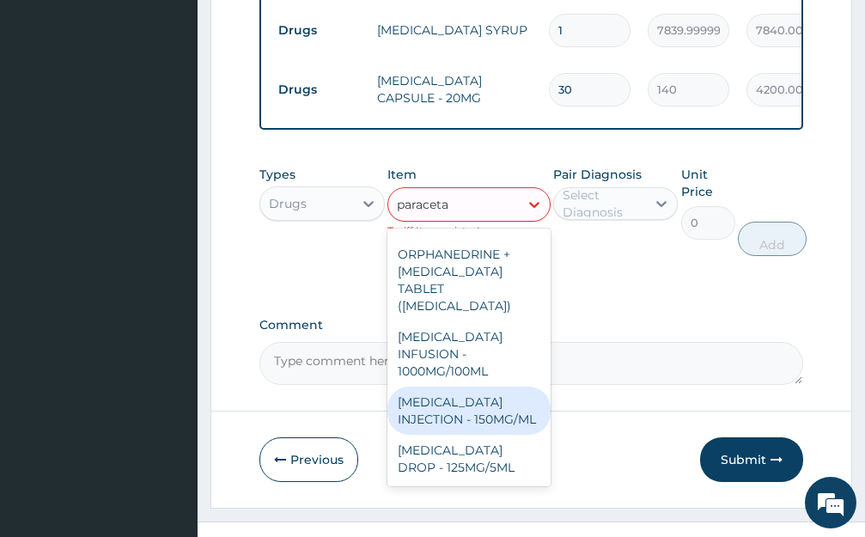
click at [449, 386] on div "PARACETAMOL INJECTION - 150MG/ML" at bounding box center [468, 410] width 163 height 48
type input "560"
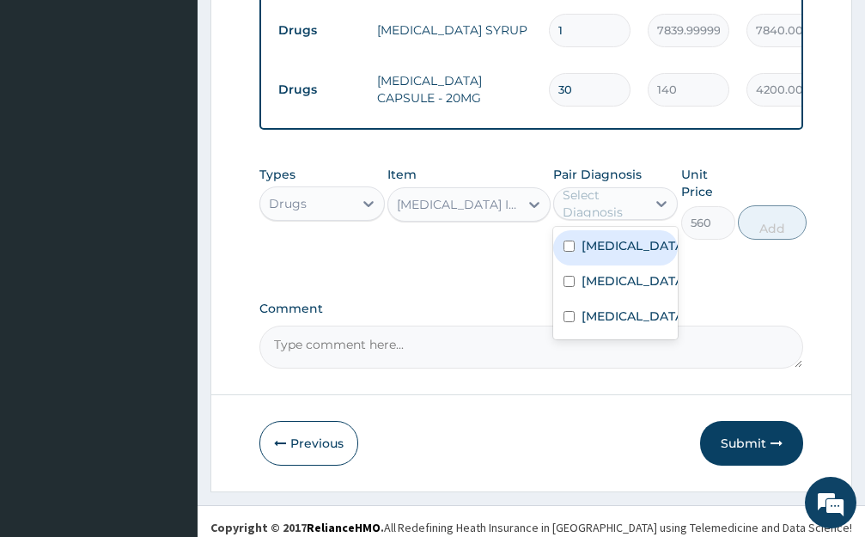
click at [638, 186] on div "Select Diagnosis" at bounding box center [603, 203] width 82 height 34
click at [621, 237] on label "Malaria" at bounding box center [633, 245] width 105 height 17
checkbox input "true"
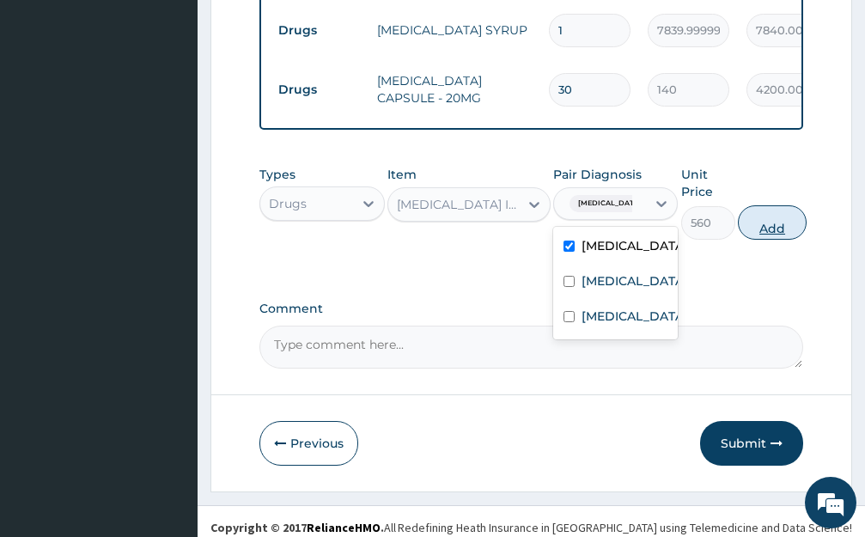
click at [769, 212] on button "Add" at bounding box center [772, 222] width 69 height 34
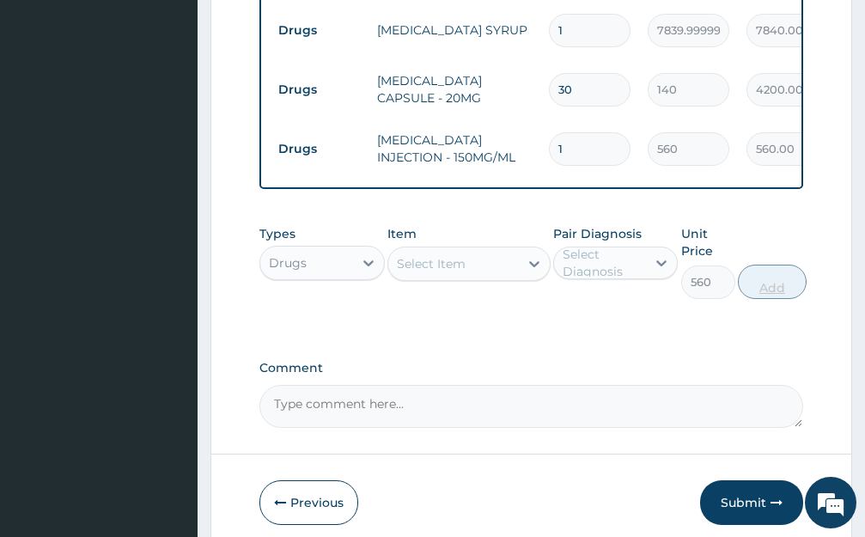
type input "0"
type input "0.00"
type input "3"
type input "1680.00"
type input "0.00"
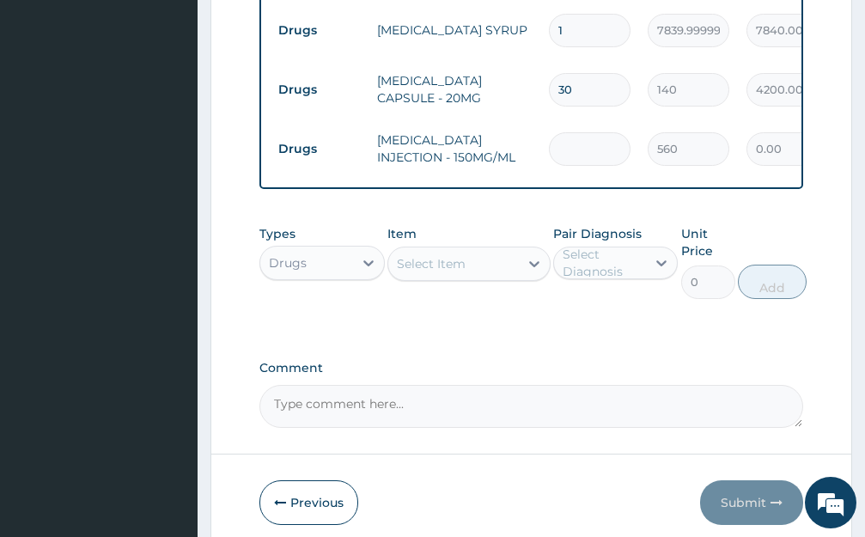
type input "2"
type input "1120.00"
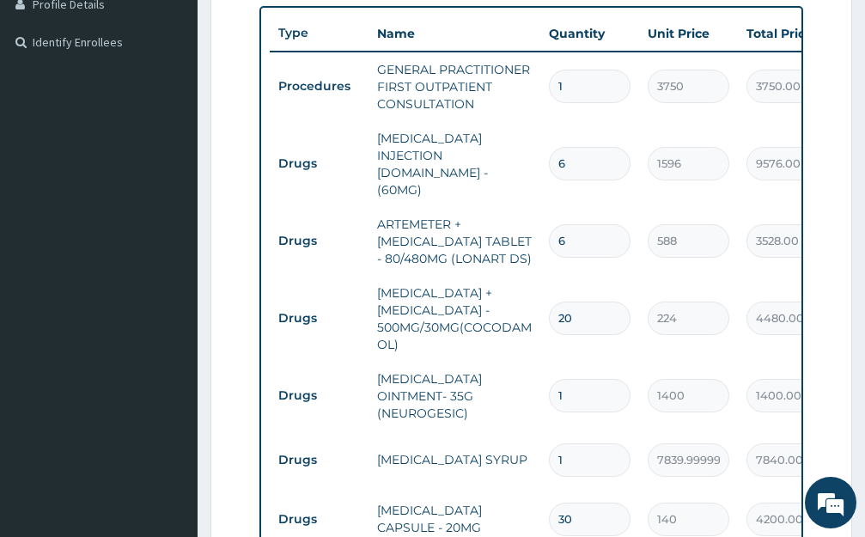
scroll to position [936, 0]
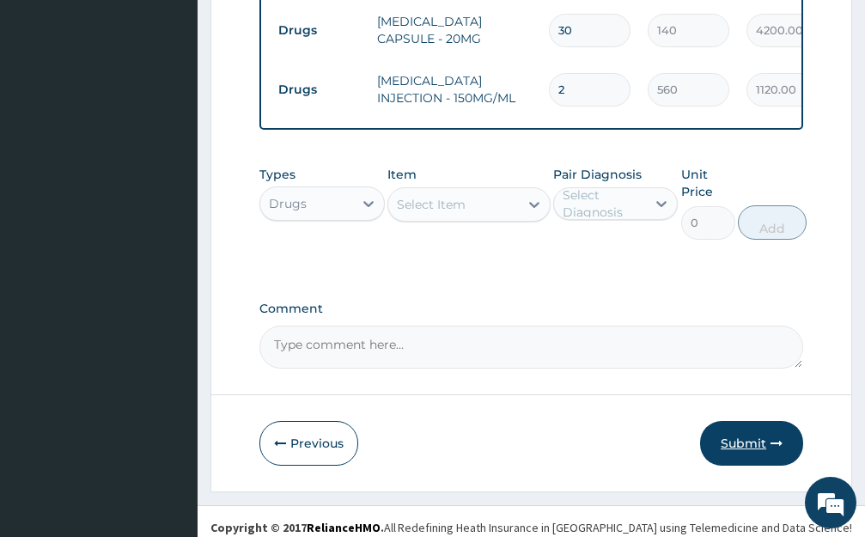
click at [748, 432] on button "Submit" at bounding box center [751, 443] width 103 height 45
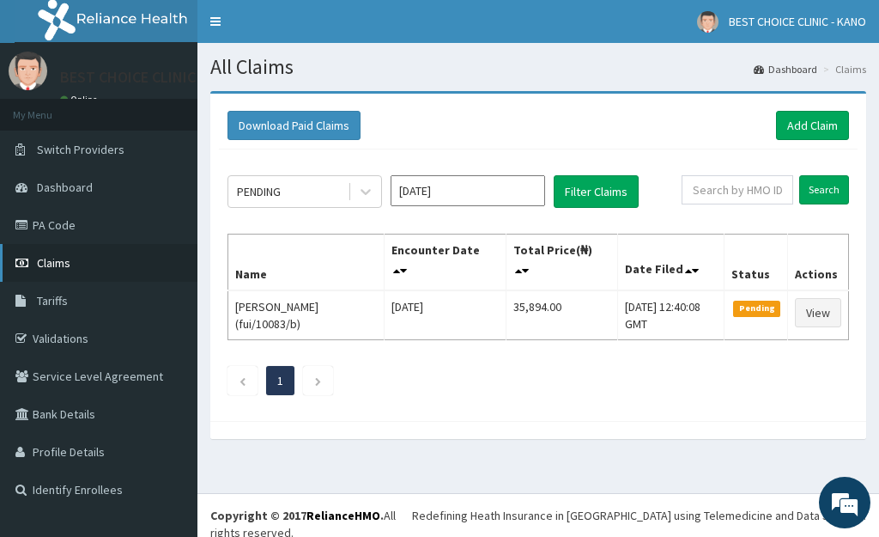
click at [30, 254] on link "Claims" at bounding box center [98, 263] width 197 height 38
click at [820, 137] on link "Add Claim" at bounding box center [812, 125] width 73 height 29
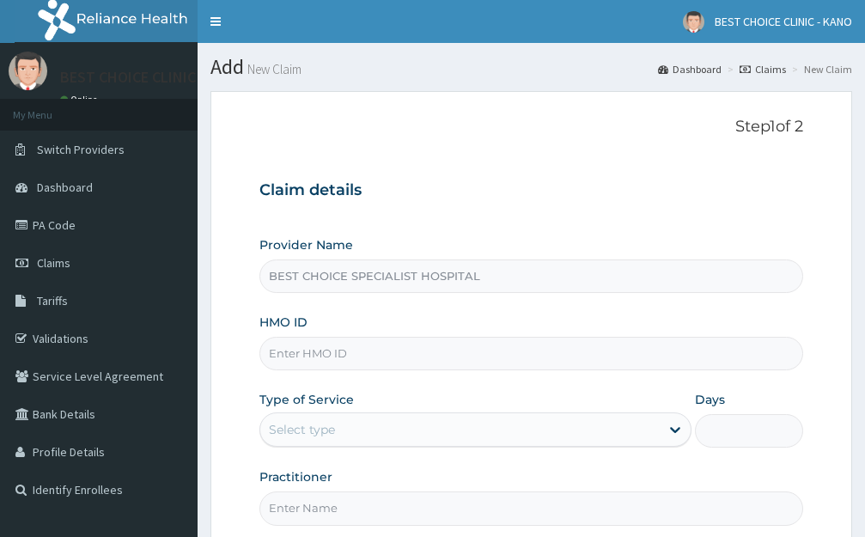
click at [320, 337] on input "HMO ID" at bounding box center [531, 353] width 544 height 33
click at [318, 337] on input "HMO ID" at bounding box center [531, 353] width 544 height 33
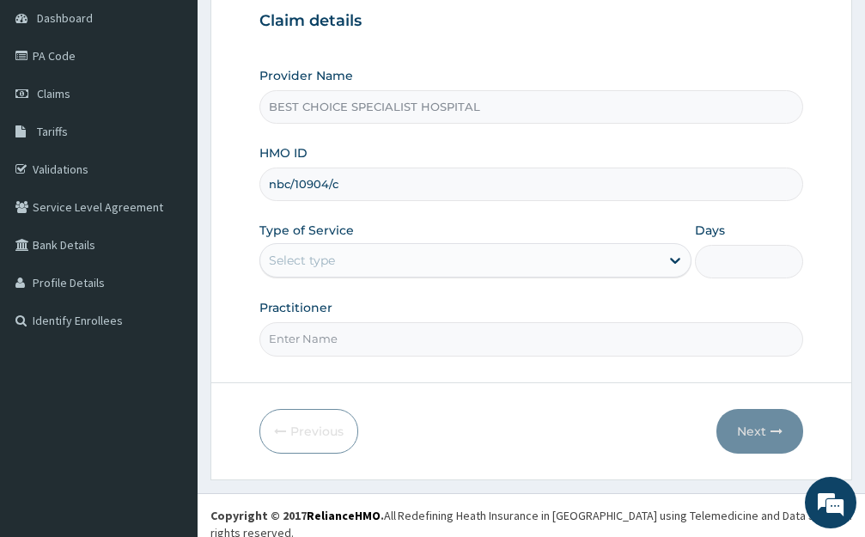
type input "nbc/10904/c"
click at [293, 266] on div "Select type" at bounding box center [302, 260] width 66 height 17
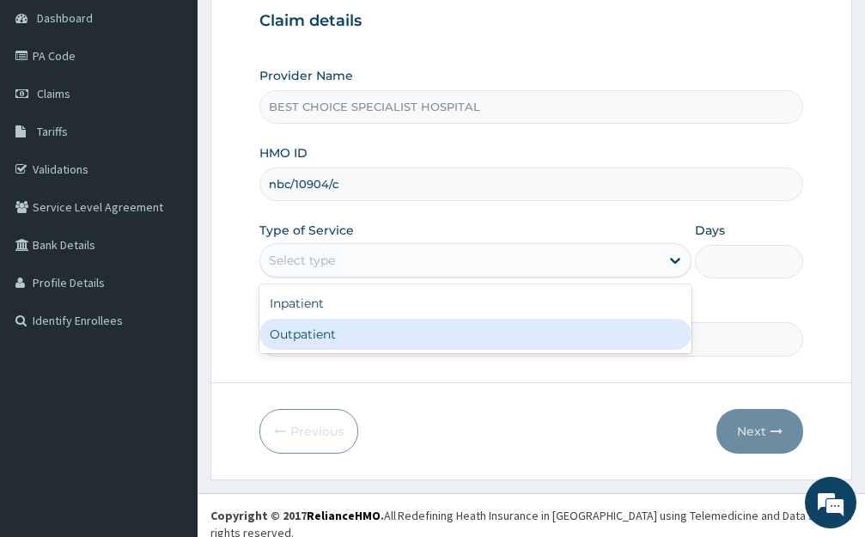
click at [303, 343] on div "Outpatient" at bounding box center [475, 334] width 432 height 31
type input "1"
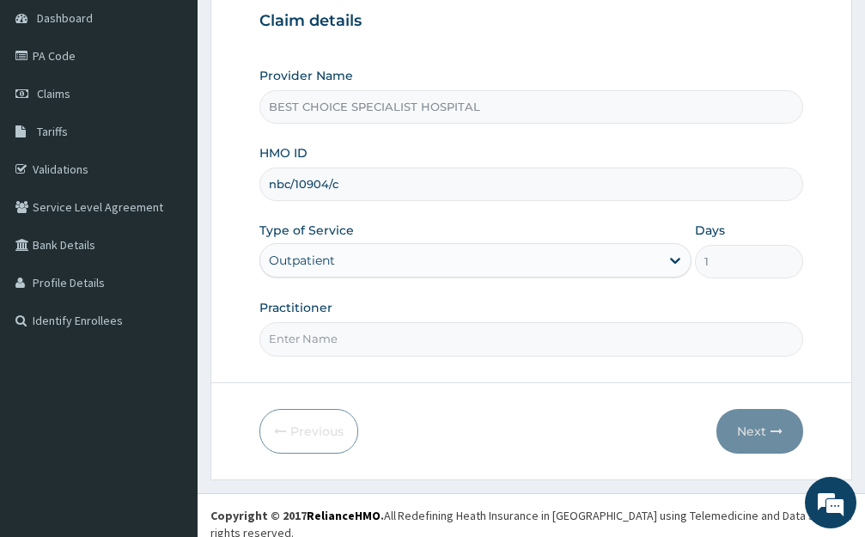
drag, startPoint x: 303, startPoint y: 343, endPoint x: 325, endPoint y: 252, distance: 94.3
click at [303, 343] on input "Practitioner" at bounding box center [531, 338] width 544 height 33
type input "[PERSON_NAME]"
click at [764, 434] on button "Next" at bounding box center [759, 431] width 87 height 45
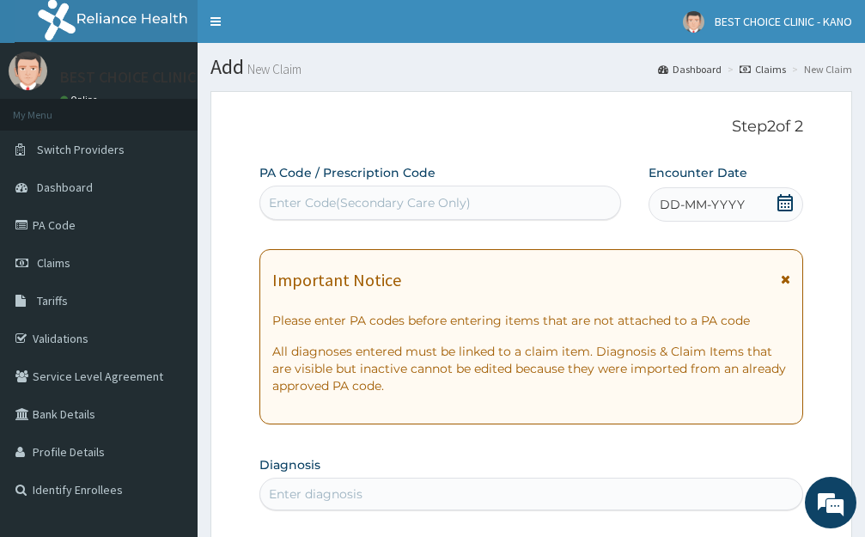
click at [704, 200] on span "DD-MM-YYYY" at bounding box center [701, 204] width 85 height 17
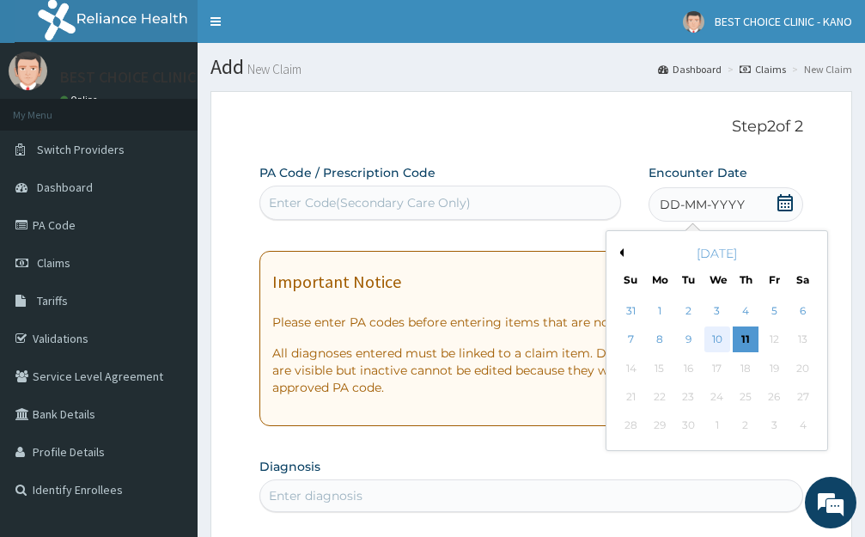
click at [713, 338] on div "10" at bounding box center [716, 340] width 26 height 26
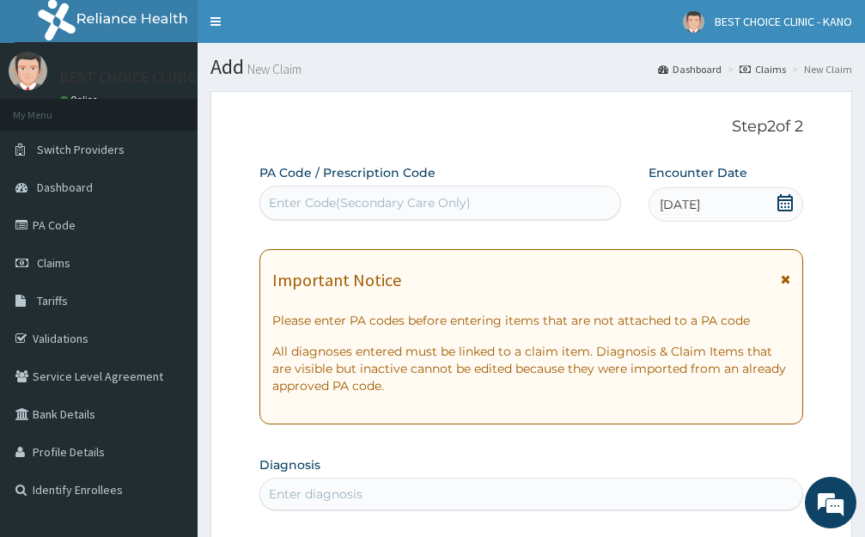
click at [786, 279] on icon at bounding box center [784, 279] width 9 height 12
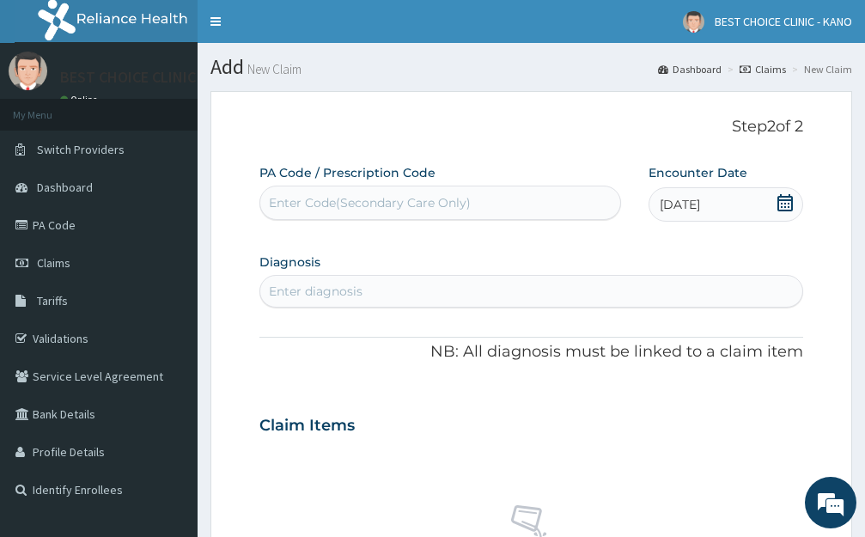
scroll to position [172, 0]
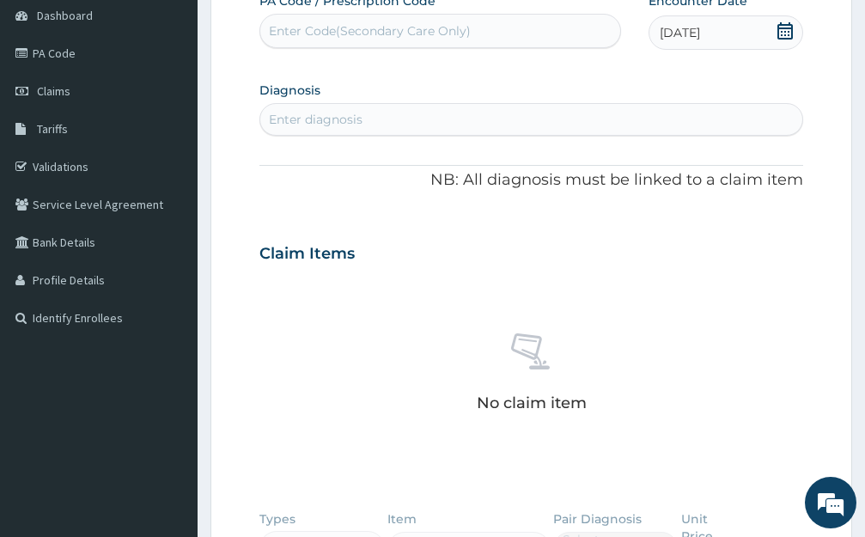
click at [379, 118] on div "Enter diagnosis" at bounding box center [531, 119] width 542 height 27
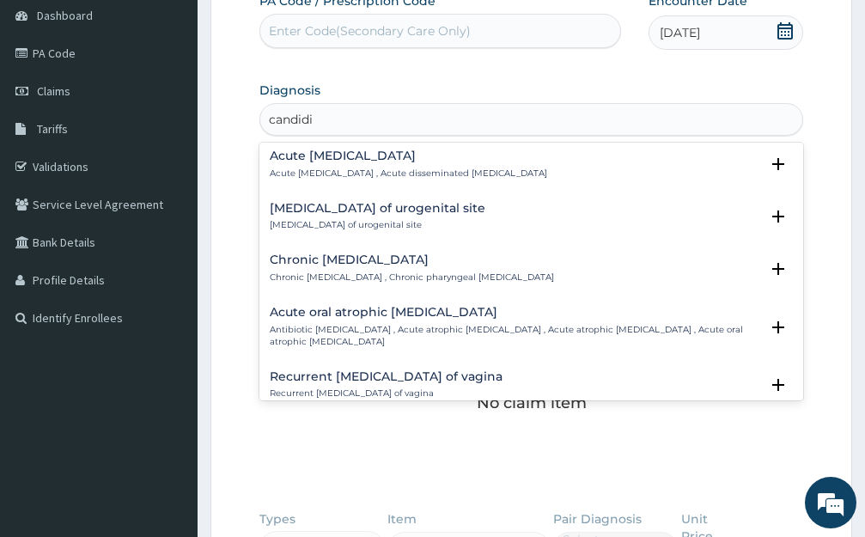
scroll to position [2490, 0]
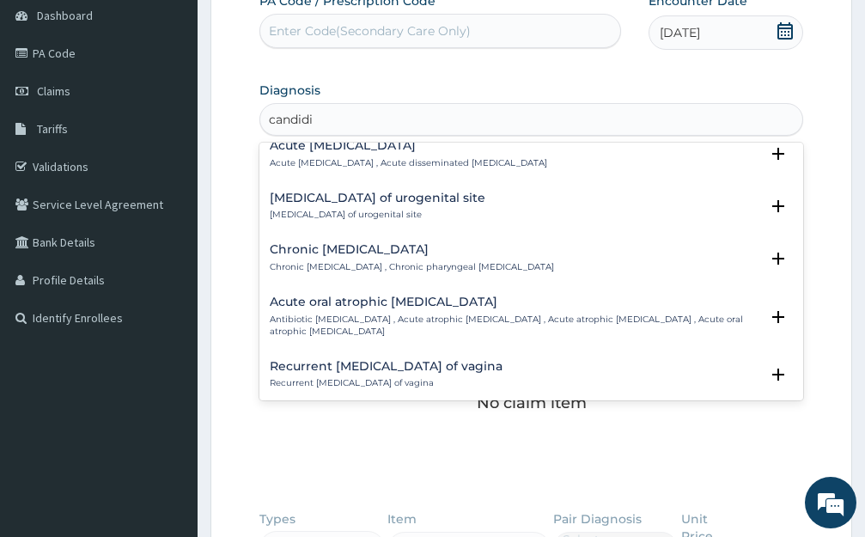
click at [269, 120] on input "candidi" at bounding box center [292, 119] width 46 height 17
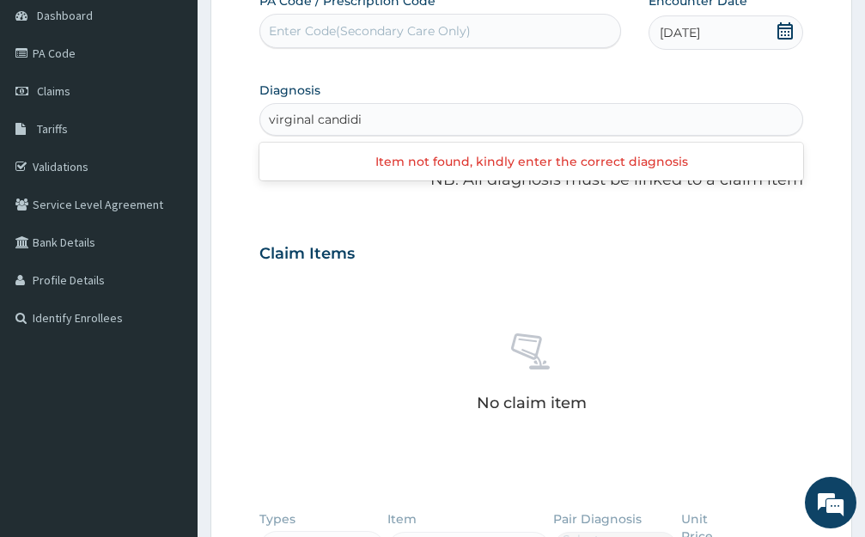
scroll to position [0, 0]
click at [282, 118] on input "virginal candidi" at bounding box center [316, 119] width 94 height 17
click at [312, 123] on input "viginal candidi" at bounding box center [313, 119] width 89 height 17
type input "candidi"
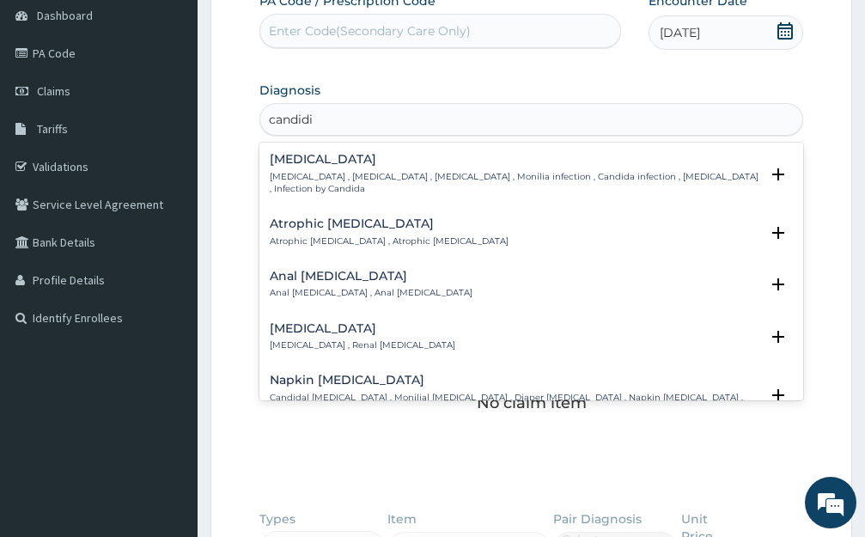
click at [380, 168] on div "[MEDICAL_DATA] [MEDICAL_DATA] , [MEDICAL_DATA] , [MEDICAL_DATA] , Monilia infec…" at bounding box center [514, 174] width 489 height 42
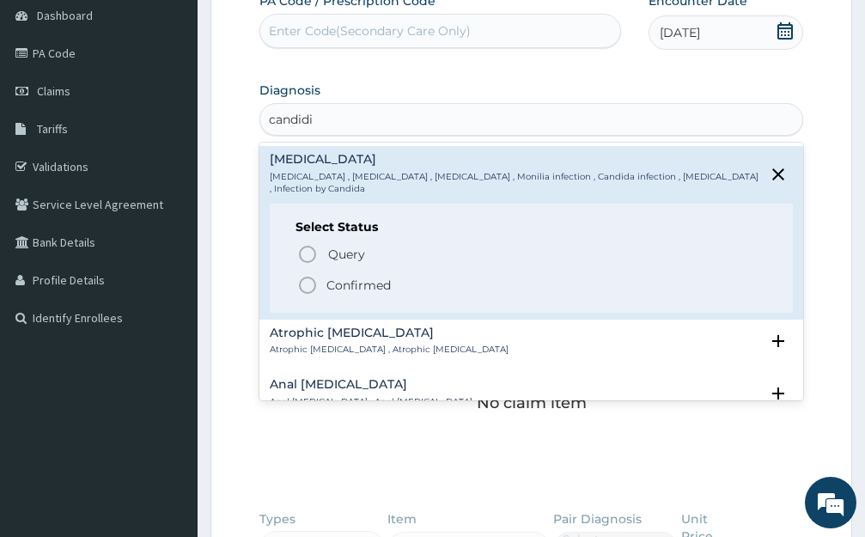
click at [318, 275] on span "Confirmed" at bounding box center [532, 285] width 470 height 21
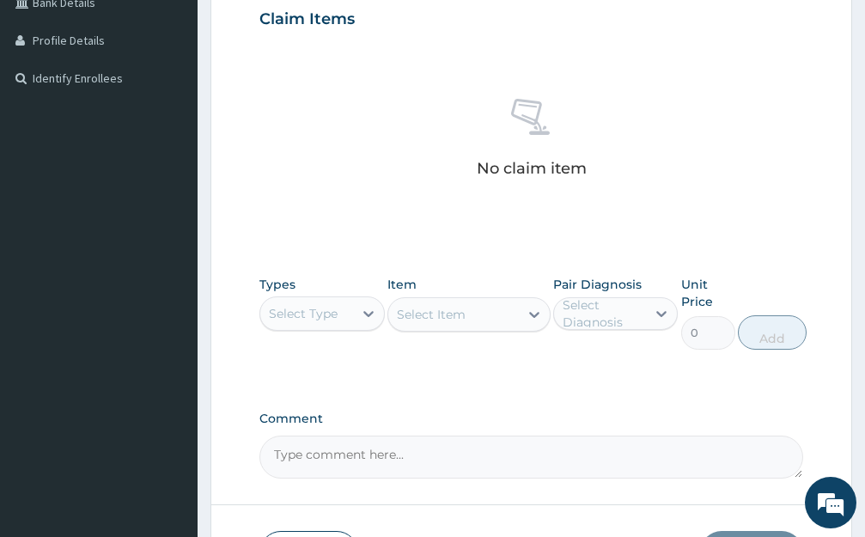
scroll to position [515, 0]
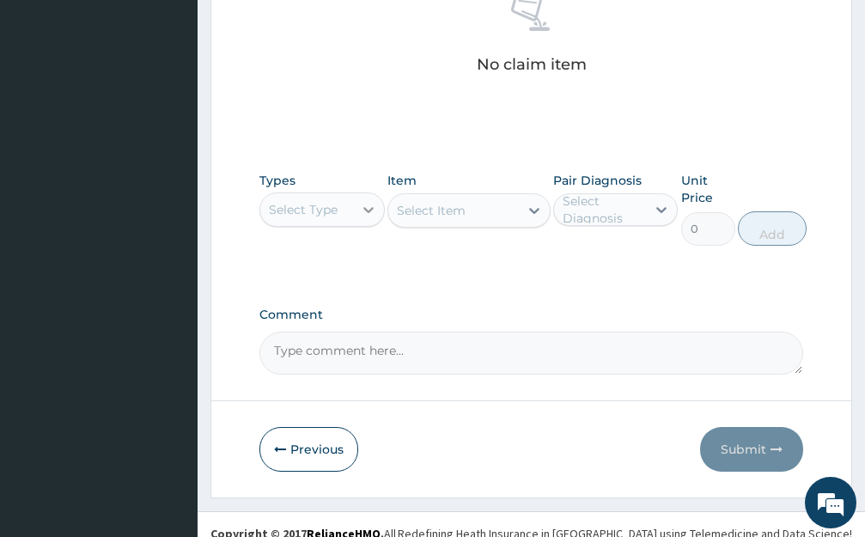
click at [356, 203] on div at bounding box center [368, 209] width 31 height 31
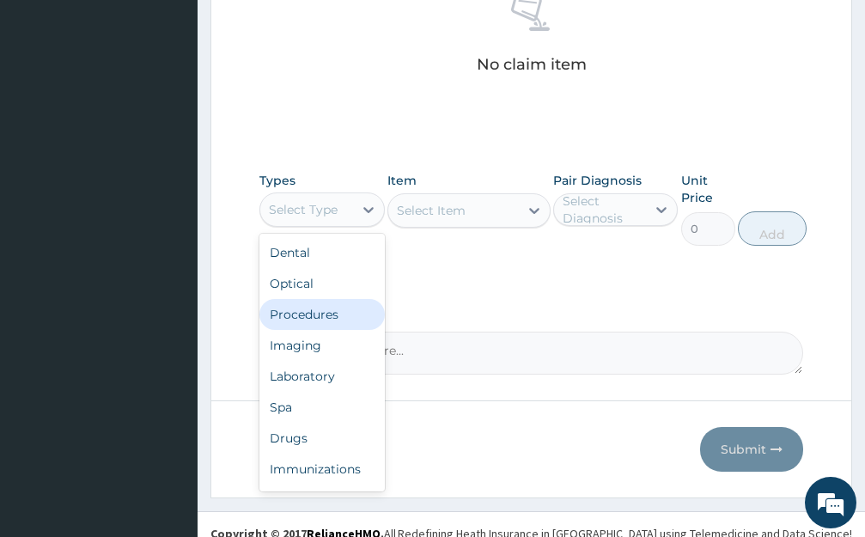
click at [324, 323] on div "Procedures" at bounding box center [321, 314] width 125 height 31
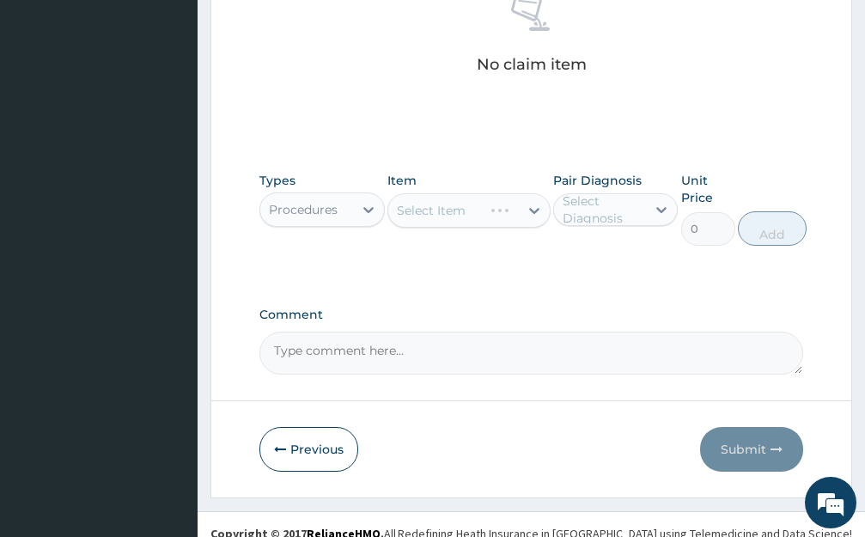
scroll to position [533, 0]
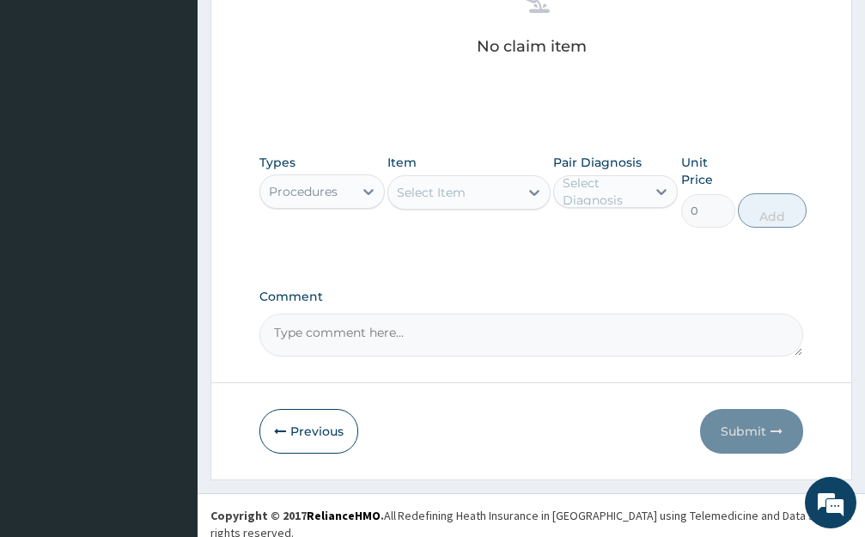
click at [465, 196] on div "Select Item" at bounding box center [453, 192] width 131 height 27
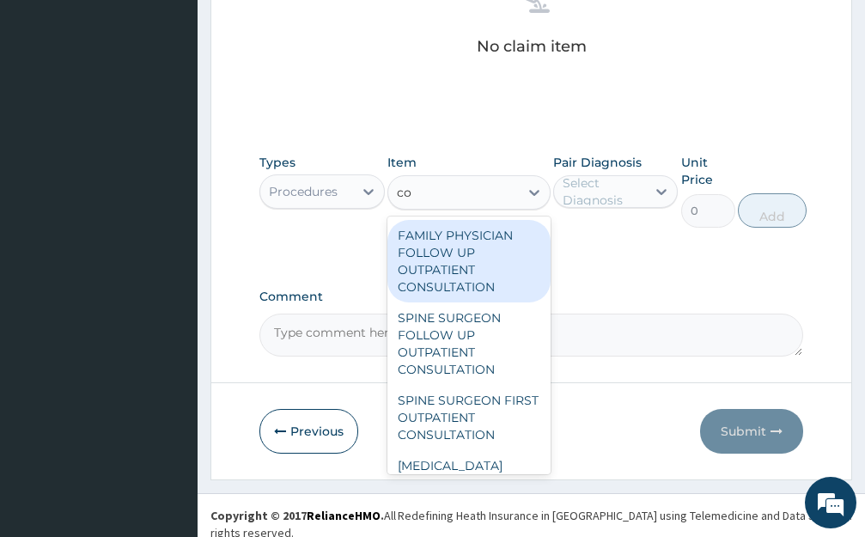
type input "c"
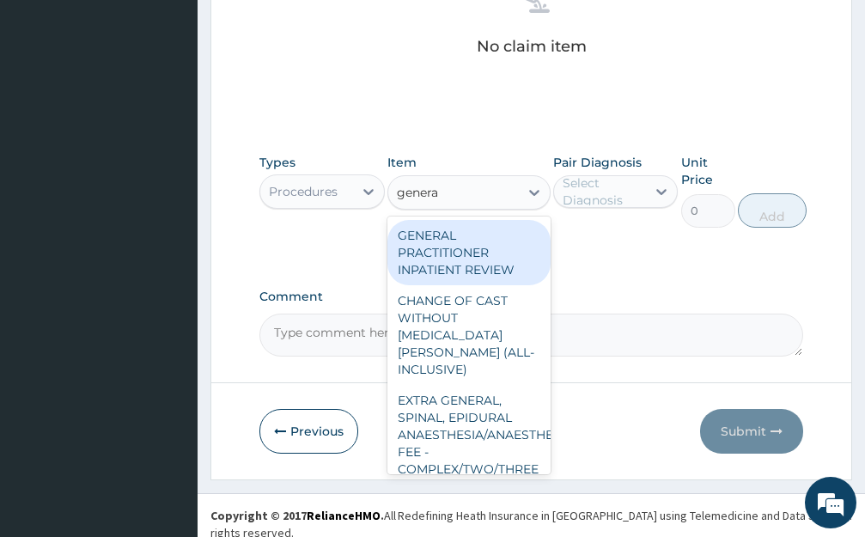
type input "general"
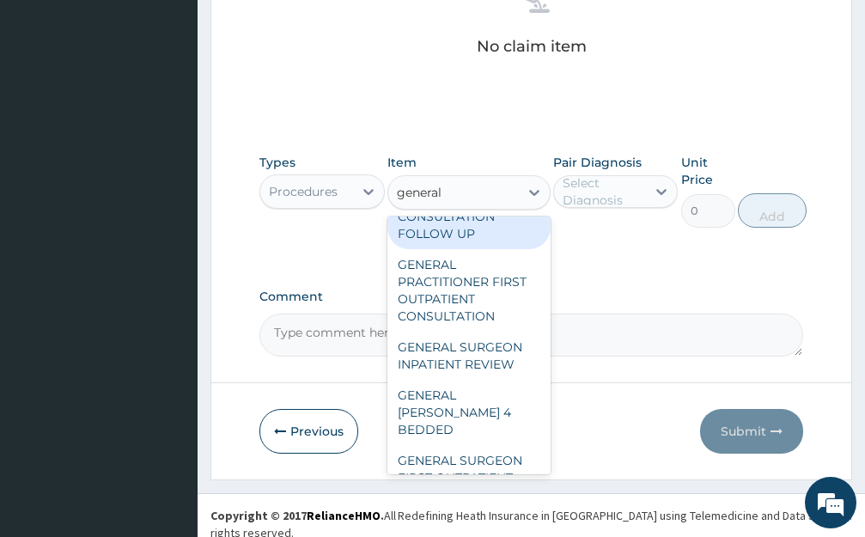
scroll to position [773, 0]
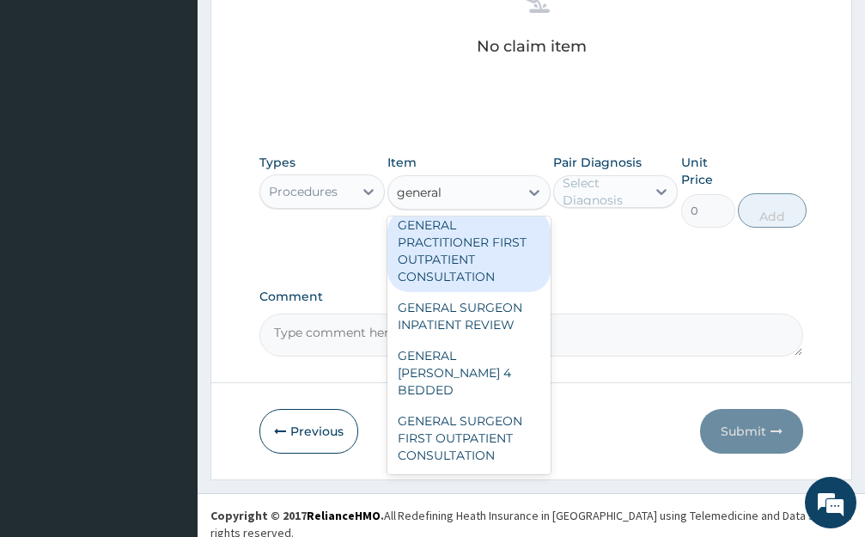
click at [455, 276] on div "GENERAL PRACTITIONER FIRST OUTPATIENT CONSULTATION" at bounding box center [468, 251] width 163 height 82
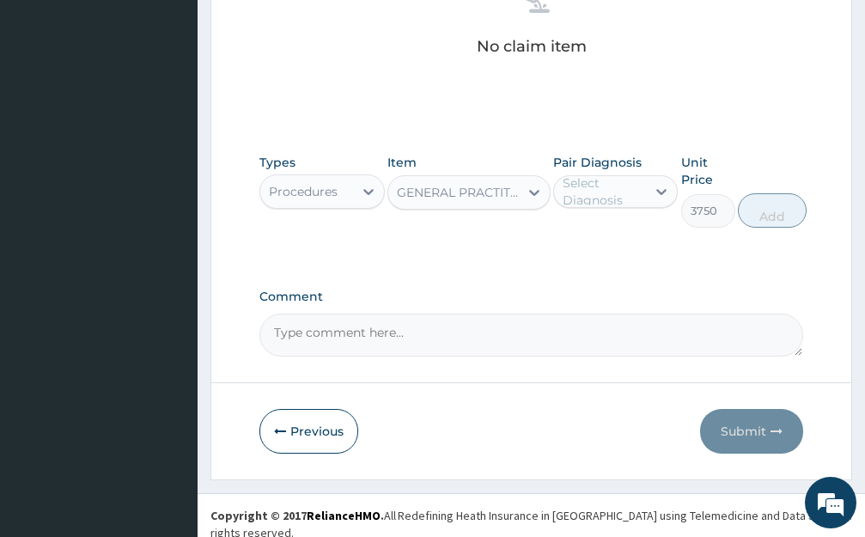
click at [608, 181] on div "Select Diagnosis" at bounding box center [603, 191] width 82 height 34
click at [602, 240] on label "[MEDICAL_DATA]" at bounding box center [633, 233] width 105 height 17
click at [744, 202] on button "Add" at bounding box center [772, 210] width 69 height 34
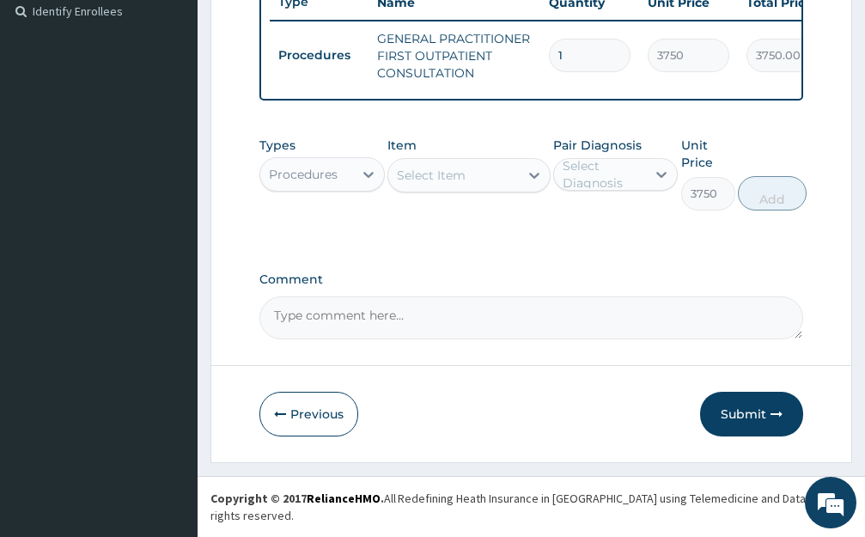
type input "0"
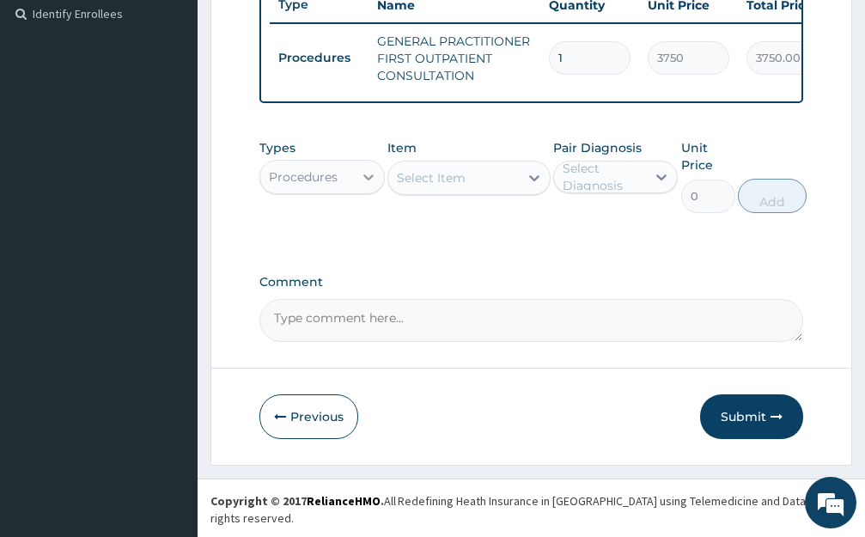
click at [363, 185] on icon at bounding box center [368, 176] width 17 height 17
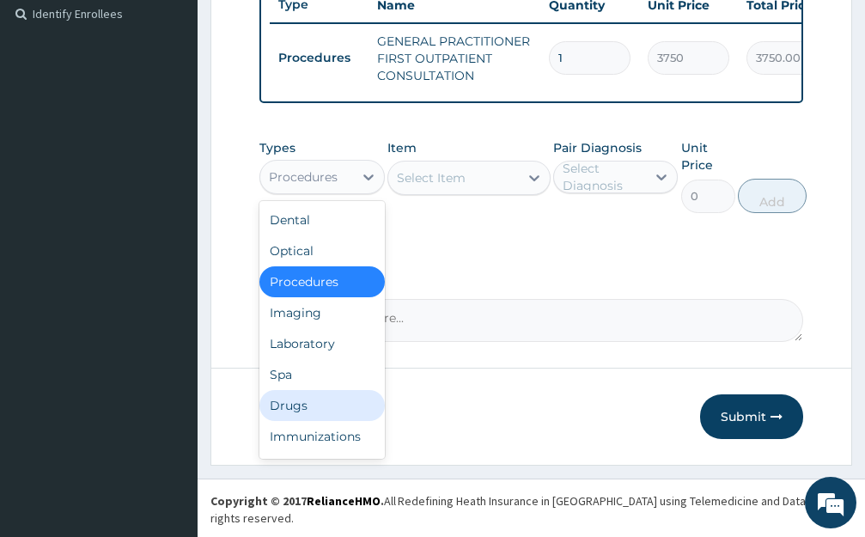
click at [319, 421] on div "Drugs" at bounding box center [321, 405] width 125 height 31
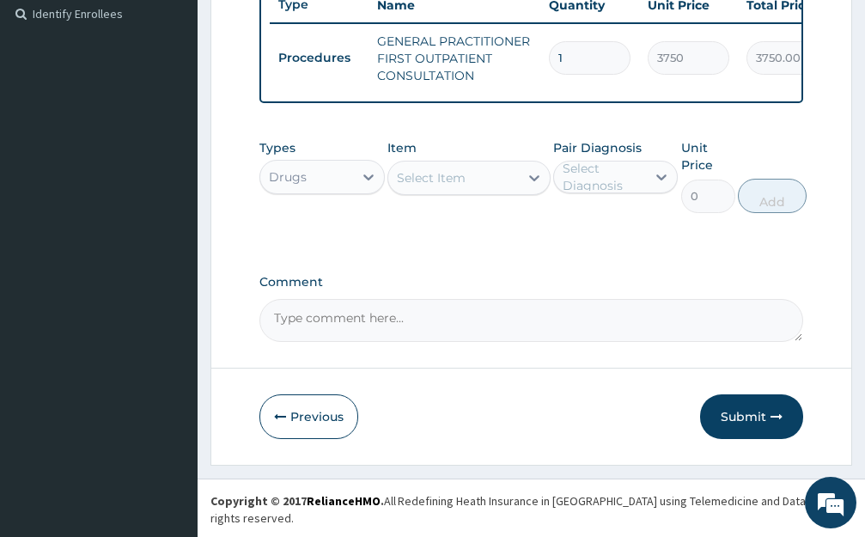
click at [493, 191] on div "Select Item" at bounding box center [453, 177] width 131 height 27
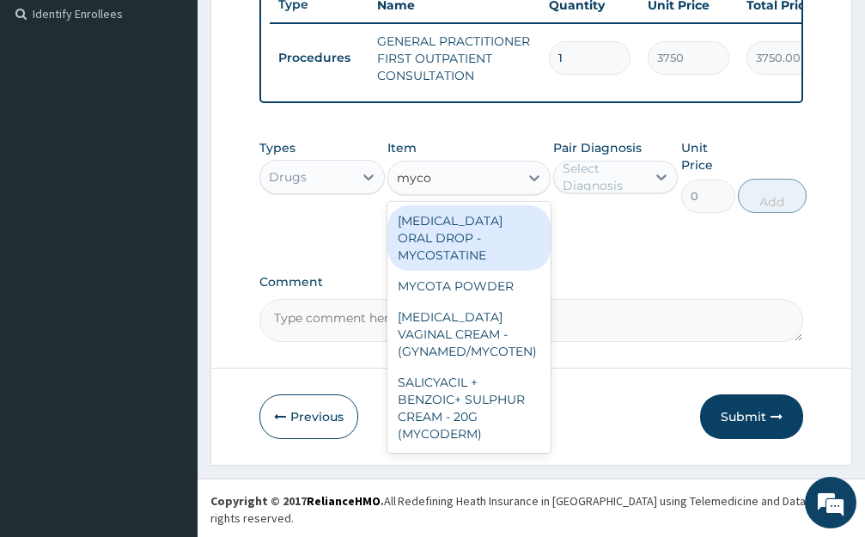
type input "mycot"
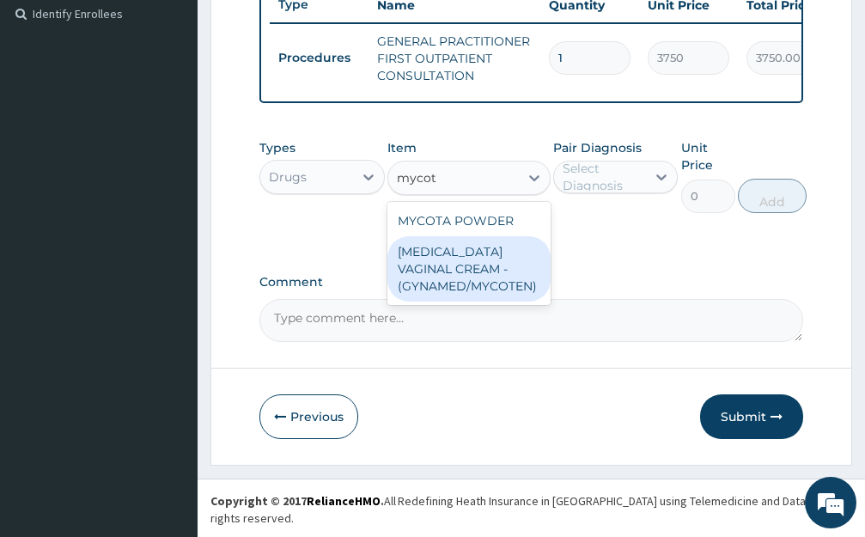
click at [498, 280] on div "[MEDICAL_DATA] VAGINAL CREAM - (GYNAMED/MYCOTEN)" at bounding box center [468, 268] width 163 height 65
type input "2240"
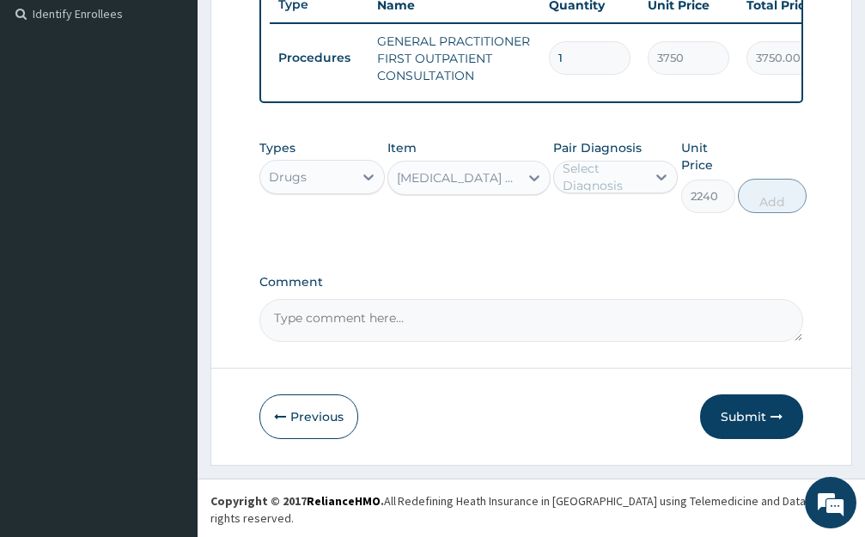
click at [633, 191] on div "Select Diagnosis" at bounding box center [603, 177] width 82 height 34
click at [622, 228] on label "[MEDICAL_DATA]" at bounding box center [633, 218] width 105 height 17
checkbox input "true"
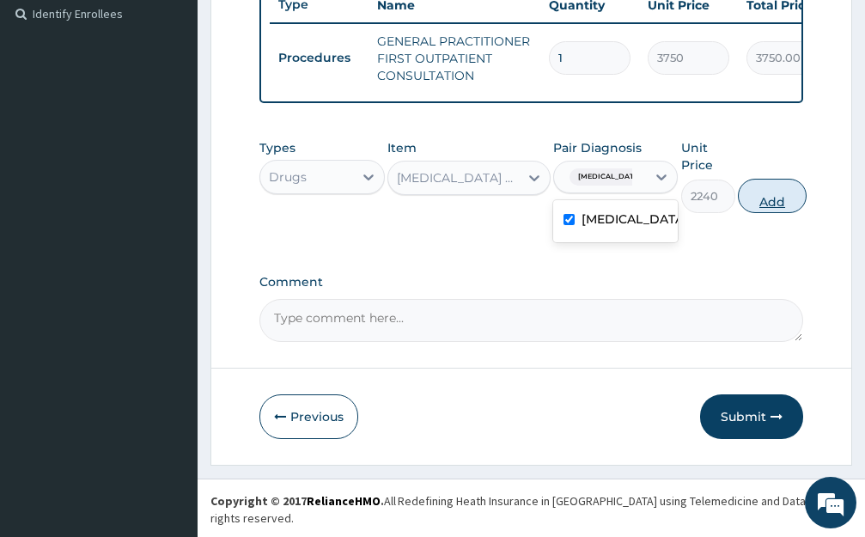
click at [765, 200] on button "Add" at bounding box center [772, 196] width 69 height 34
type input "0"
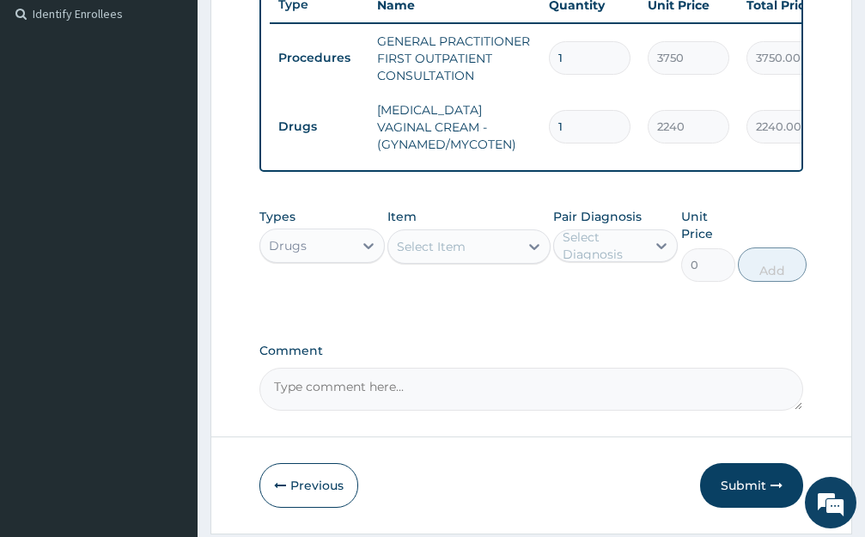
scroll to position [544, 0]
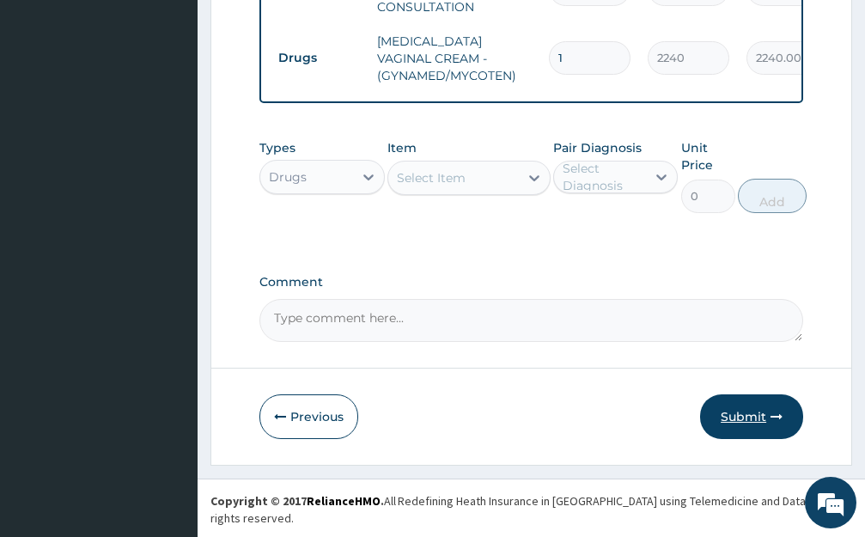
click at [759, 433] on button "Submit" at bounding box center [751, 416] width 103 height 45
